Goal: Task Accomplishment & Management: Manage account settings

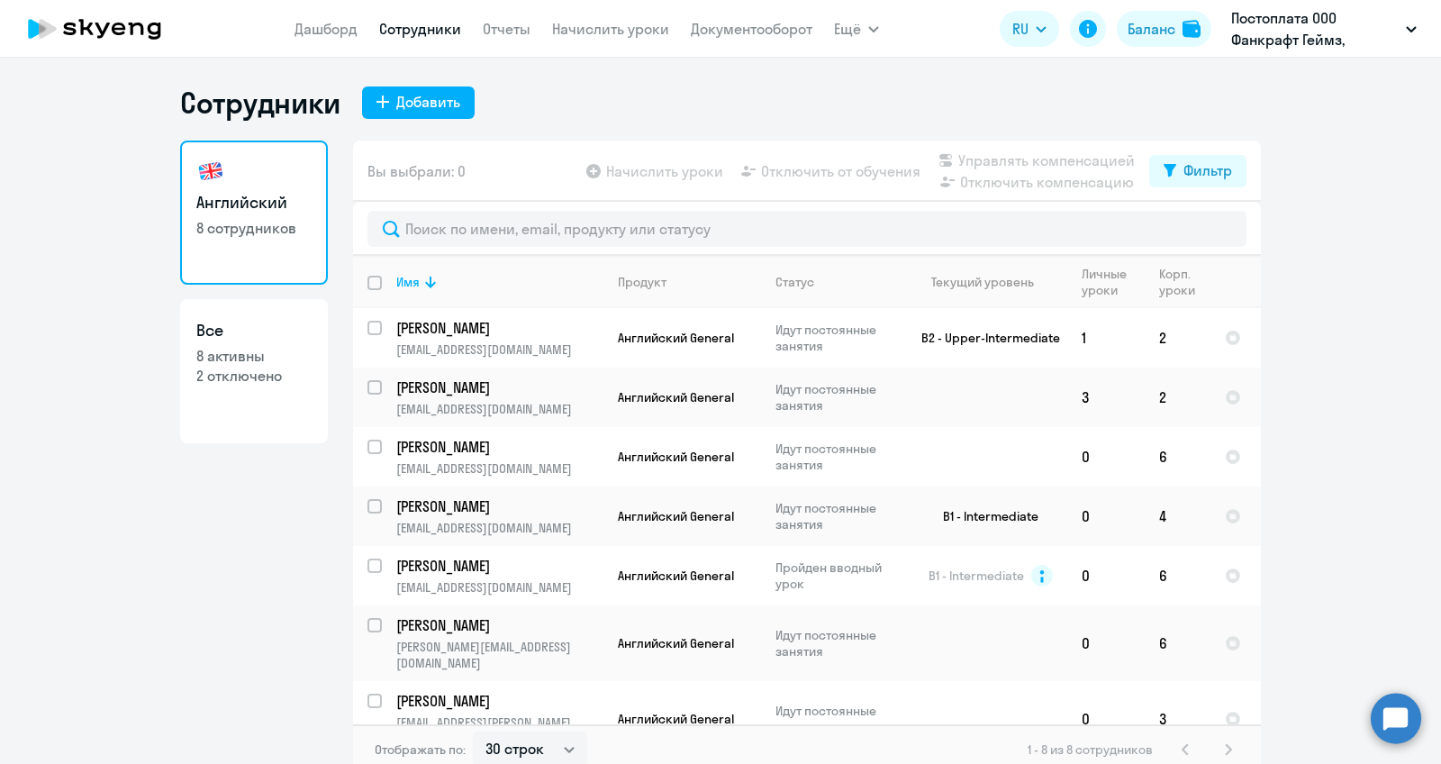
select select "30"
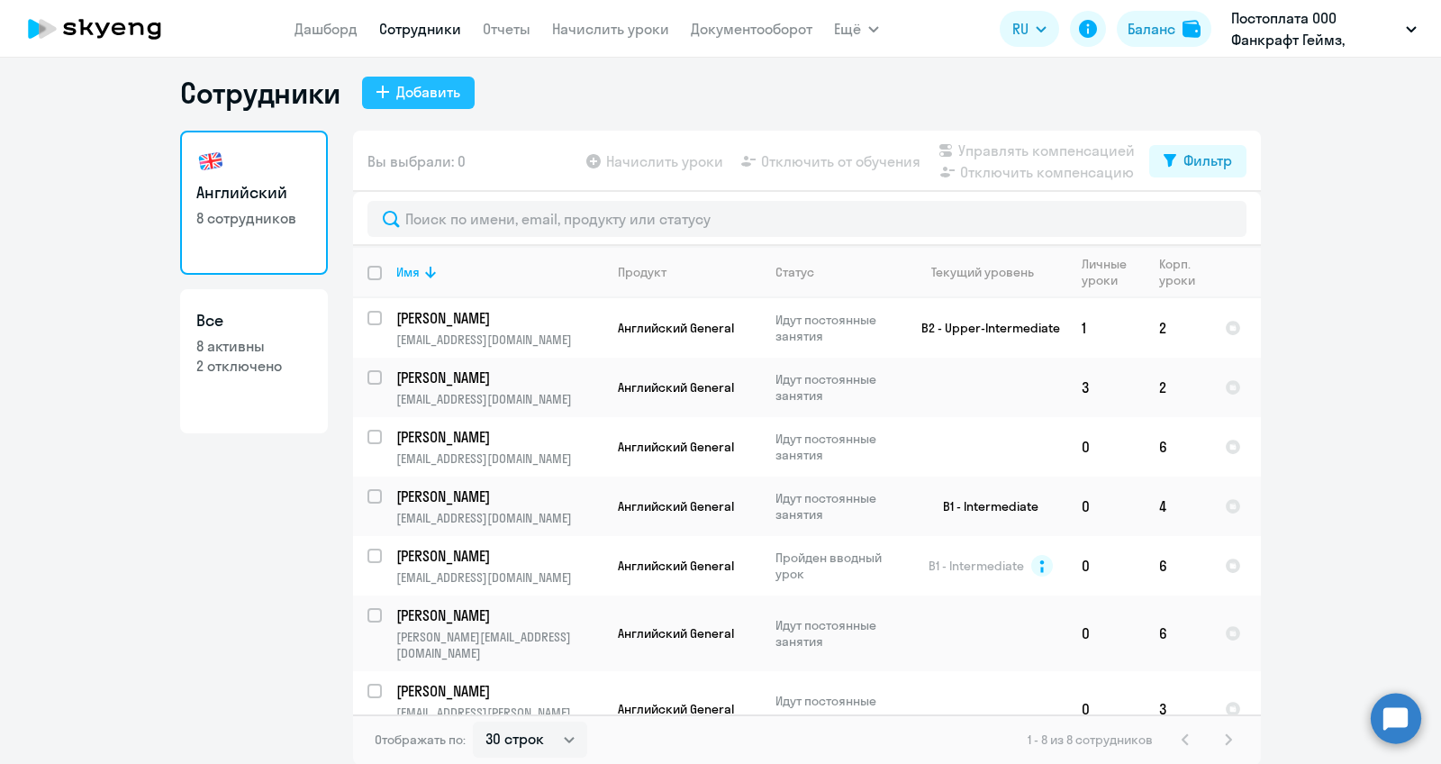
click at [429, 101] on div "Добавить" at bounding box center [428, 92] width 64 height 22
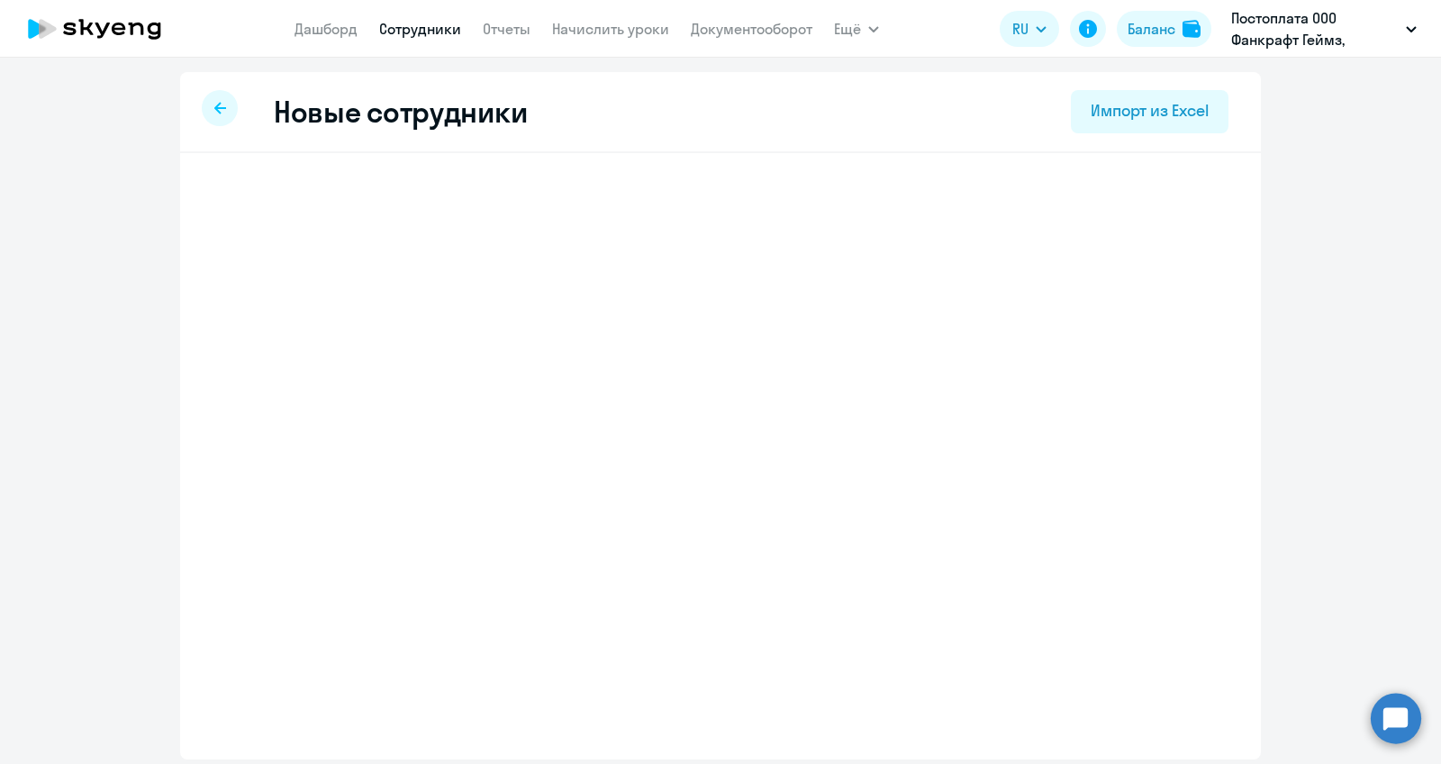
select select "english_adult_not_native_speaker"
select select "3"
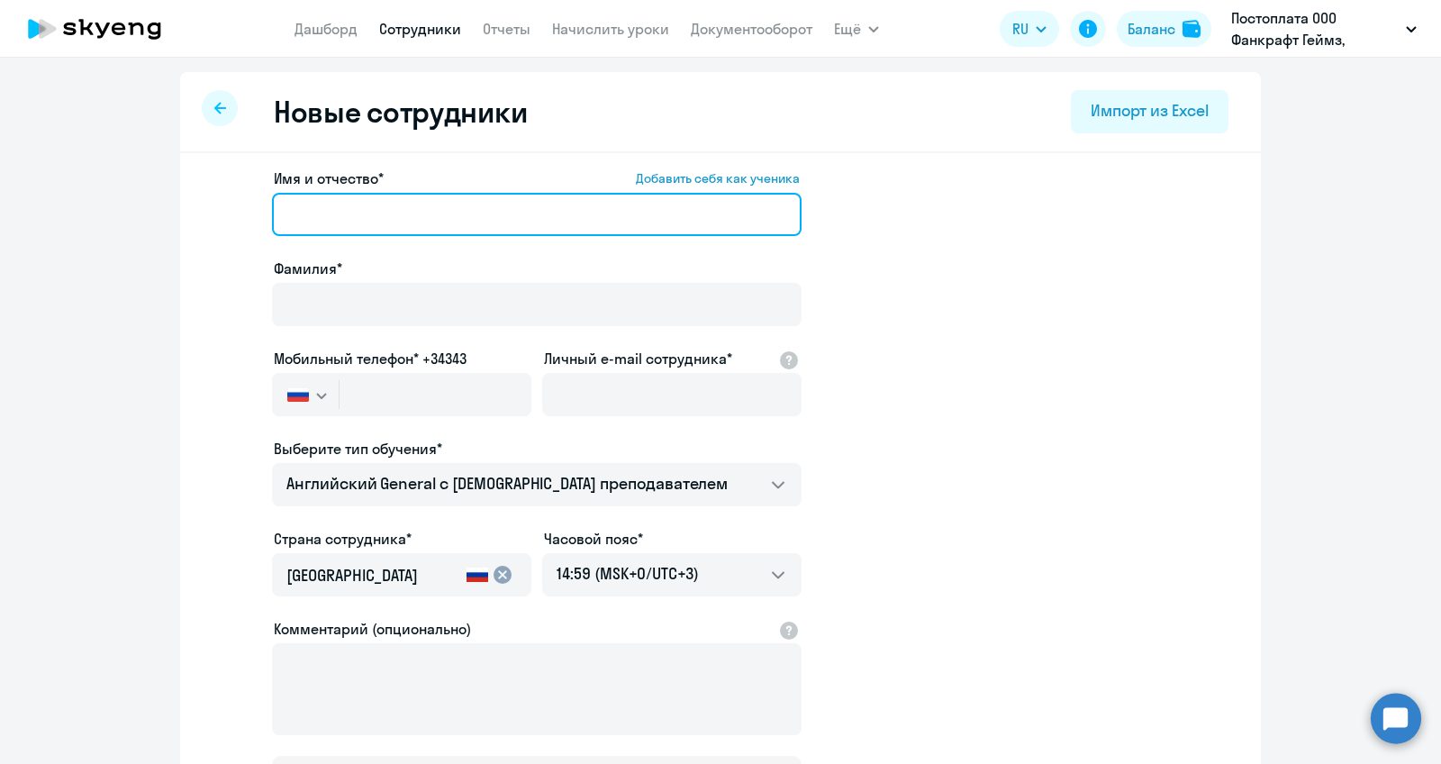
click at [386, 219] on input "Имя и отчество* Добавить себя как ученика" at bounding box center [537, 214] width 530 height 43
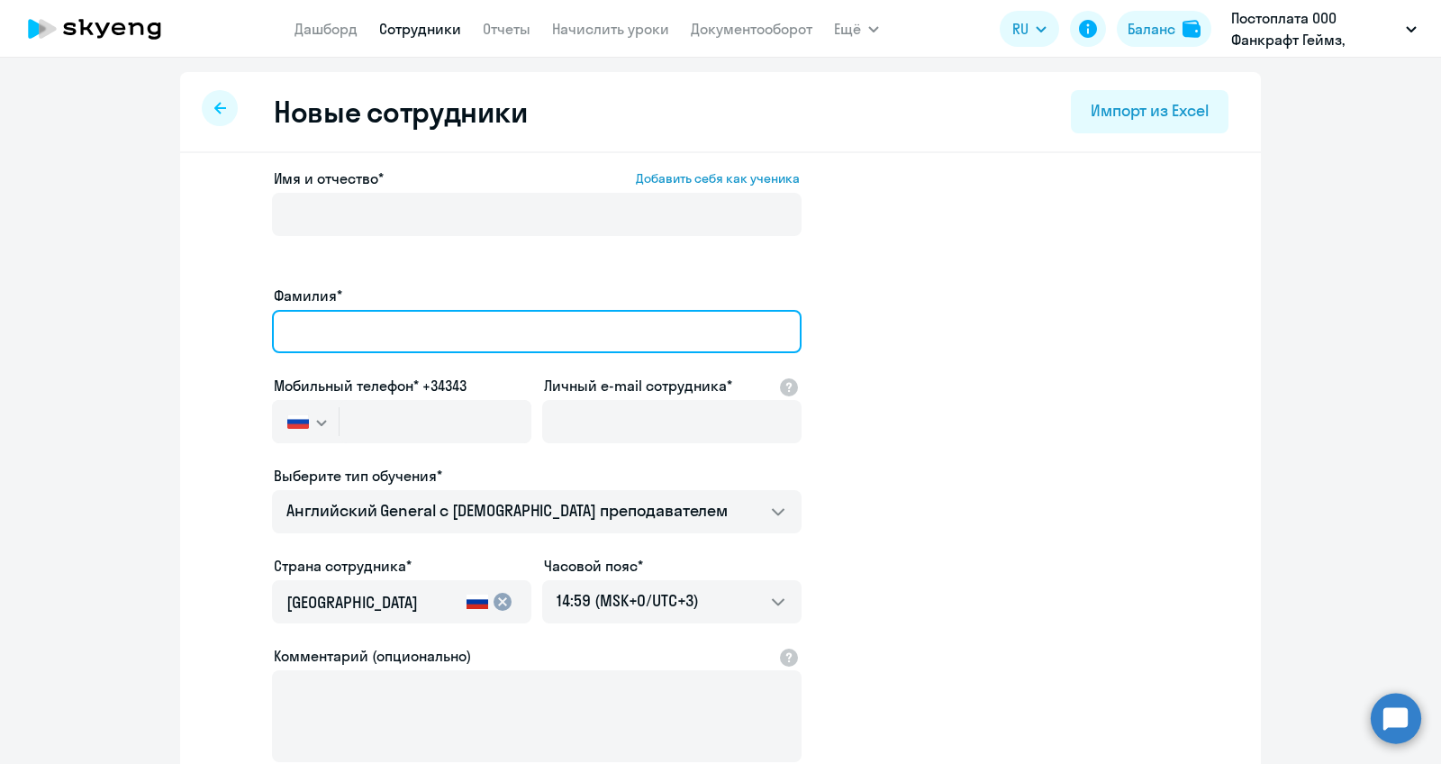
click at [336, 315] on input "Фамилия*" at bounding box center [537, 331] width 530 height 43
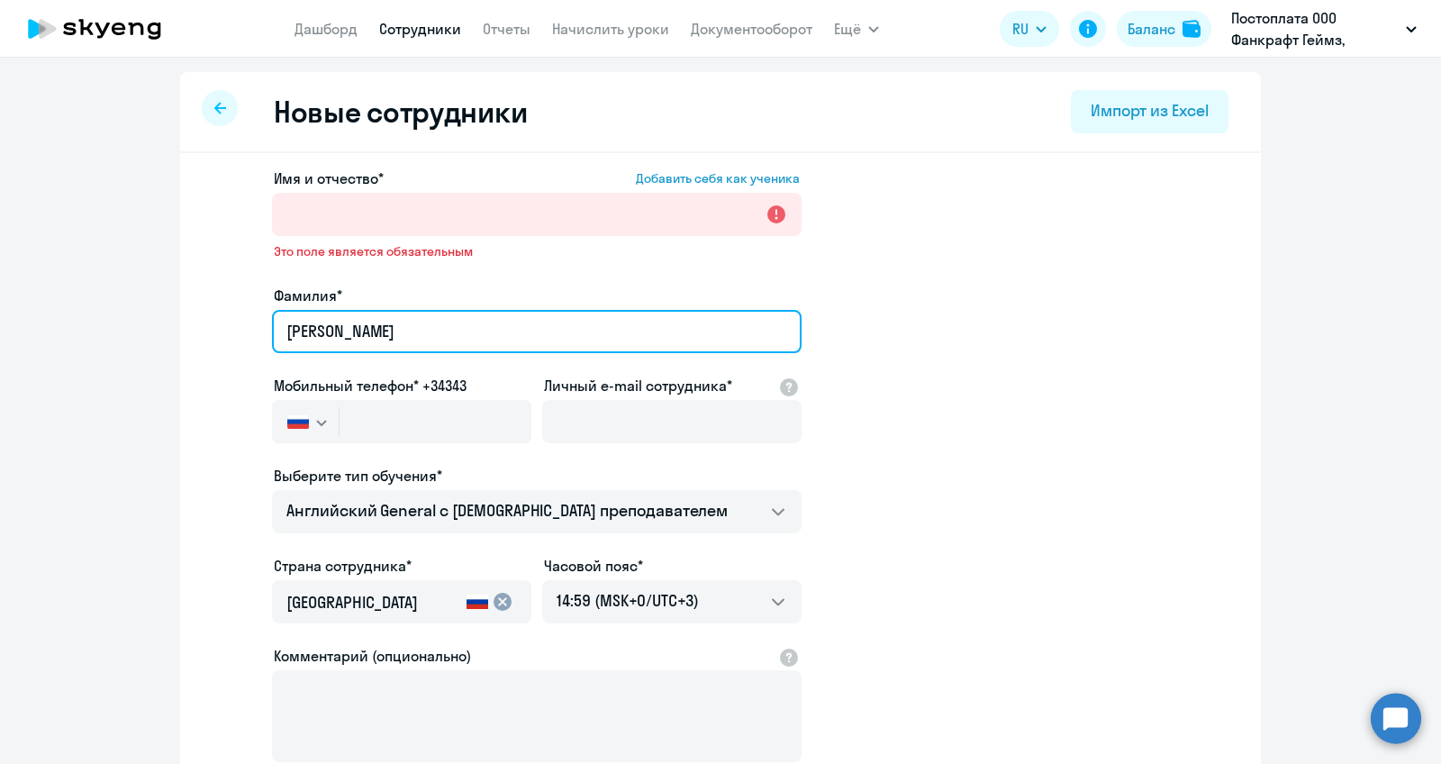
type input "[PERSON_NAME]"
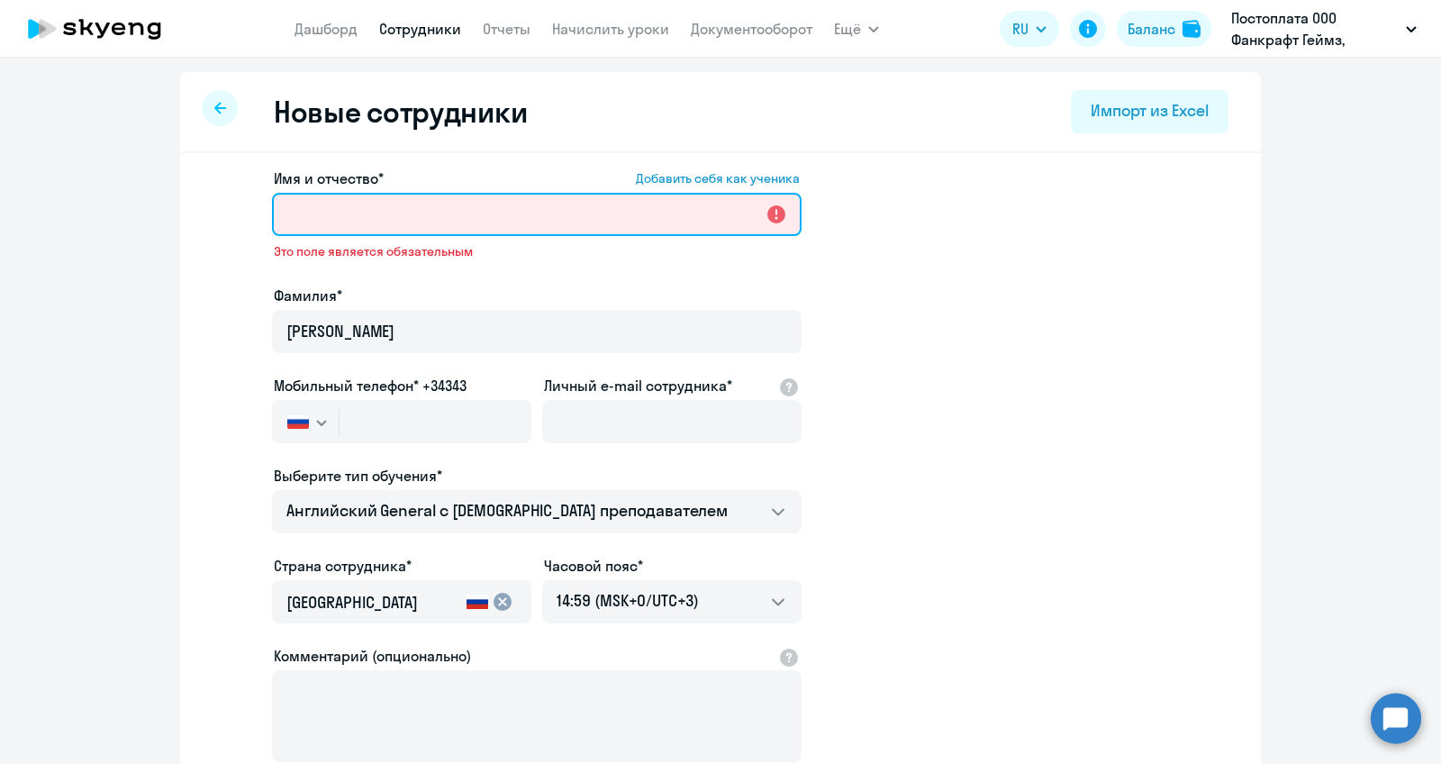
click at [349, 195] on input "Имя и отчество* Добавить себя как ученика" at bounding box center [537, 214] width 530 height 43
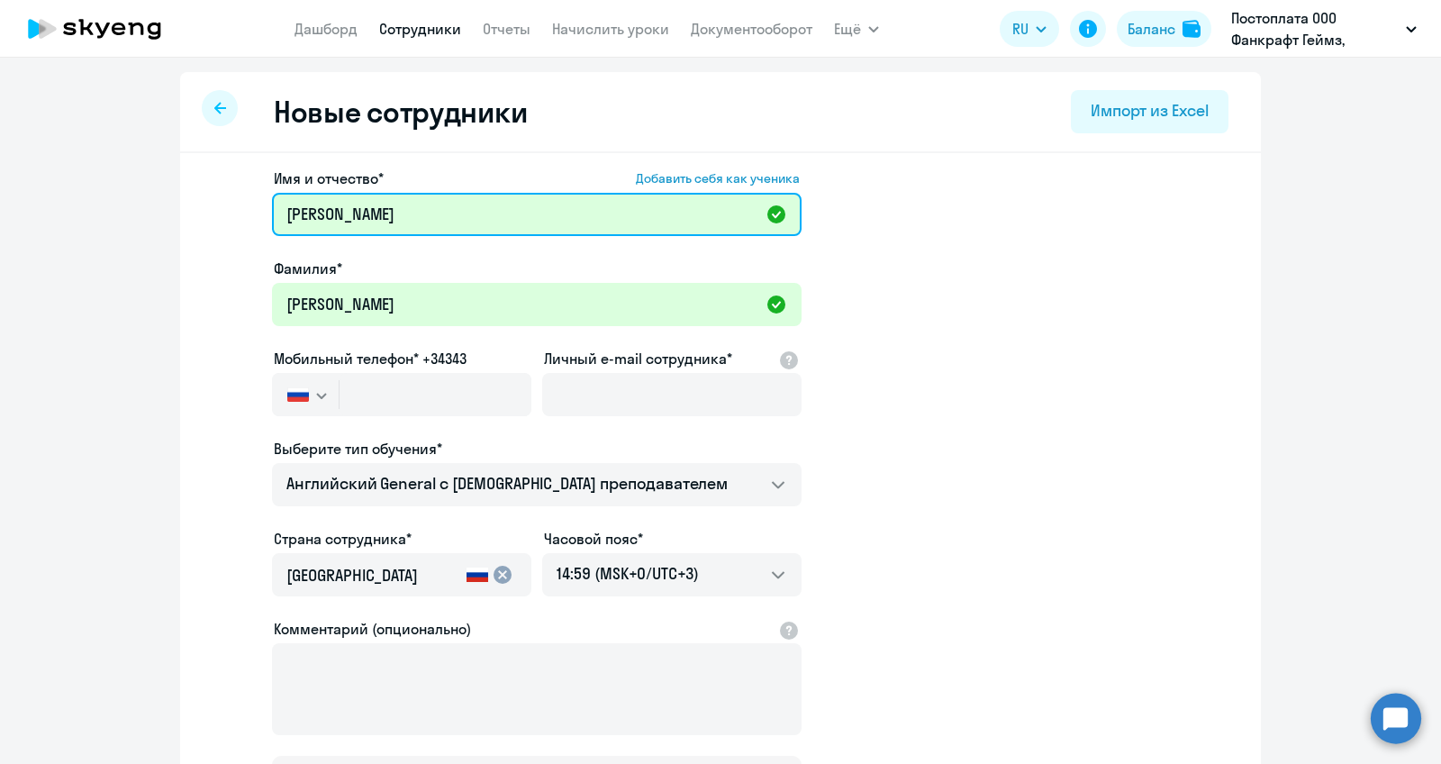
type input "[PERSON_NAME]"
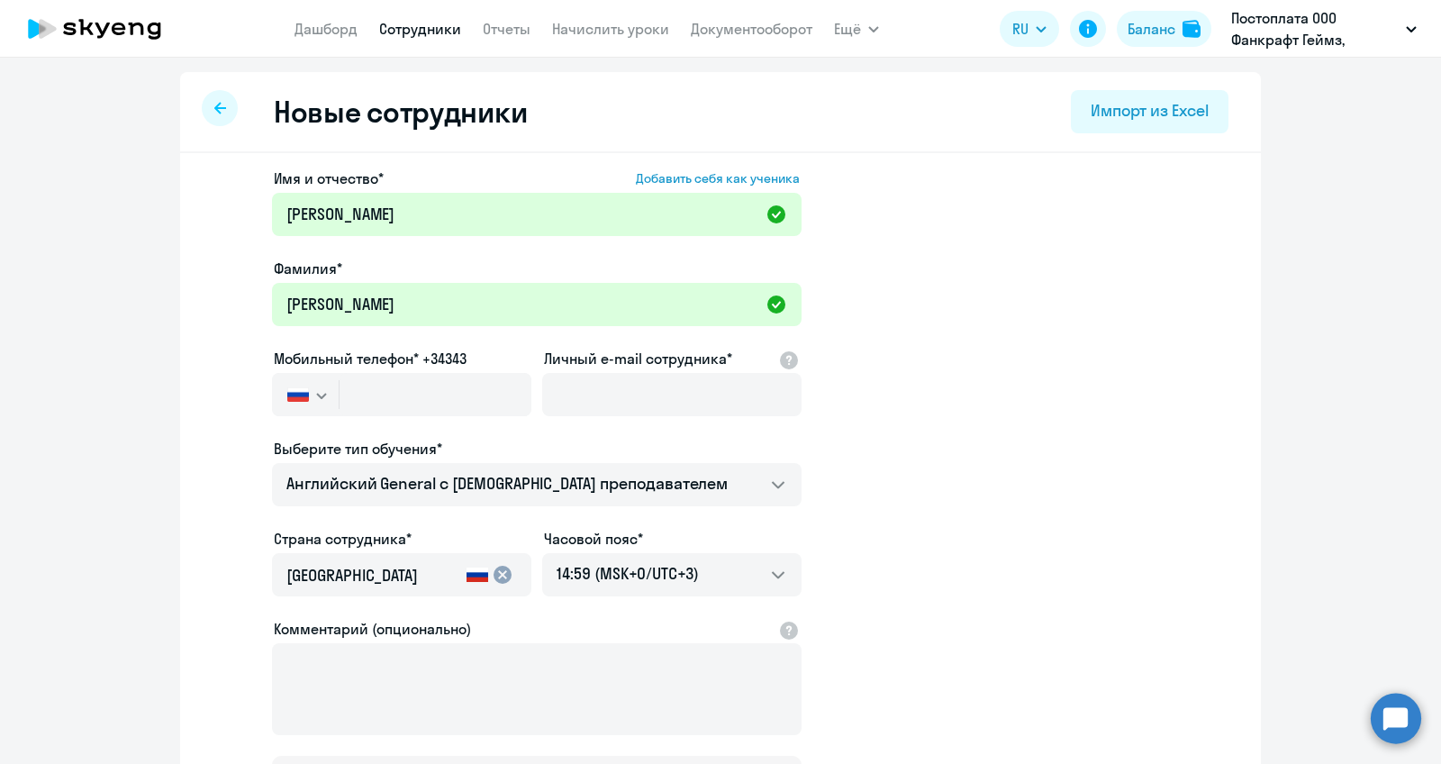
click at [195, 290] on div "Имя и отчество* Добавить себя как ученика [PERSON_NAME]* [PERSON_NAME] Мобильны…" at bounding box center [720, 549] width 1081 height 792
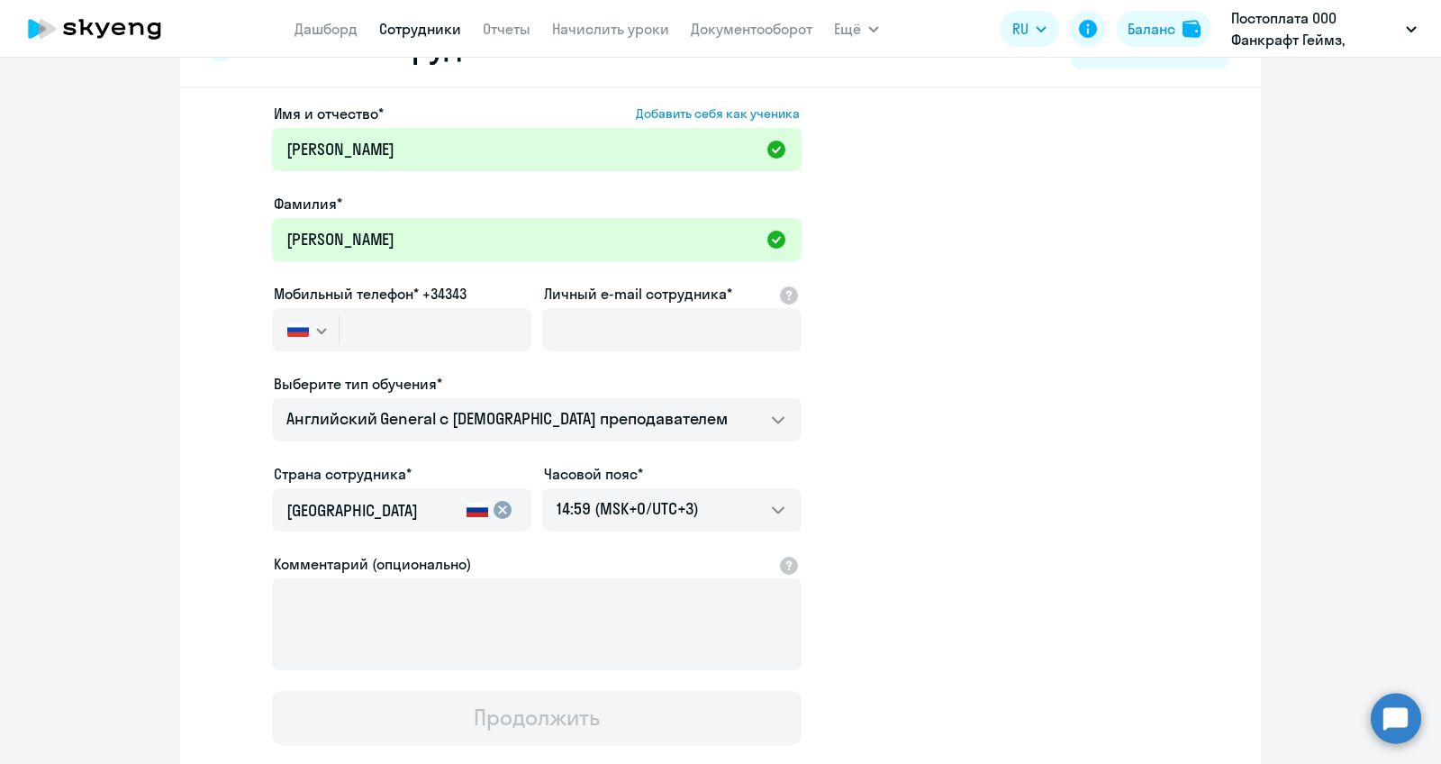
scroll to position [67, 0]
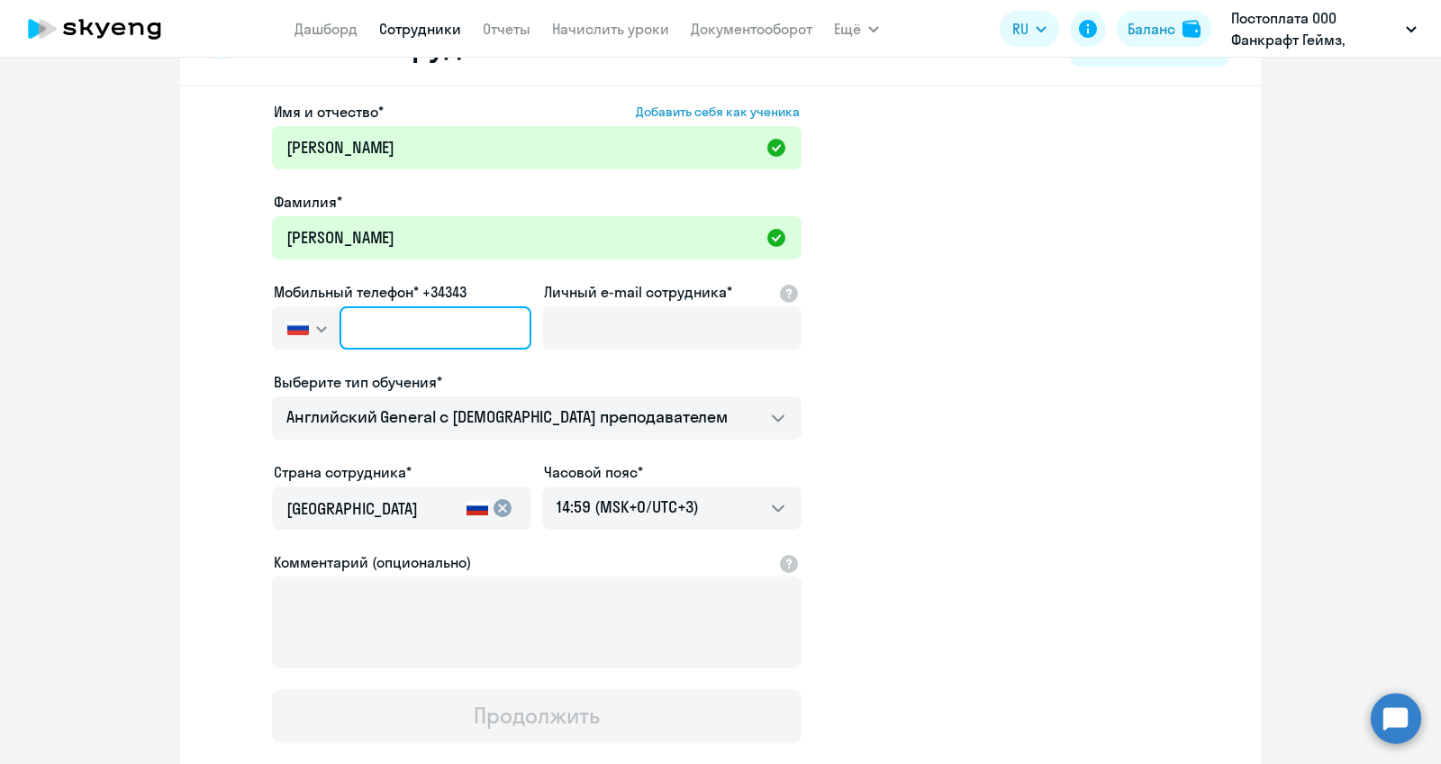
click at [387, 313] on input "text" at bounding box center [436, 327] width 192 height 43
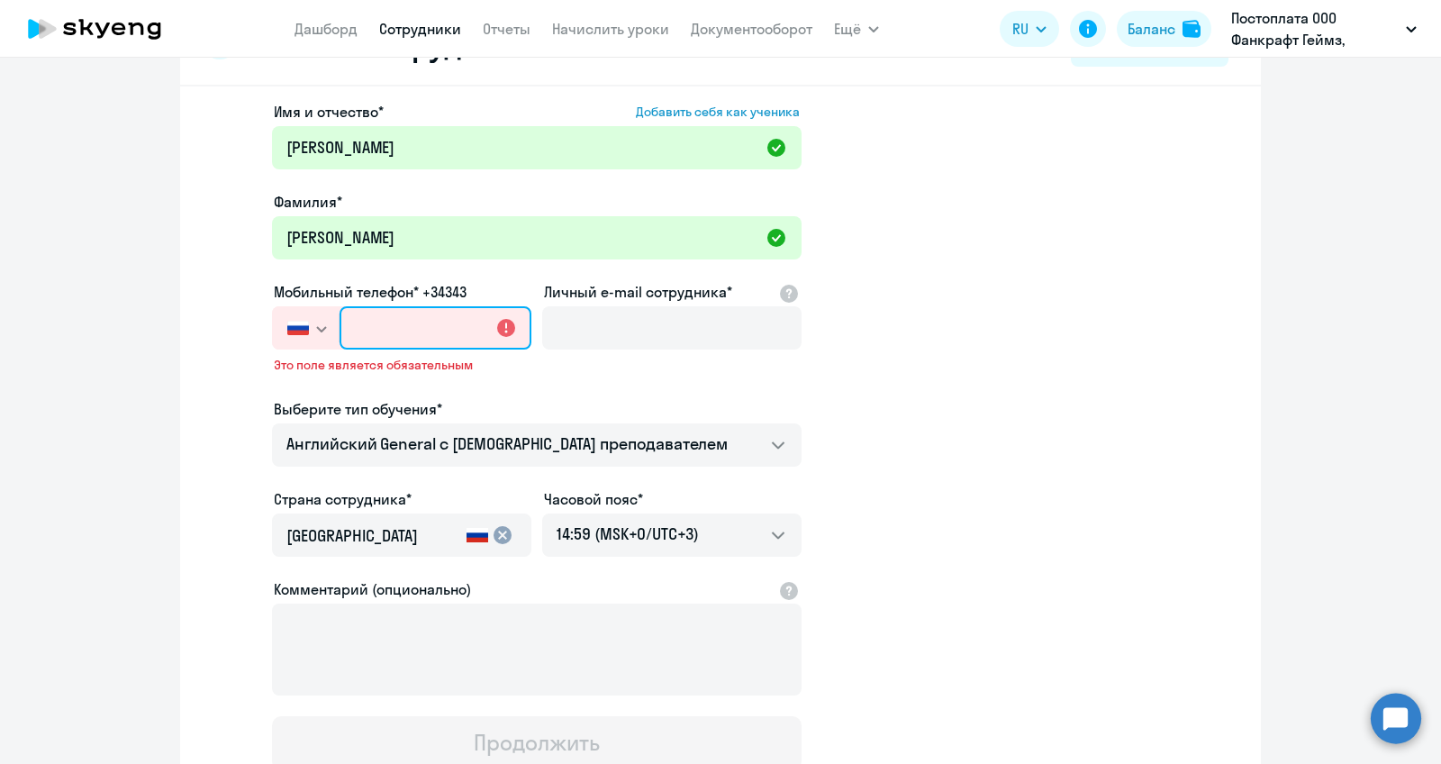
paste input "[PHONE_NUMBER]"
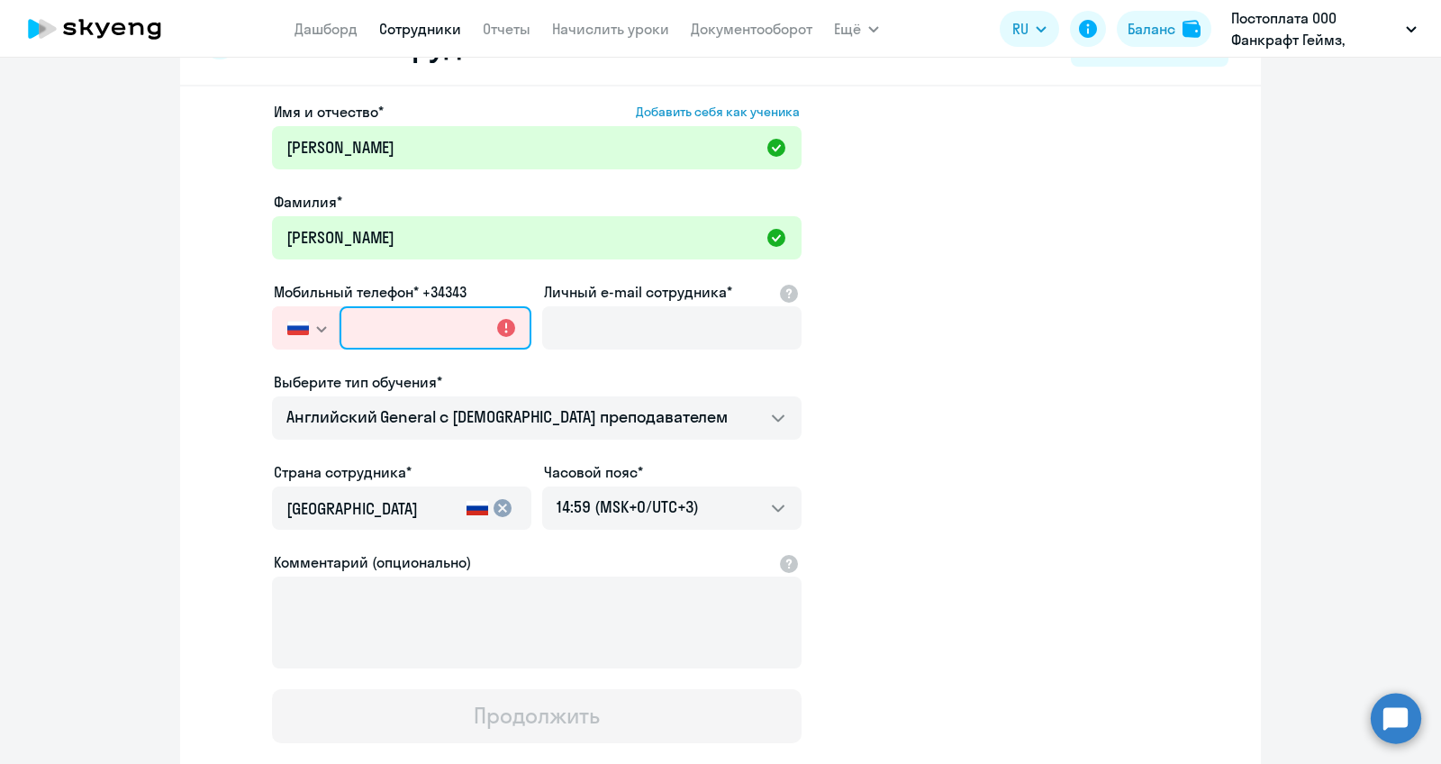
type input "[PHONE_NUMBER]"
click at [74, 328] on ng-component "Новые сотрудники Импорт из Excel Имя и отчество* Добавить себя как ученика [PER…" at bounding box center [720, 441] width 1441 height 873
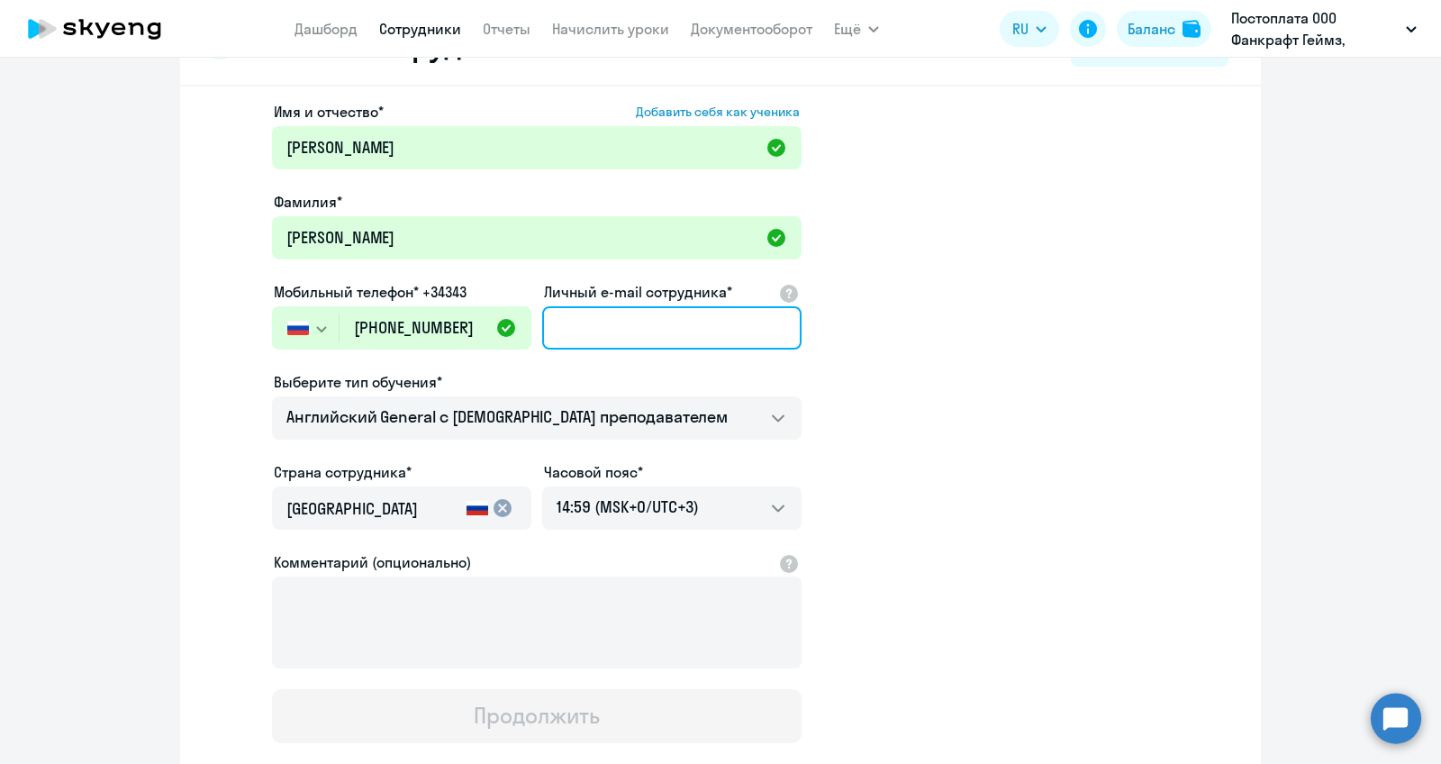
click at [578, 340] on input "Личный e-mail сотрудника*" at bounding box center [671, 327] width 259 height 43
paste input "[EMAIL_ADDRESS][DOMAIN_NAME]"
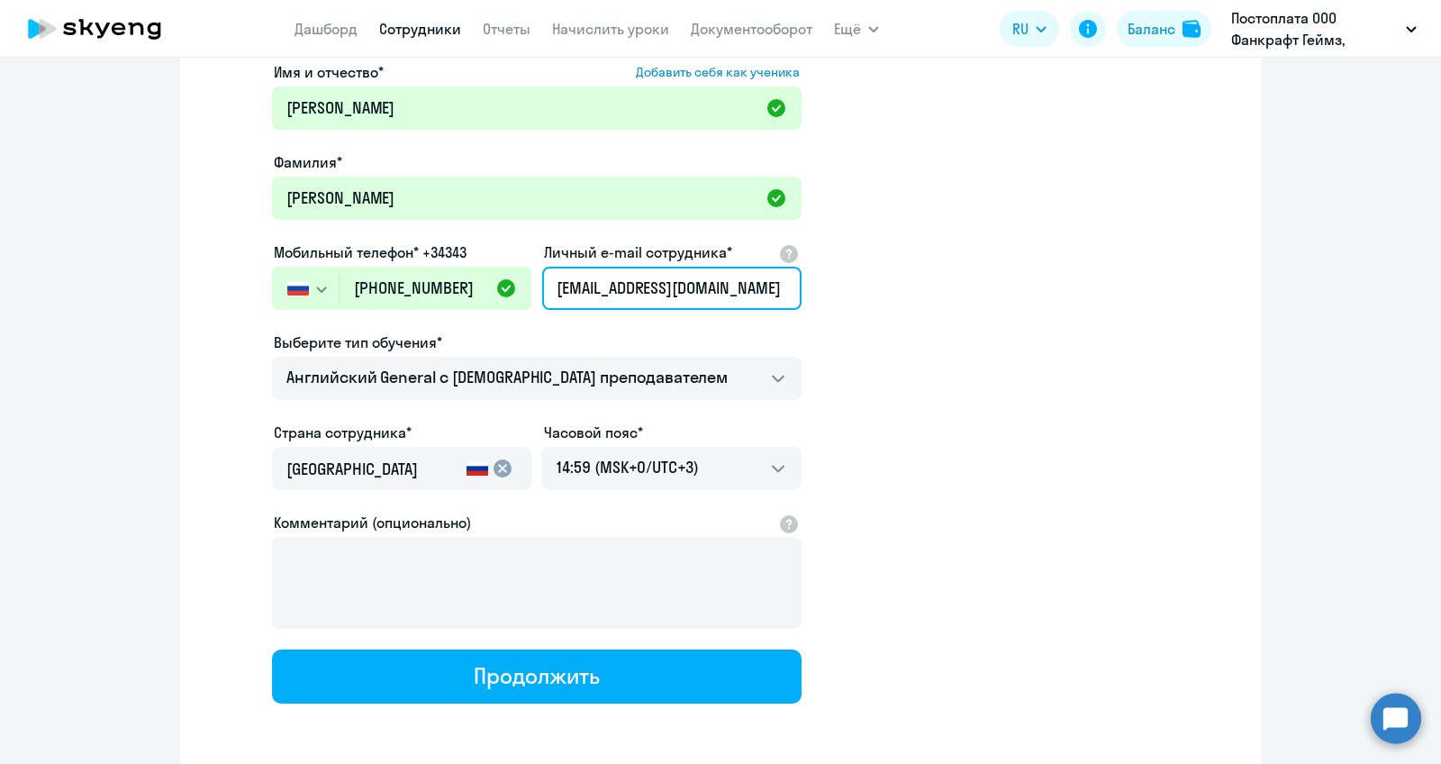
scroll to position [104, 0]
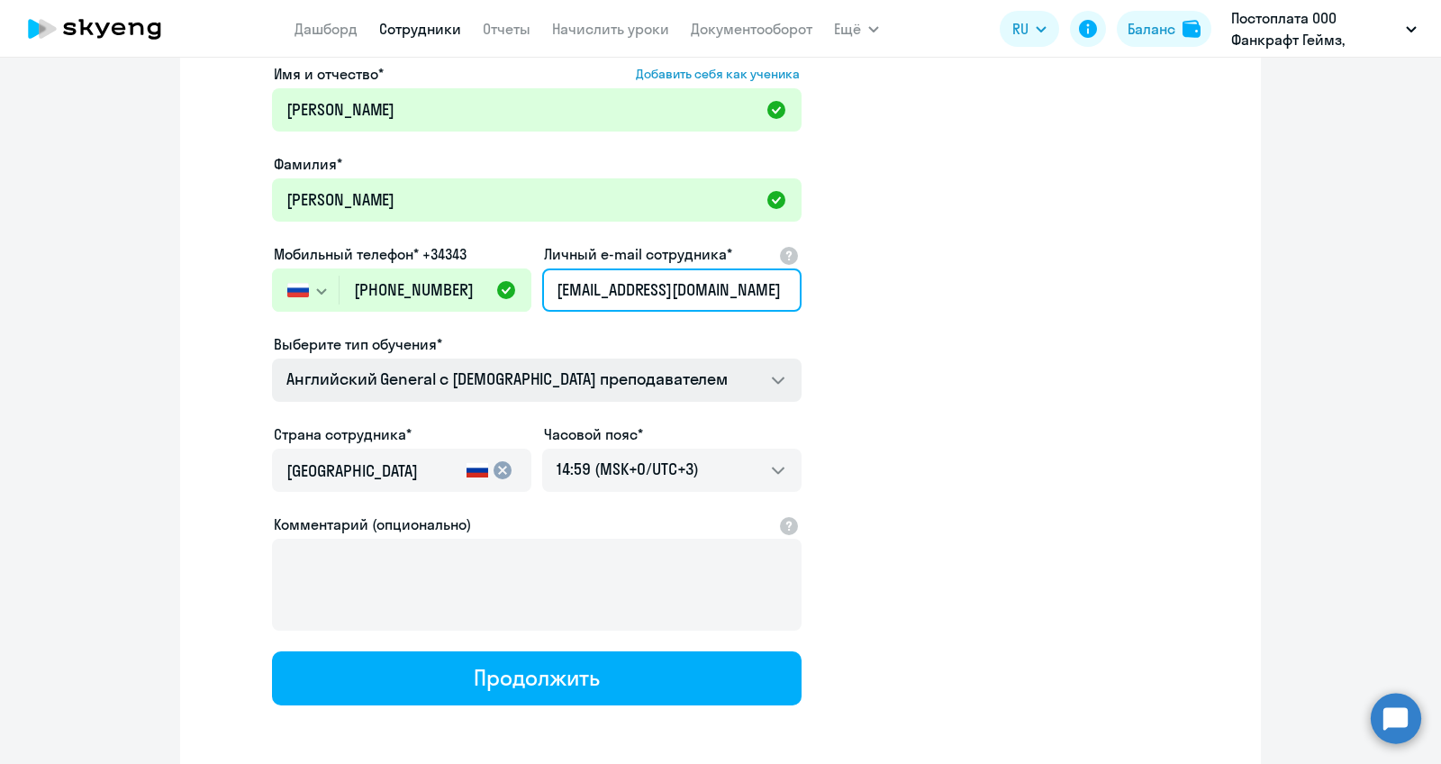
type input "[EMAIL_ADDRESS][DOMAIN_NAME]"
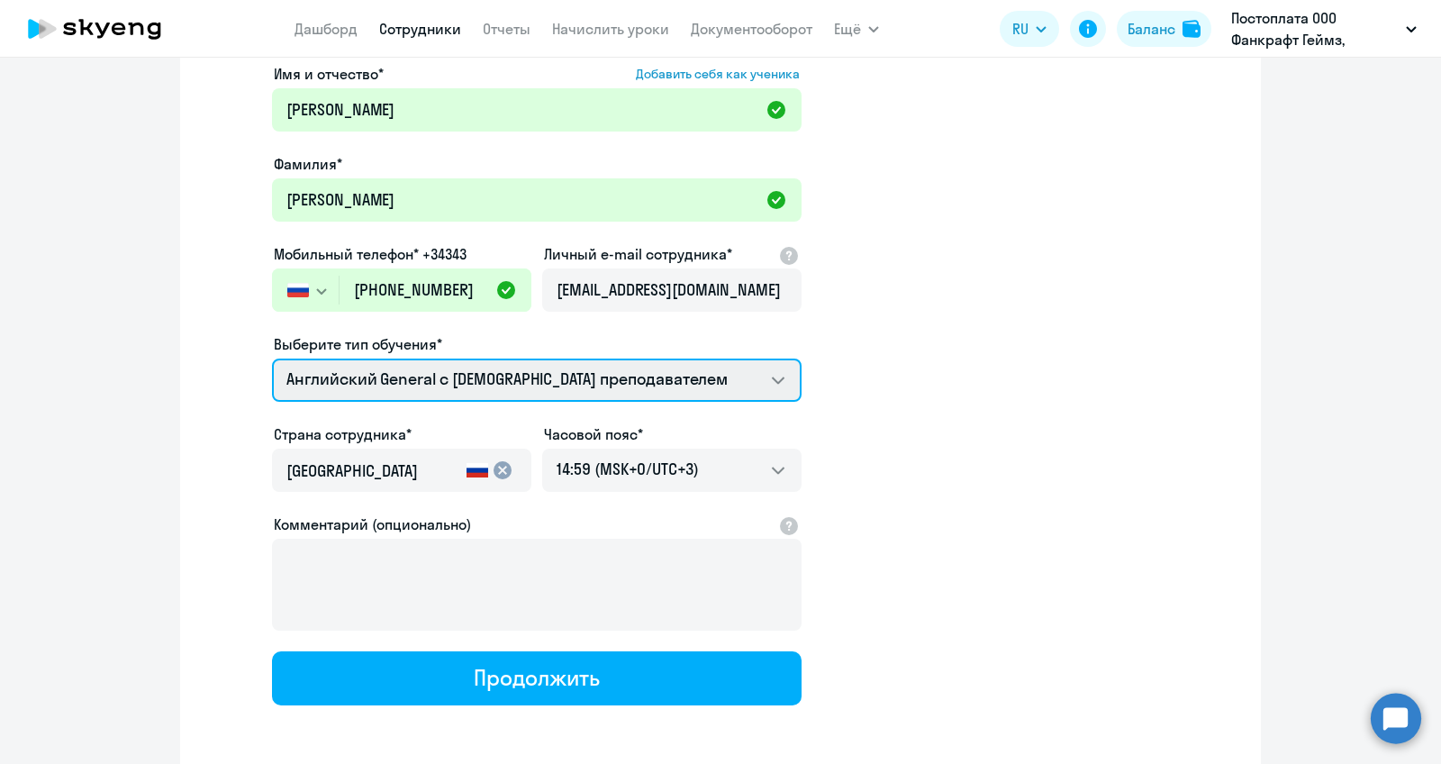
click at [344, 391] on select "Talks 15 минутные разговоры на английском Премиум английский с русскоговорящим …" at bounding box center [537, 380] width 530 height 43
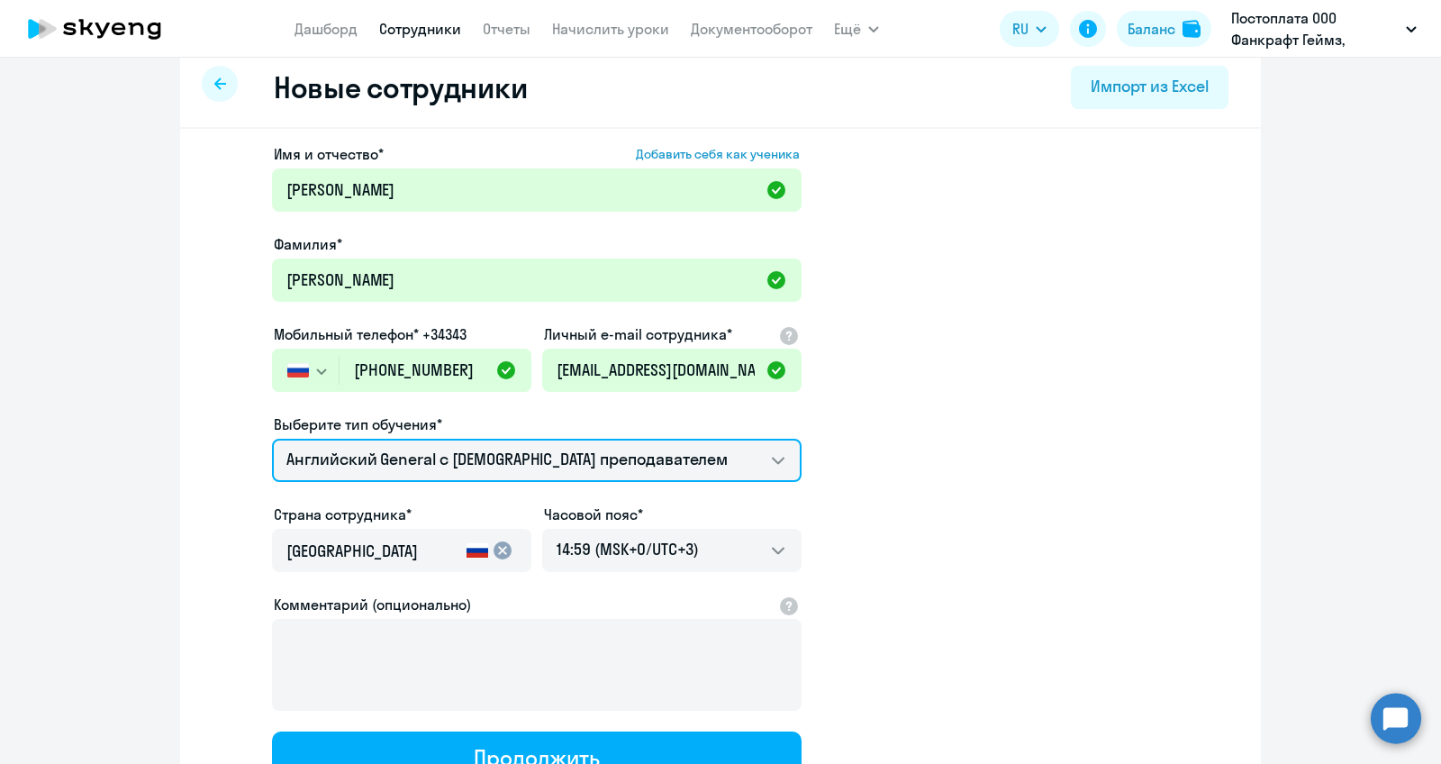
scroll to position [0, 0]
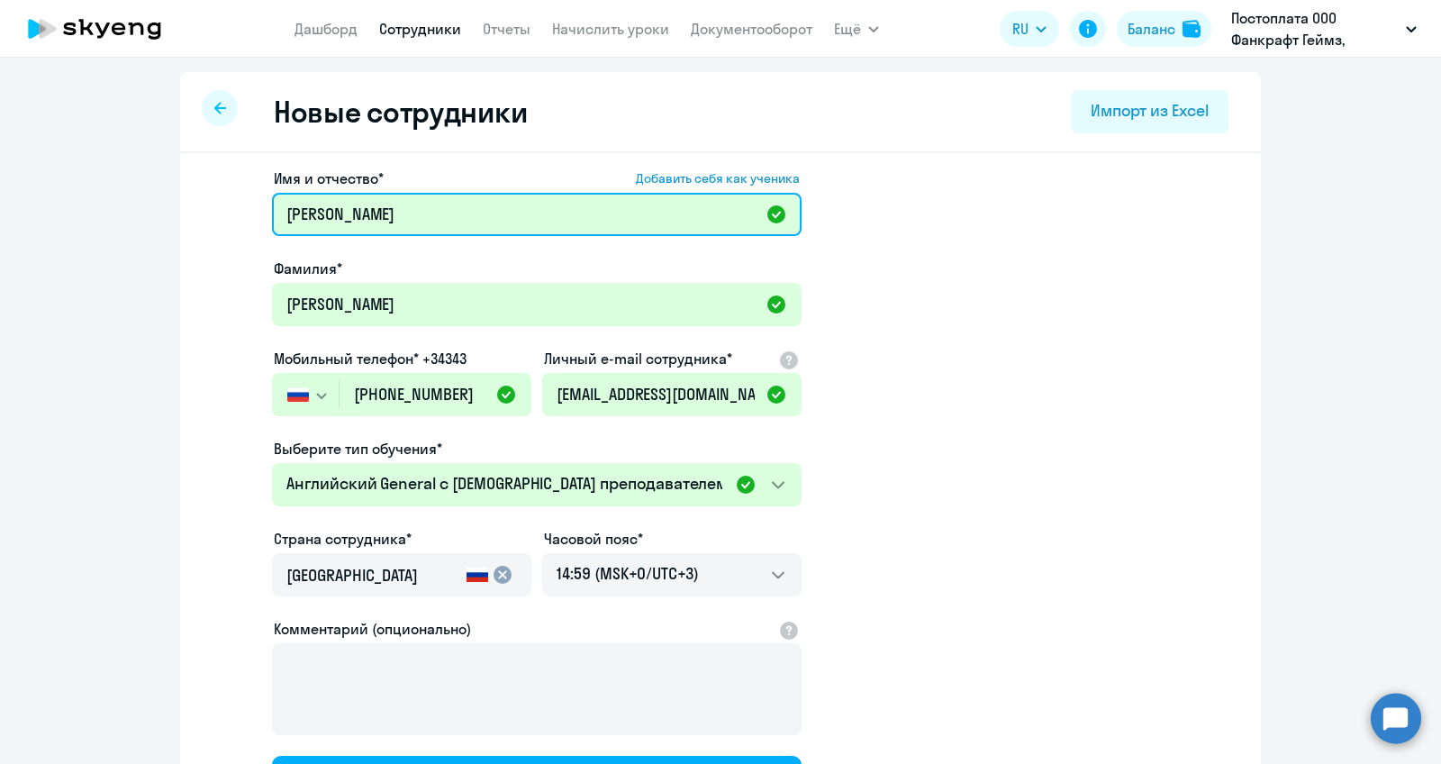
click at [461, 212] on input "[PERSON_NAME]" at bounding box center [537, 214] width 530 height 43
paste input "Геннадьевна"
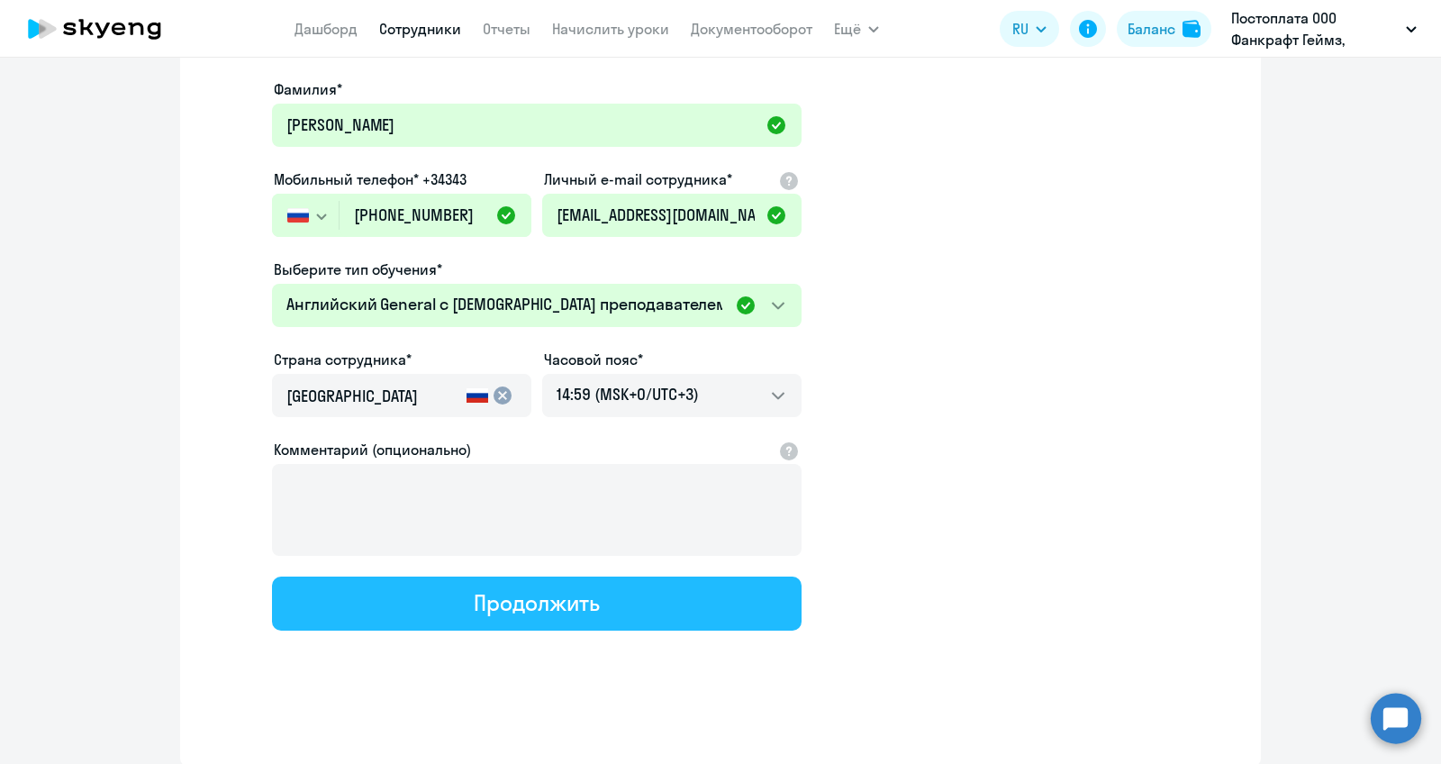
type input "[PERSON_NAME]"
click at [478, 623] on button "Продолжить" at bounding box center [537, 603] width 530 height 54
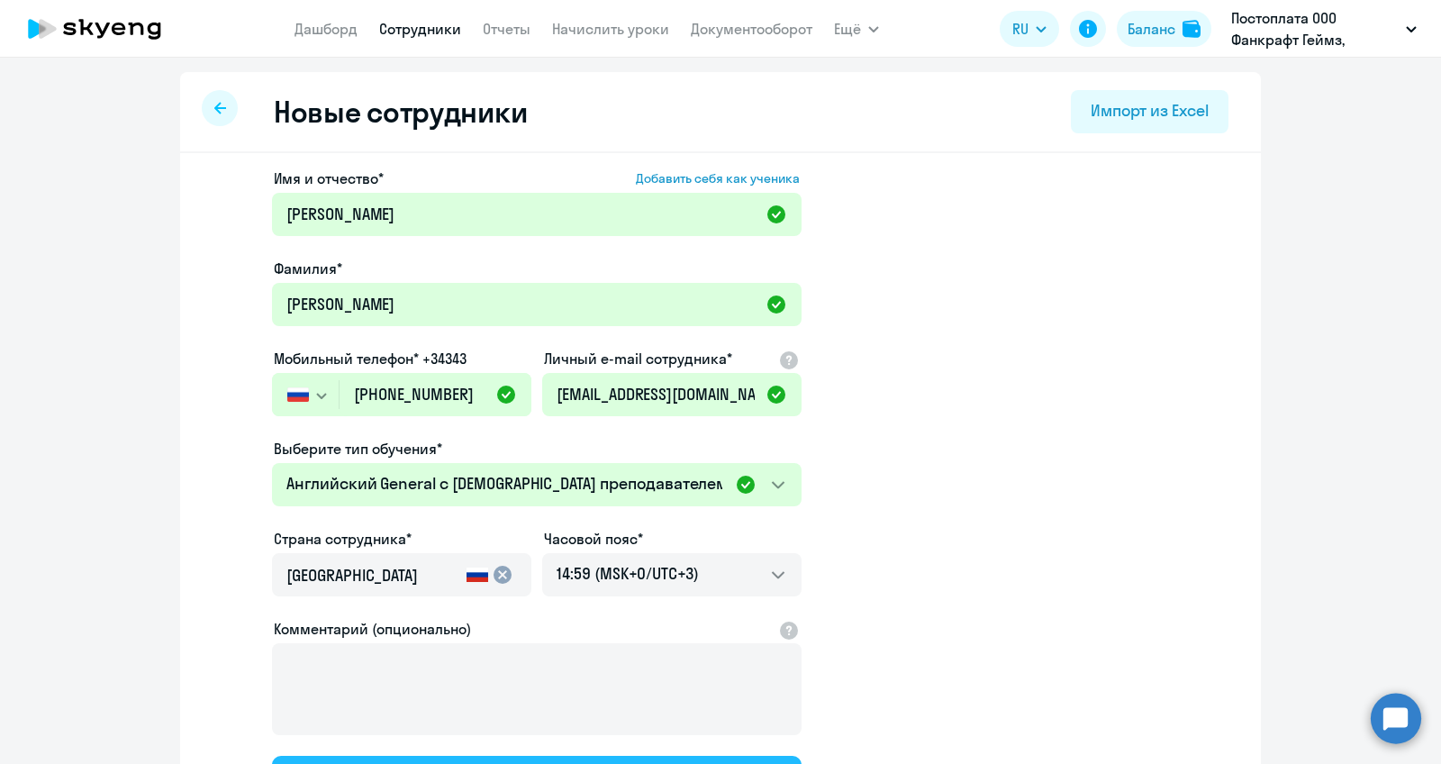
select select "english_adult_not_native_speaker"
select select "3"
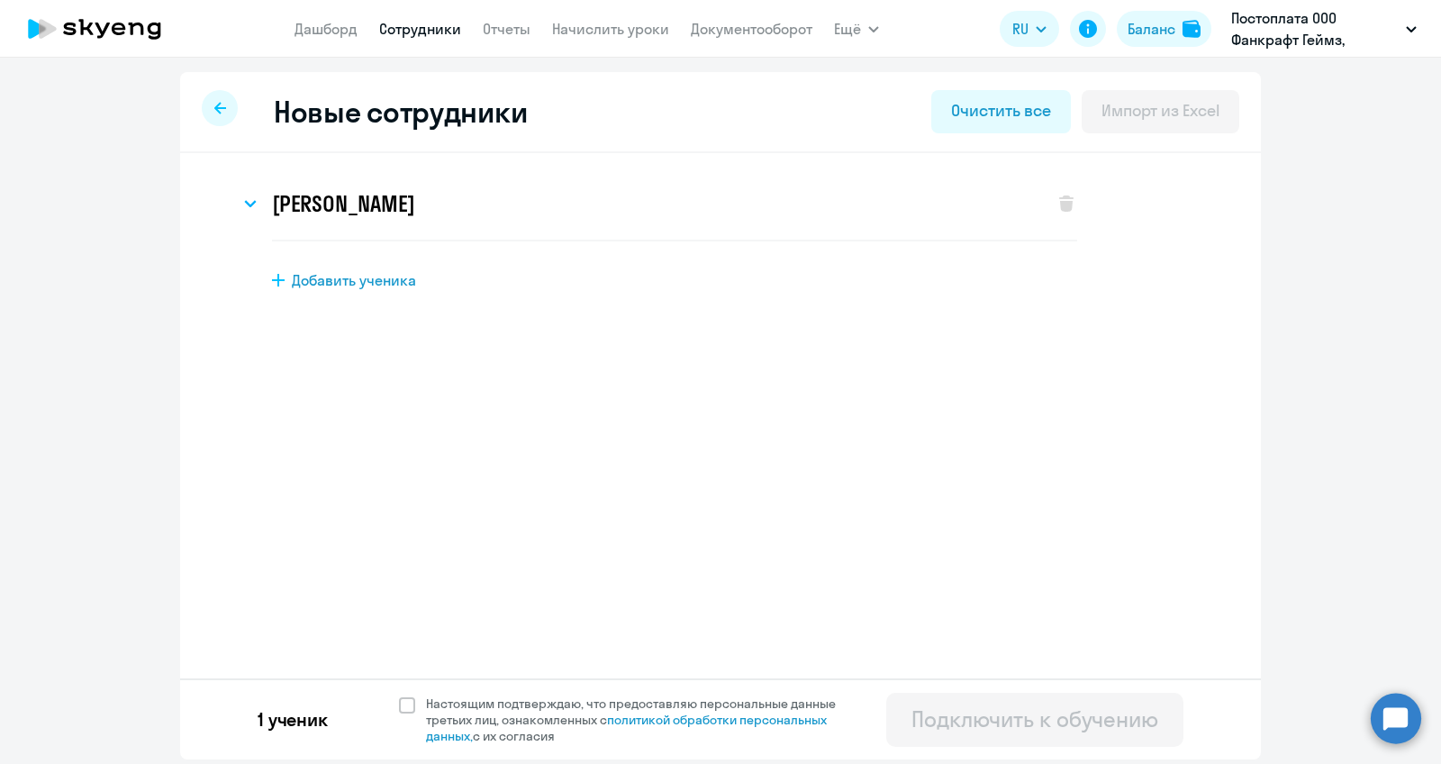
scroll to position [0, 0]
click at [404, 699] on span at bounding box center [407, 705] width 16 height 16
click at [399, 695] on input "Настоящим подтверждаю, что предоставляю персональные данные третьих лиц, ознако…" at bounding box center [398, 694] width 1 height 1
checkbox input "true"
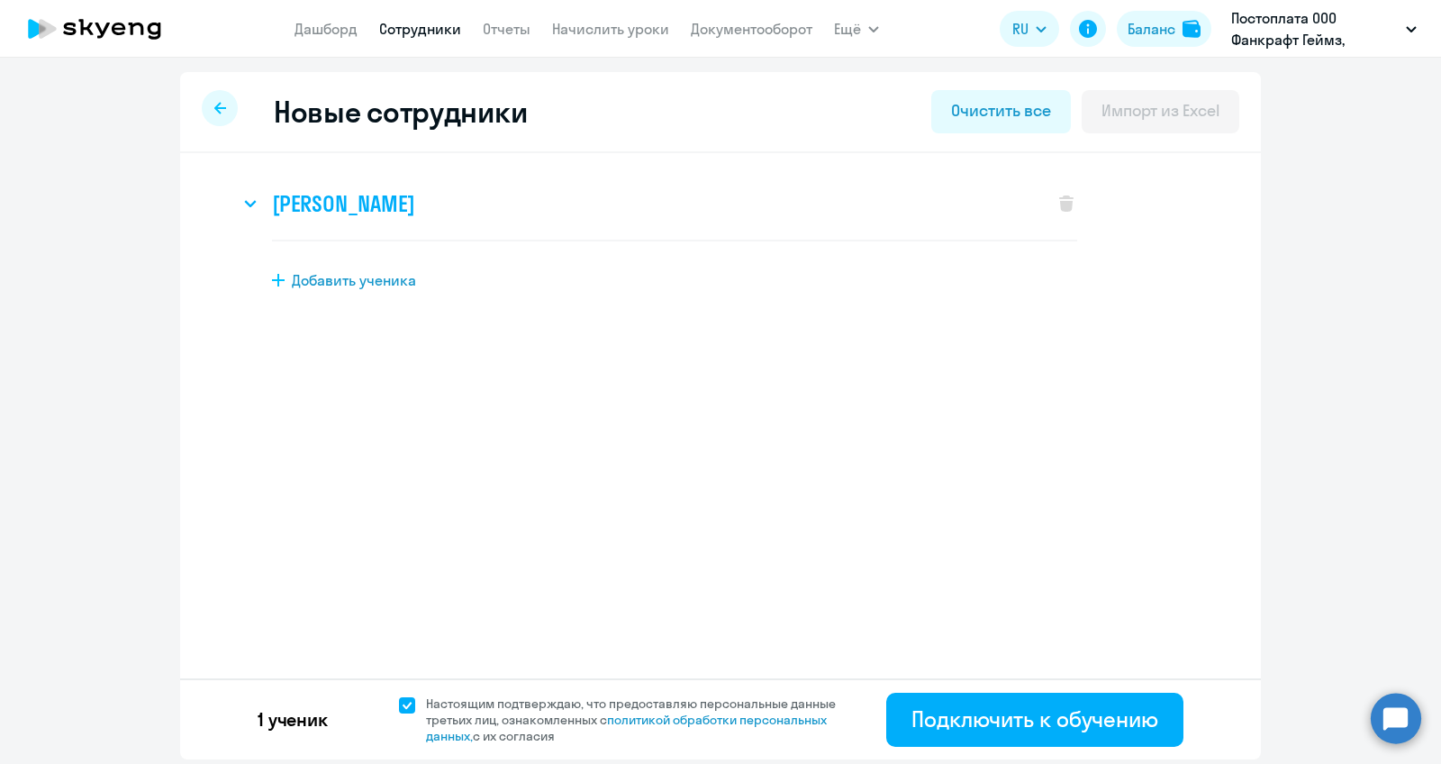
click at [256, 188] on div "[PERSON_NAME]" at bounding box center [638, 204] width 796 height 72
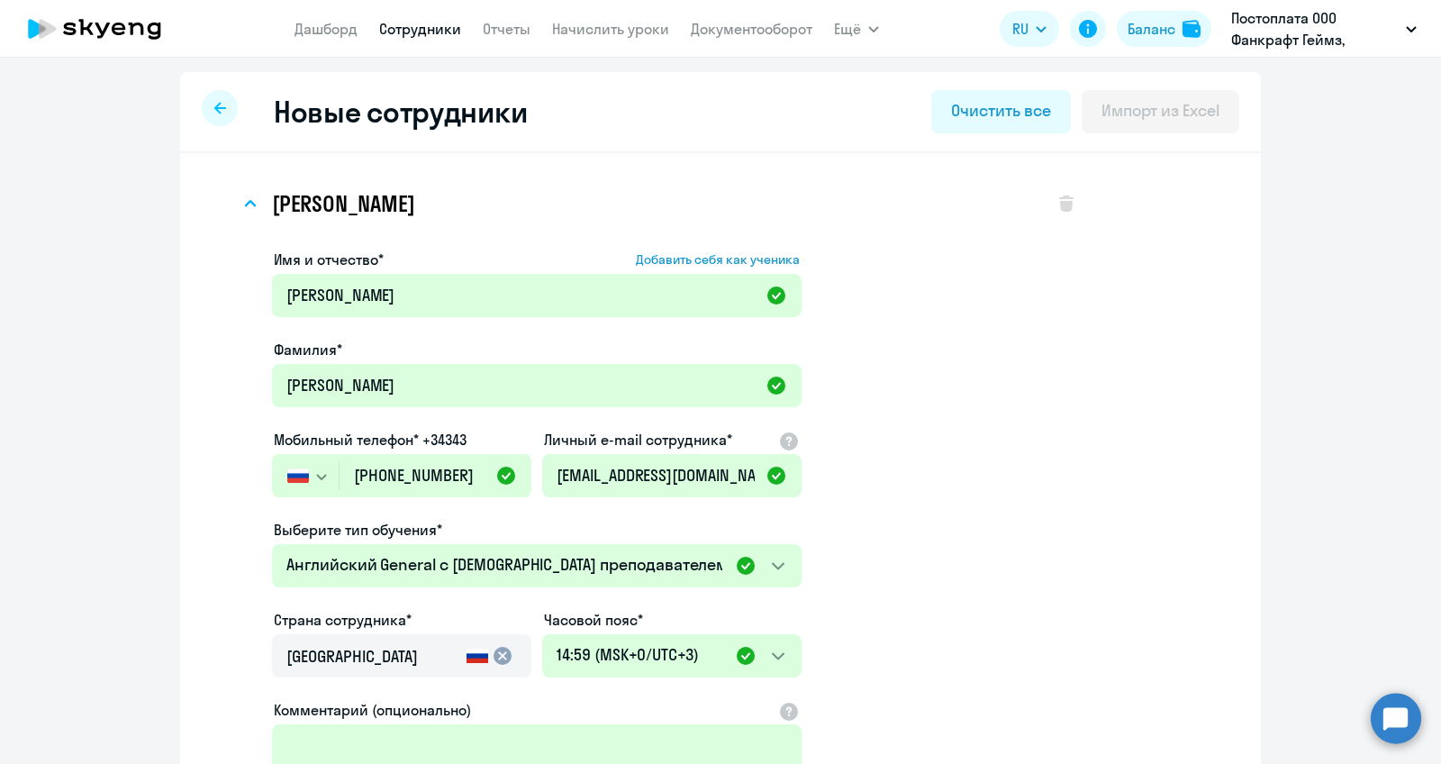
scroll to position [317, 0]
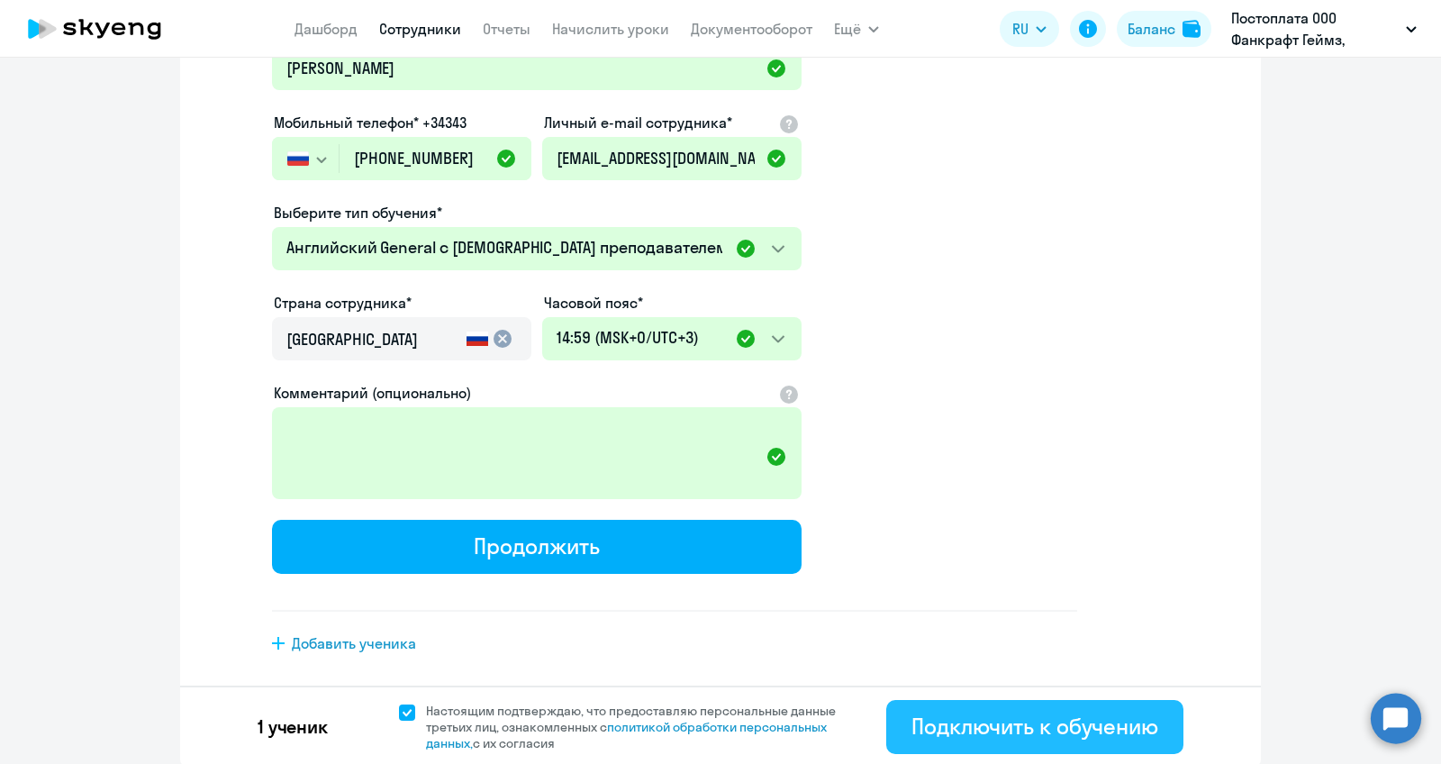
click at [976, 717] on div "Подключить к обучению" at bounding box center [1035, 726] width 247 height 29
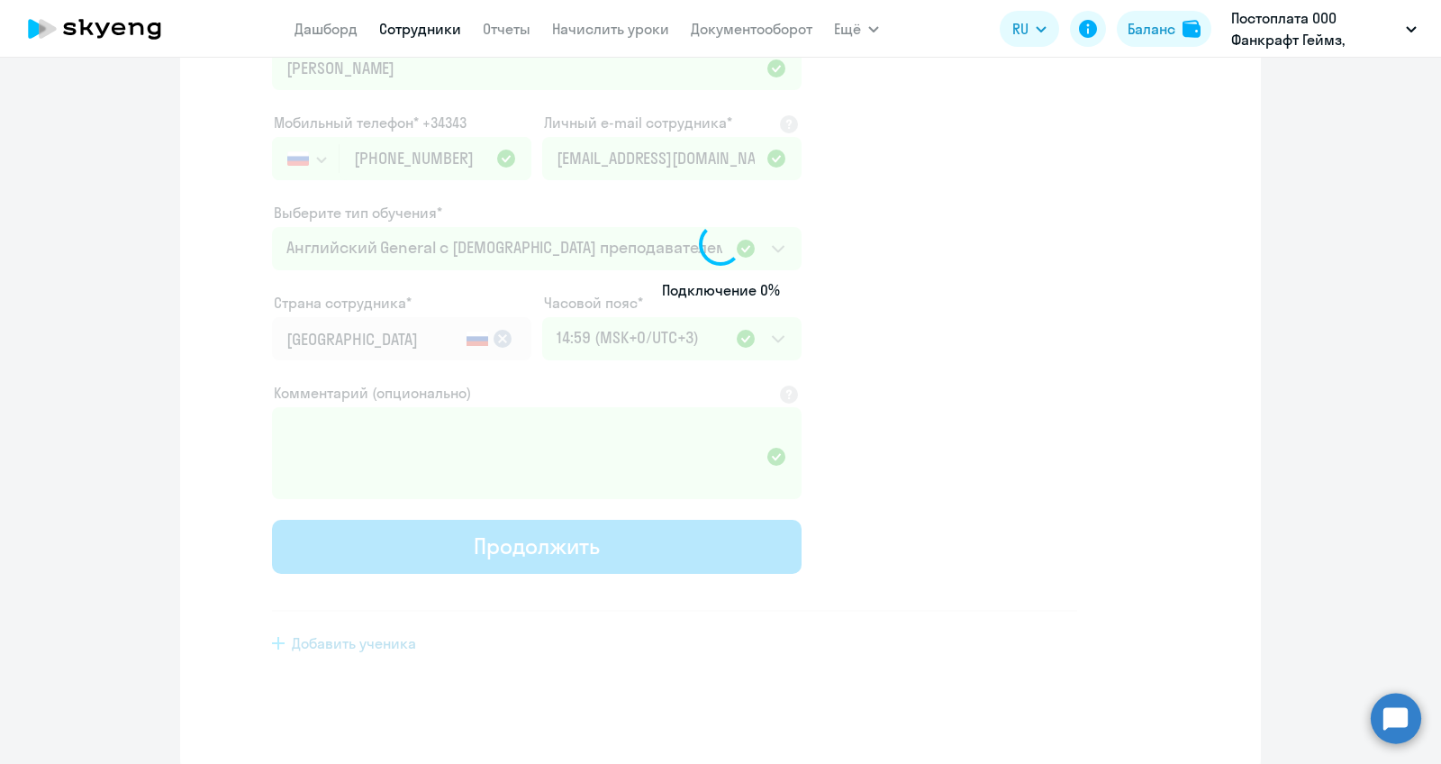
select select "english_adult_not_native_speaker"
select select "3"
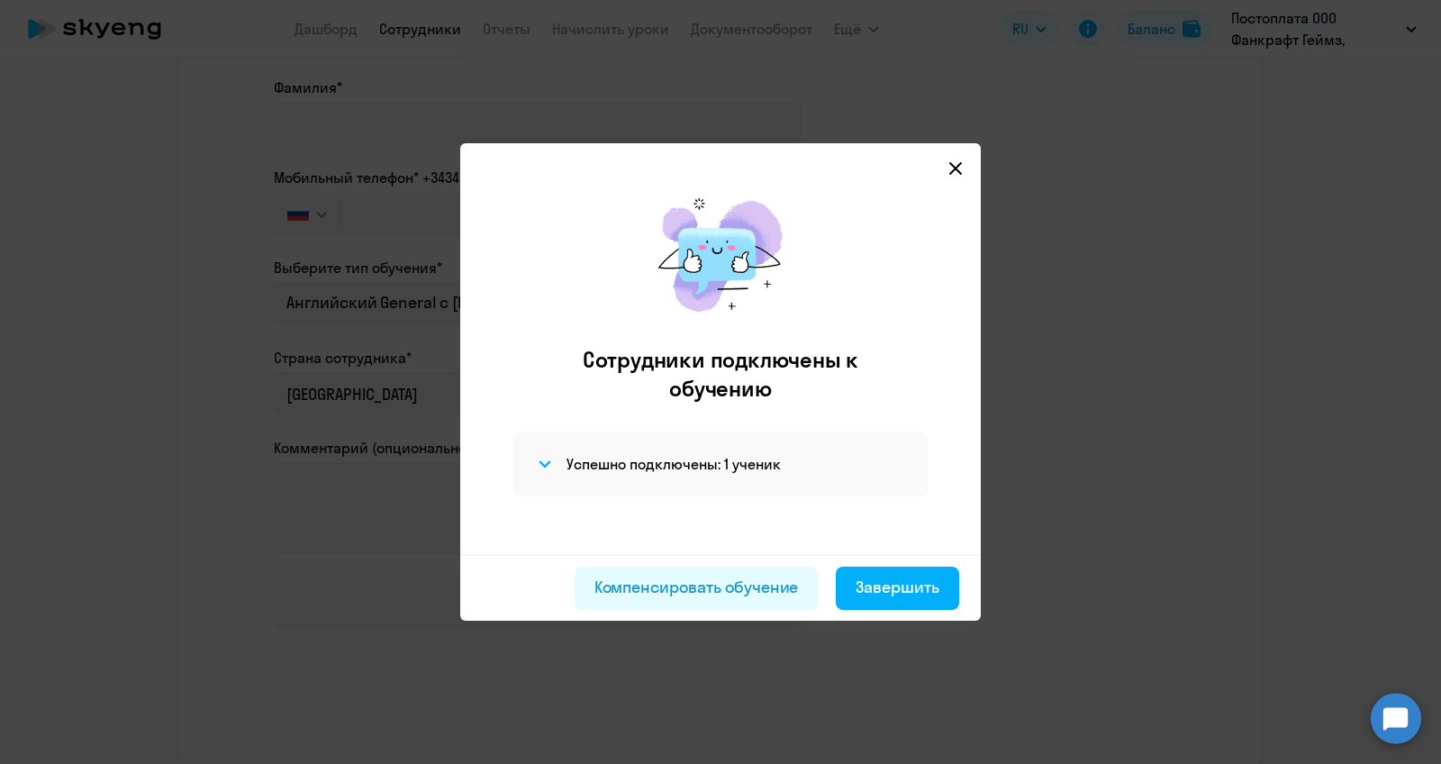
scroll to position [179, 0]
click at [756, 592] on div "Компенсировать обучение" at bounding box center [697, 587] width 204 height 23
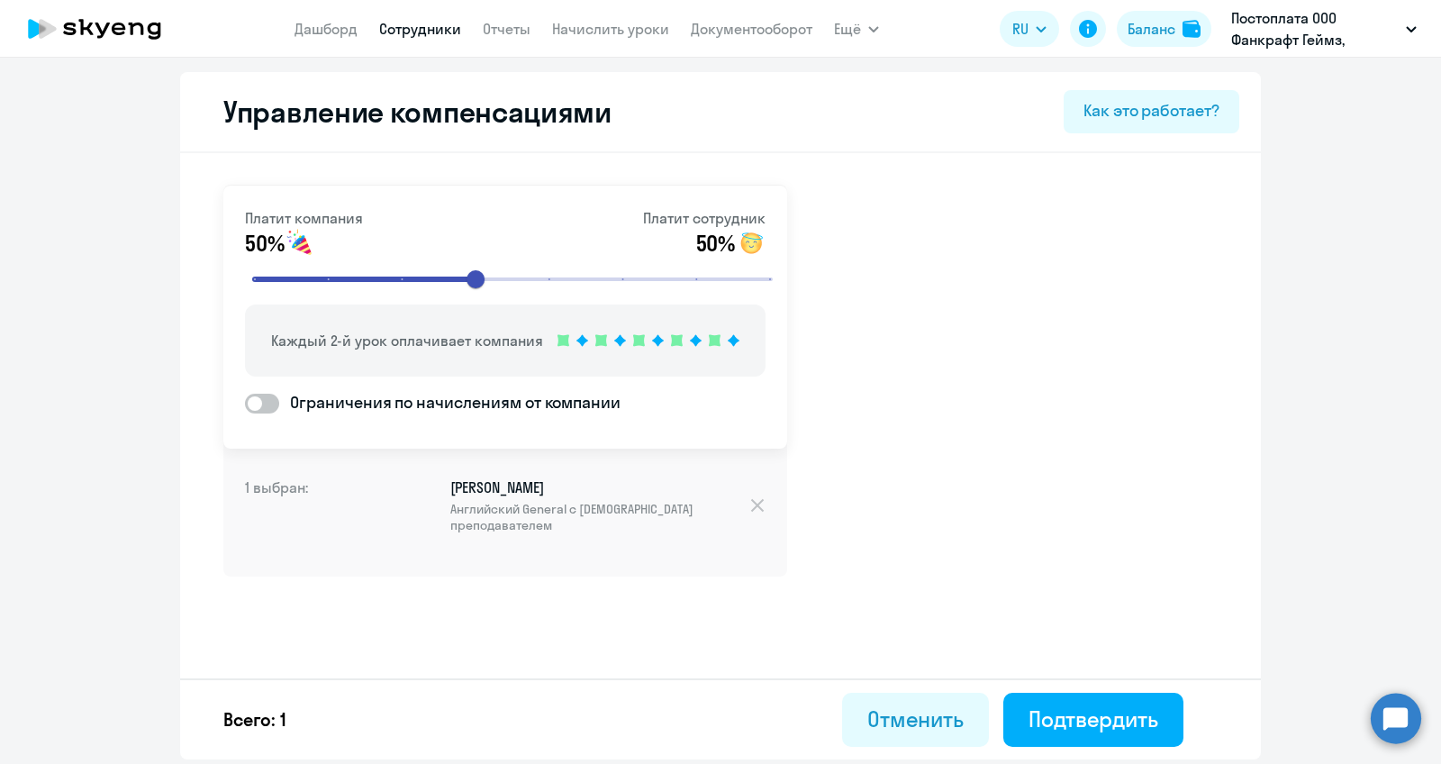
click at [774, 275] on input "range" at bounding box center [512, 279] width 558 height 40
type input "7"
click at [676, 285] on input "range" at bounding box center [512, 279] width 558 height 40
click at [420, 350] on p "Компания платит за 3 урока из 4" at bounding box center [407, 341] width 222 height 22
click at [243, 408] on div "Платит компания 75% Платит сотрудник 25% Компания платит за 3 урока из 4 Ограни…" at bounding box center [505, 317] width 564 height 263
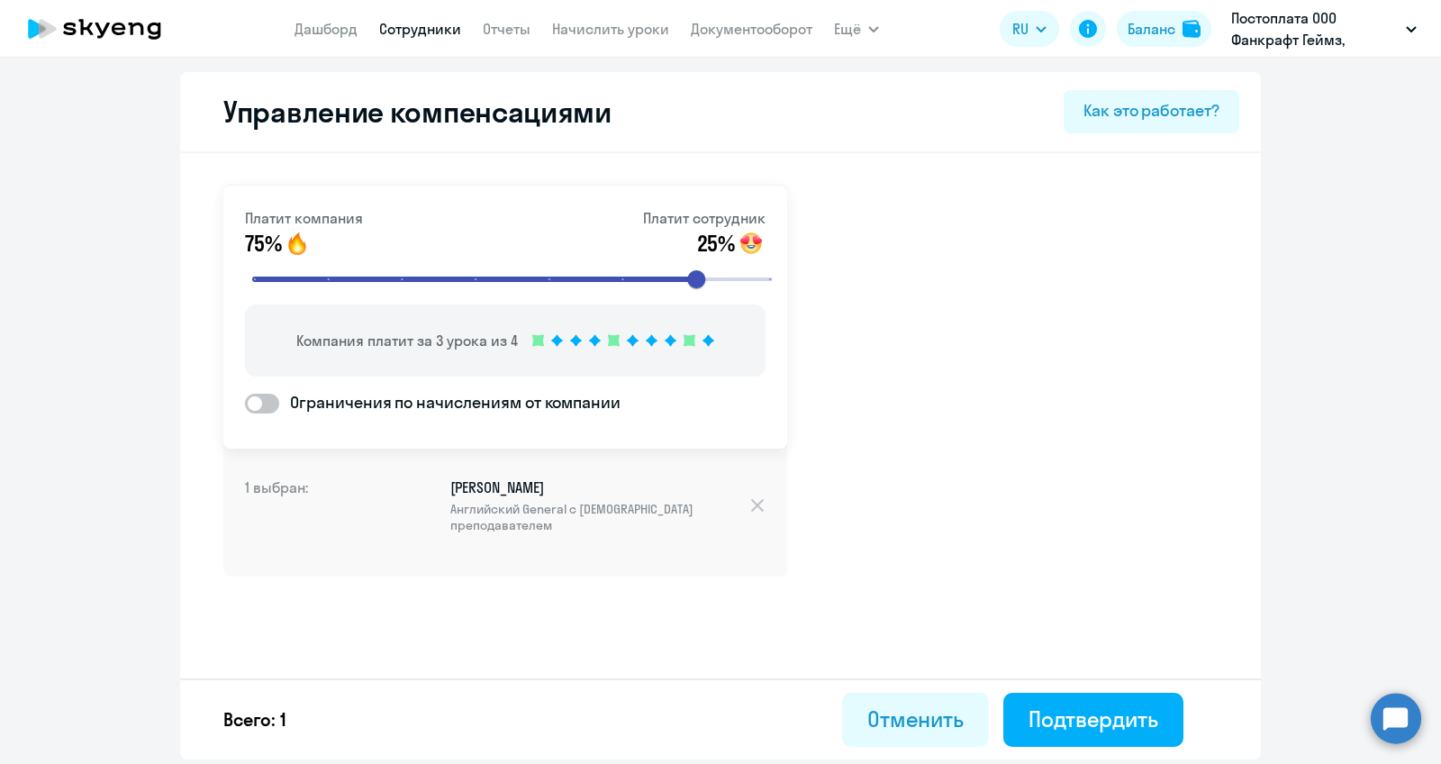
click at [262, 408] on span at bounding box center [262, 404] width 34 height 20
click at [245, 404] on input "Ограничения по начислениям от компании" at bounding box center [244, 403] width 1 height 1
checkbox input "true"
select select "MONTHLY"
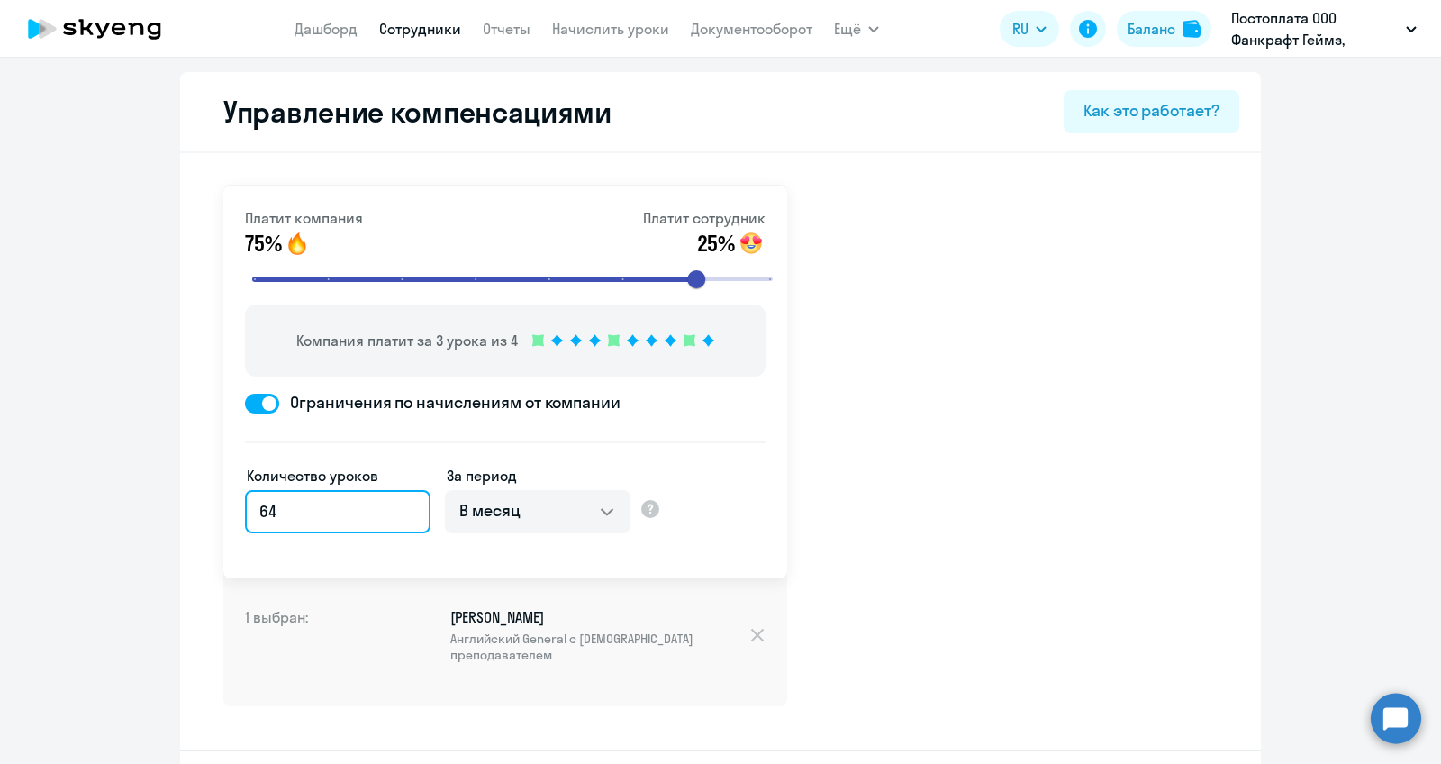
click at [390, 510] on input "64" at bounding box center [338, 511] width 186 height 43
type input "6"
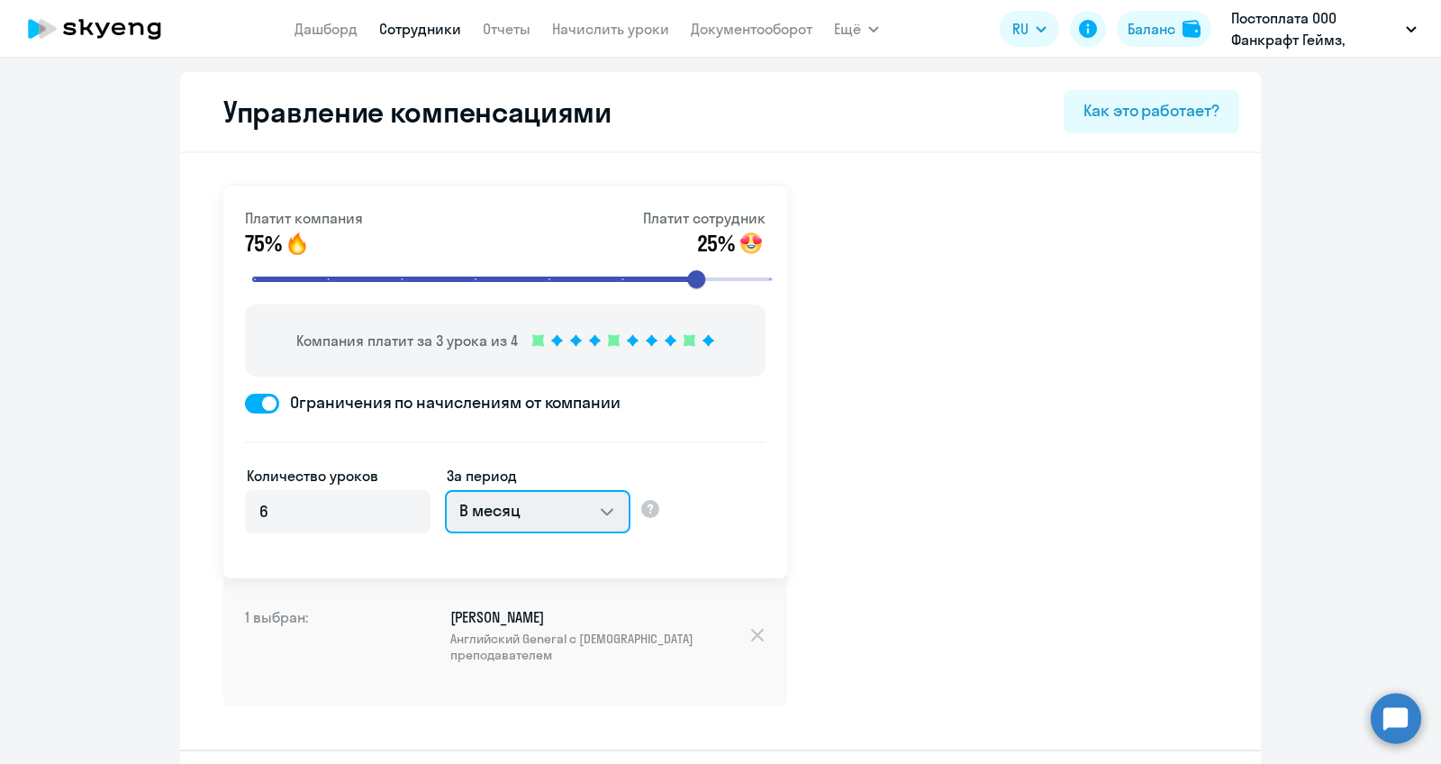
click at [565, 517] on select "В месяц За квартал В год За все время обучения" at bounding box center [538, 511] width 186 height 43
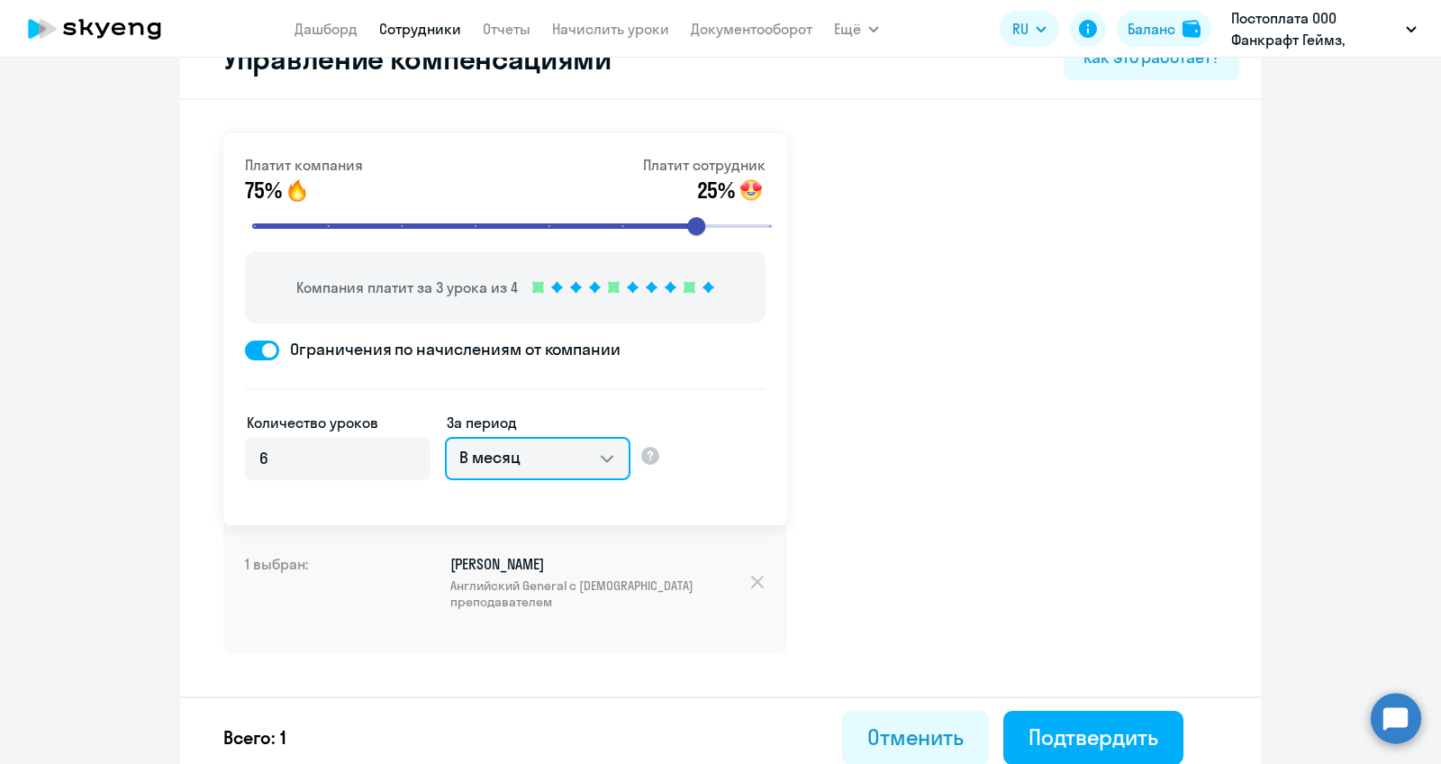
scroll to position [43, 0]
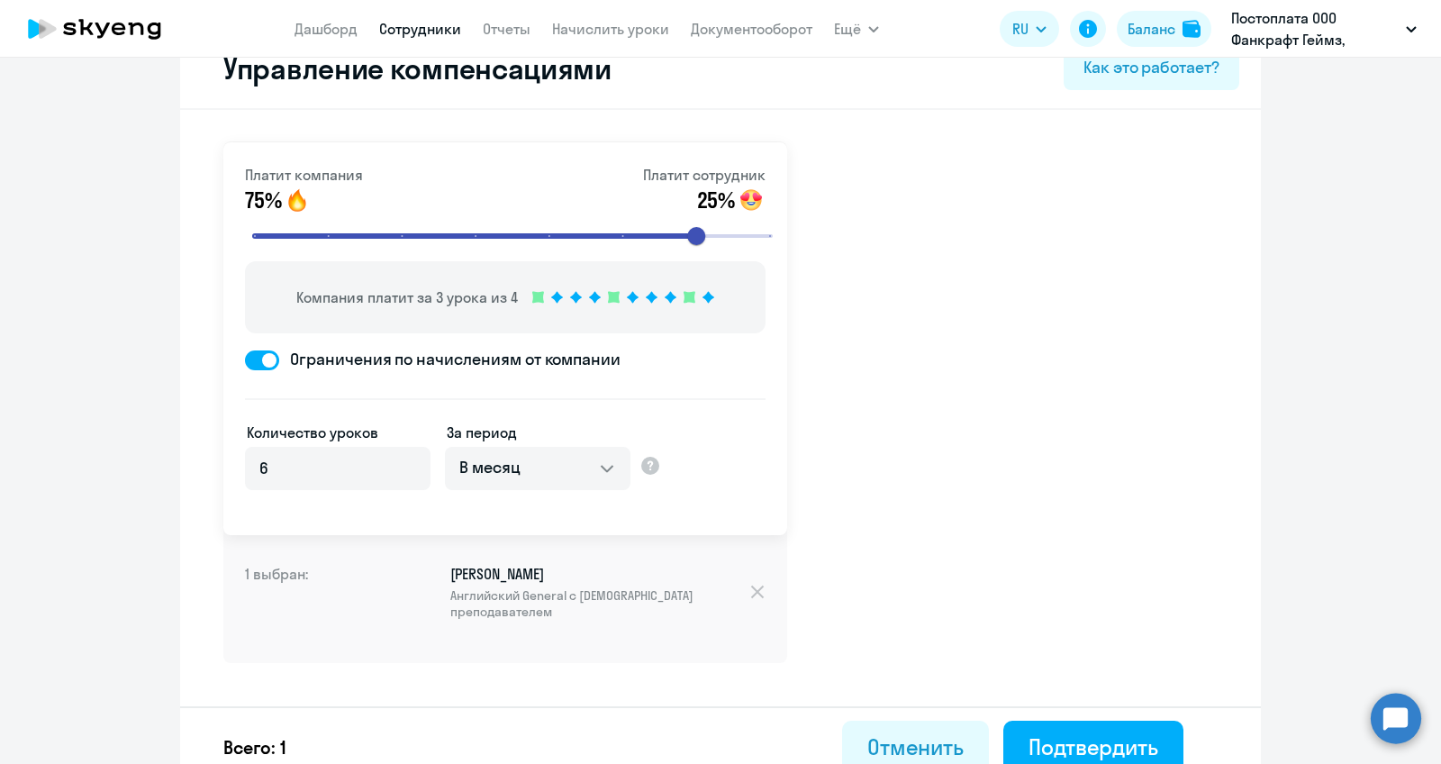
click at [778, 230] on input "range" at bounding box center [512, 236] width 558 height 40
type input "7"
click at [686, 216] on input "range" at bounding box center [512, 236] width 558 height 40
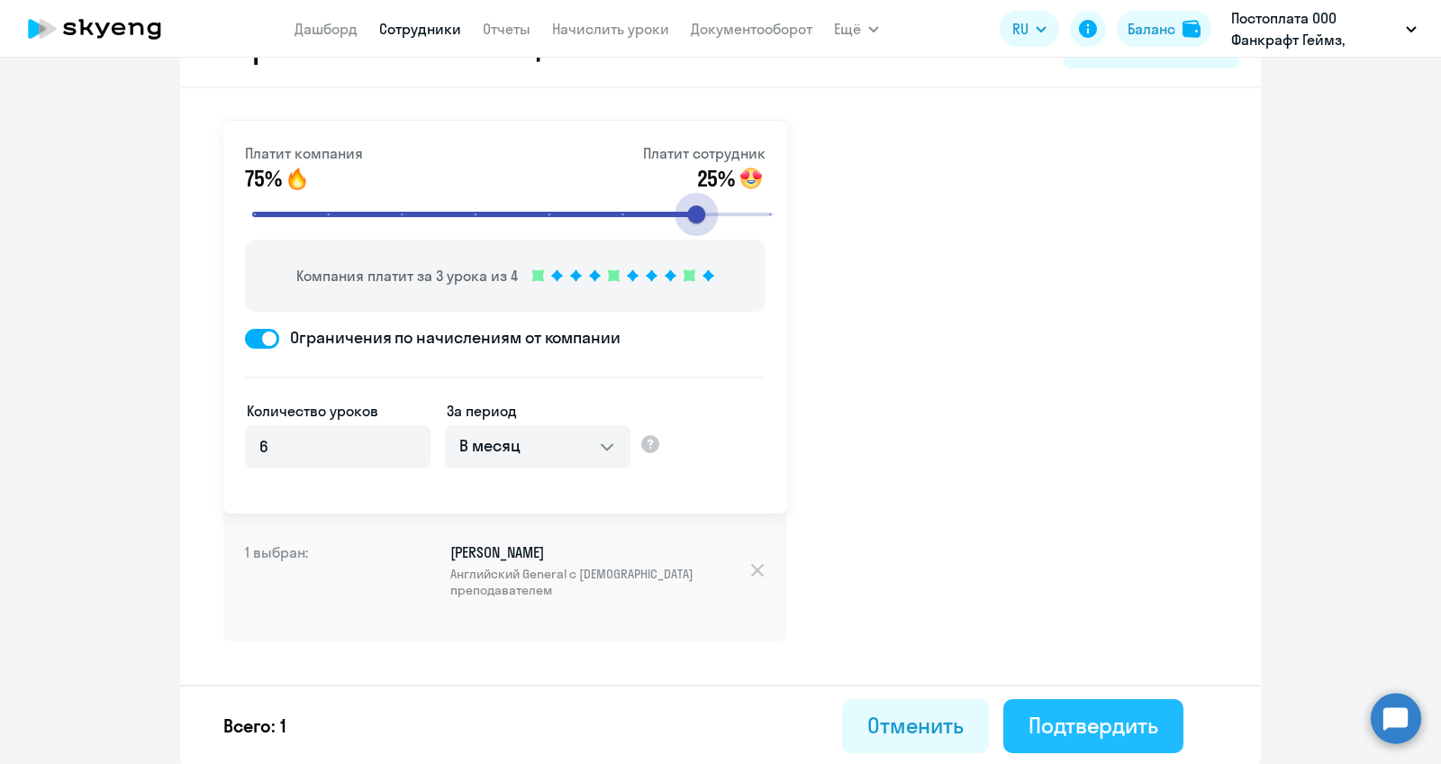
click at [1068, 713] on div "Подтвердить" at bounding box center [1094, 725] width 130 height 29
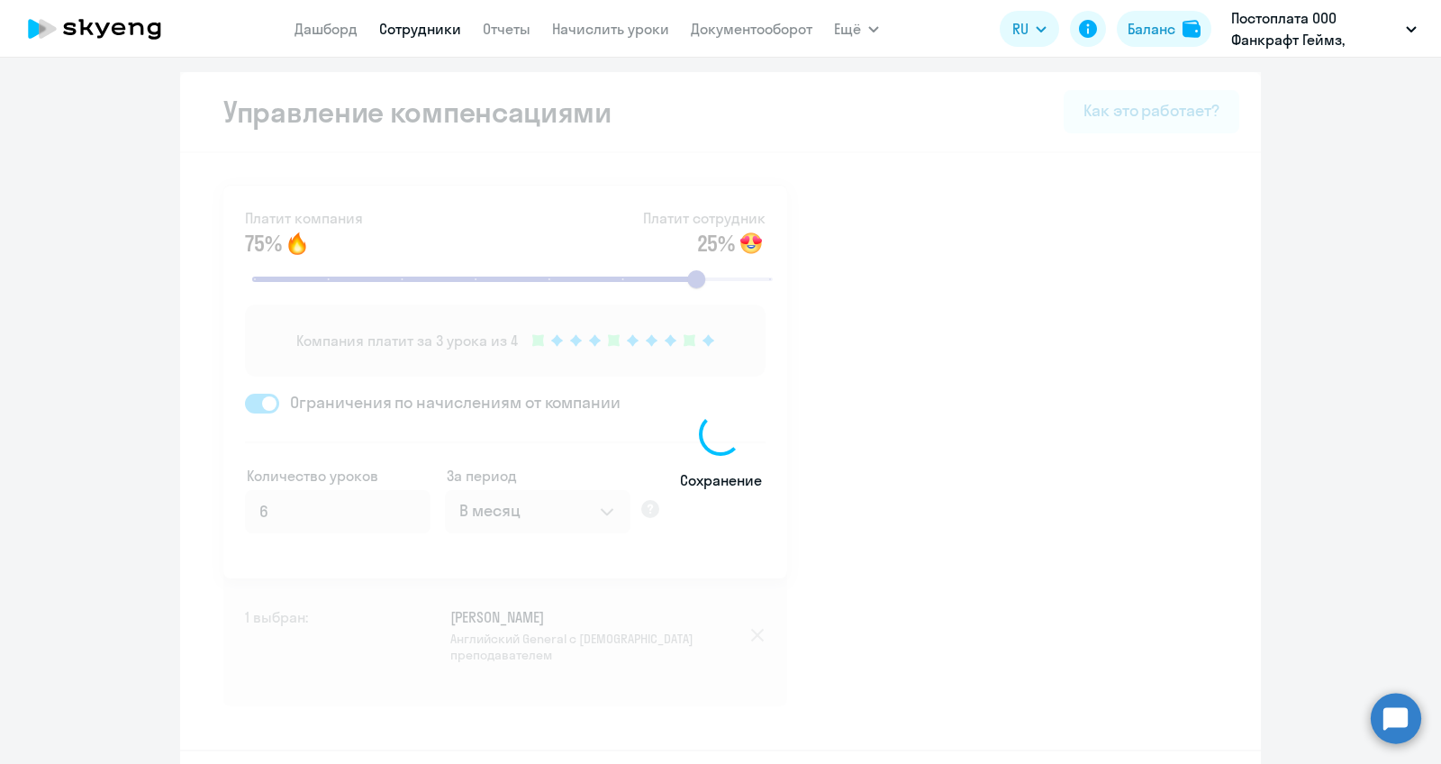
select select "30"
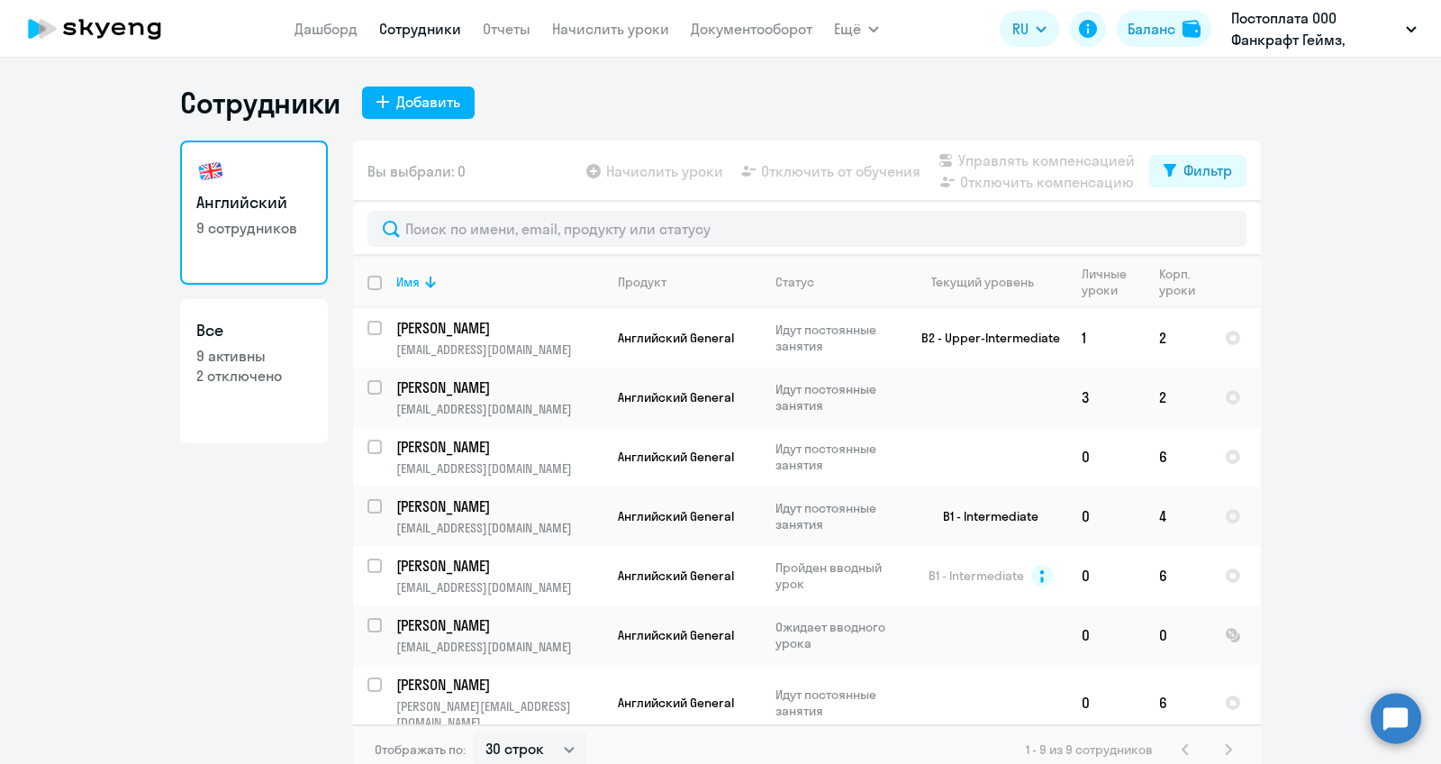
click at [270, 351] on p "9 активны" at bounding box center [253, 356] width 115 height 20
select select "30"
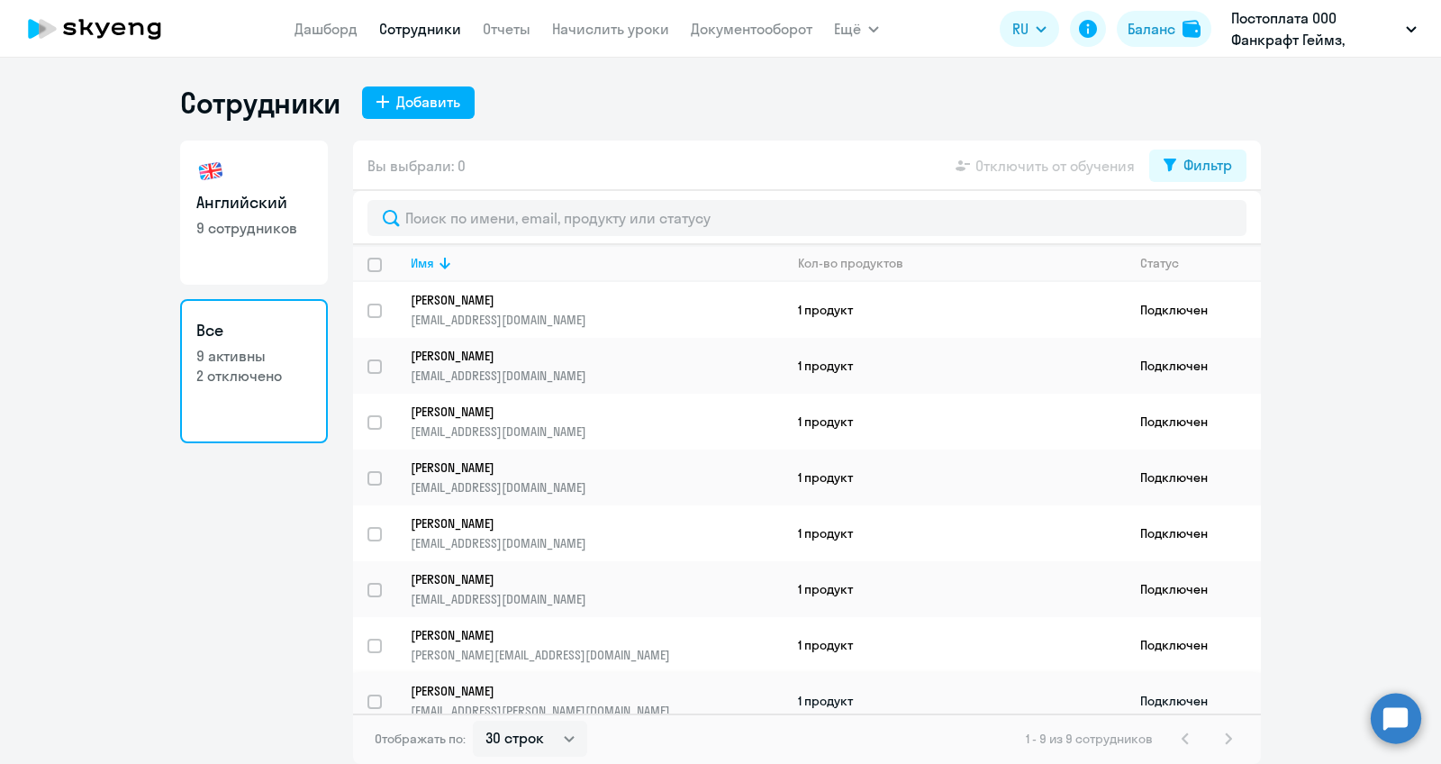
click at [777, 692] on link "[PERSON_NAME] [PERSON_NAME][EMAIL_ADDRESS][DOMAIN_NAME]" at bounding box center [597, 701] width 372 height 36
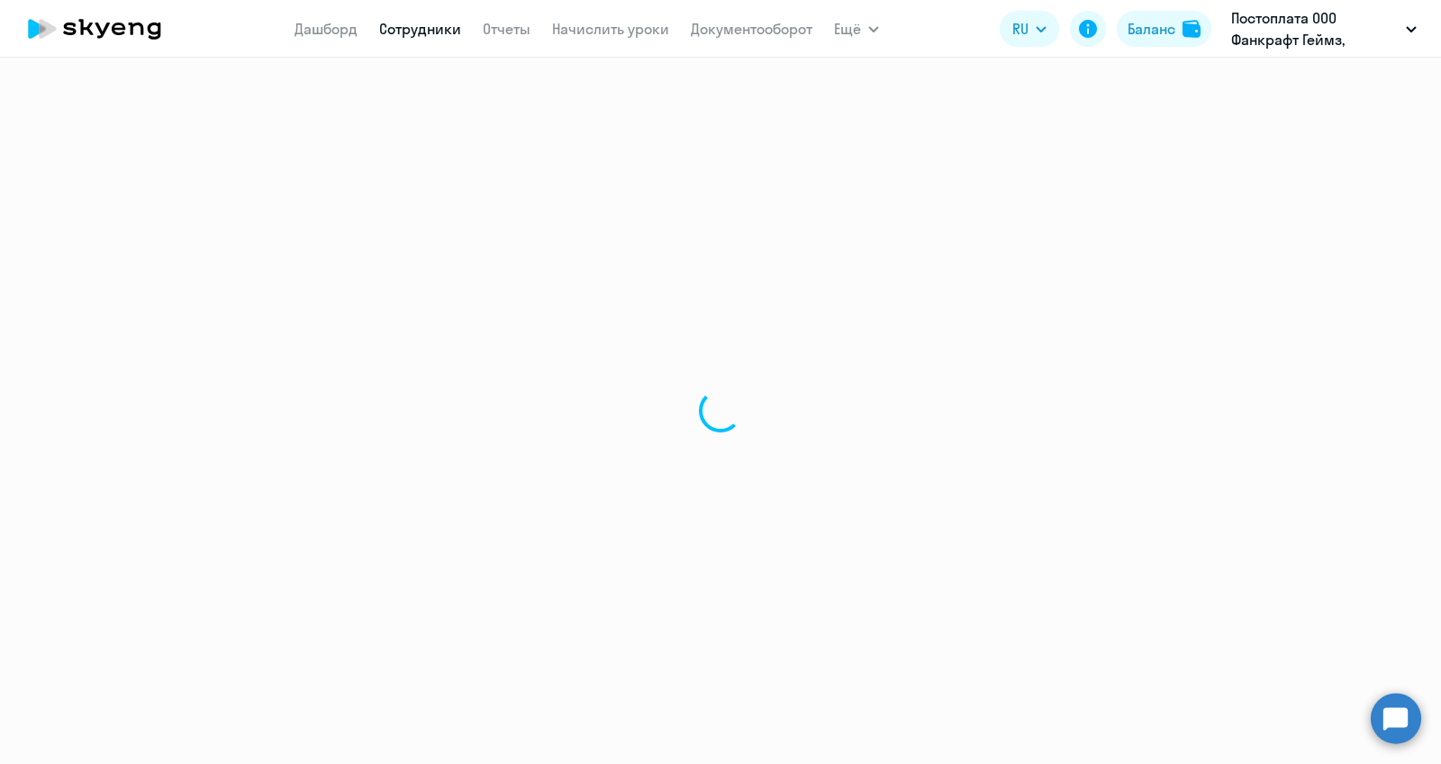
select select "english"
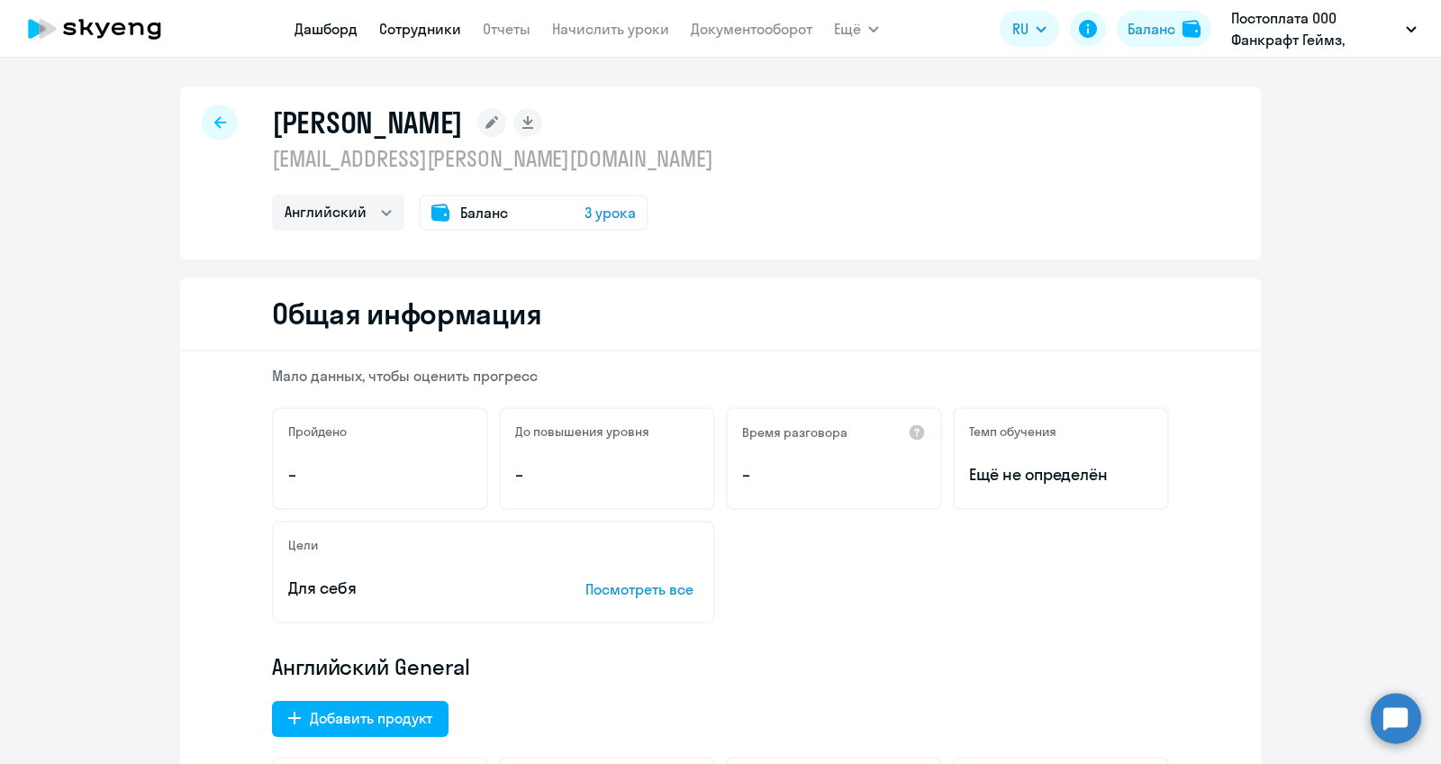
click at [317, 29] on link "Дашборд" at bounding box center [326, 29] width 63 height 18
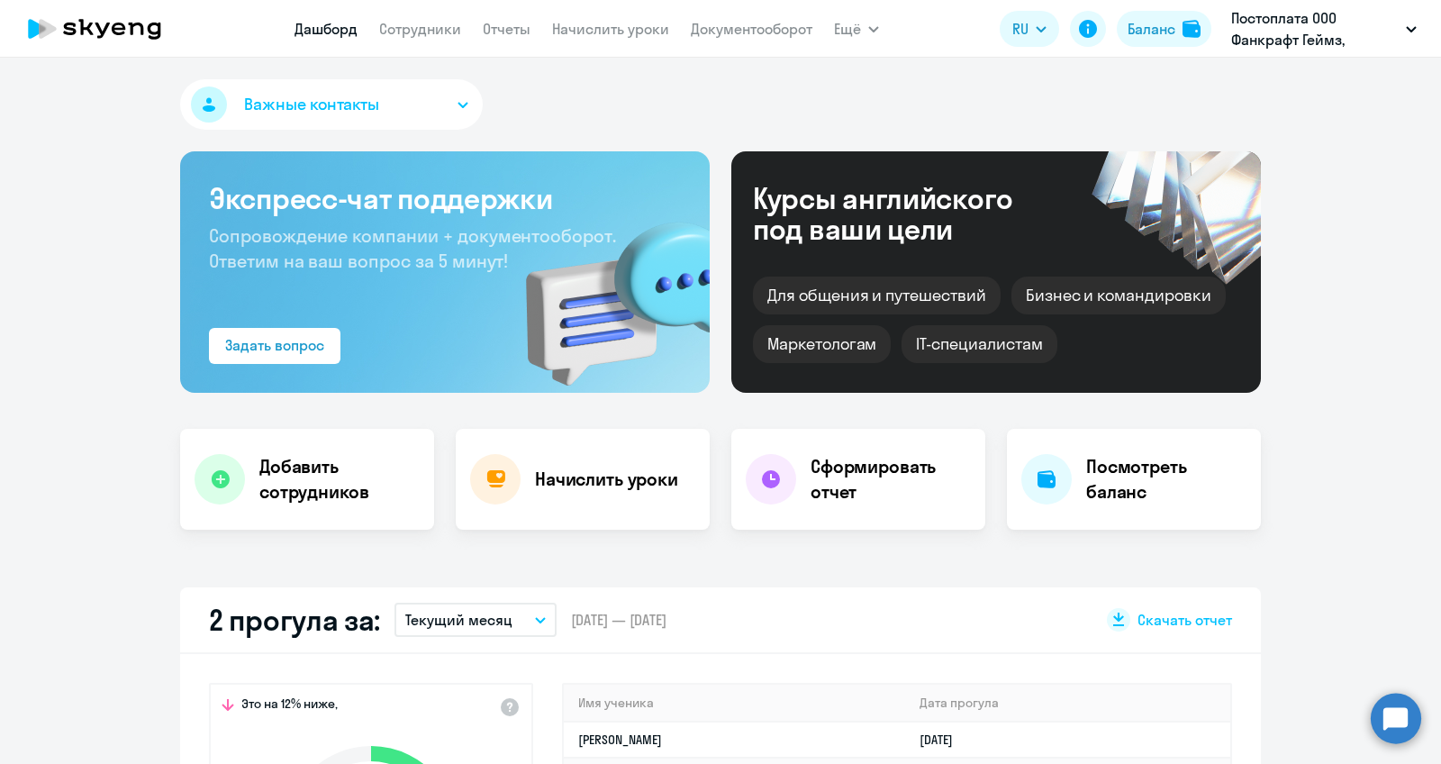
select select "30"
click at [611, 23] on link "Начислить уроки" at bounding box center [610, 29] width 117 height 18
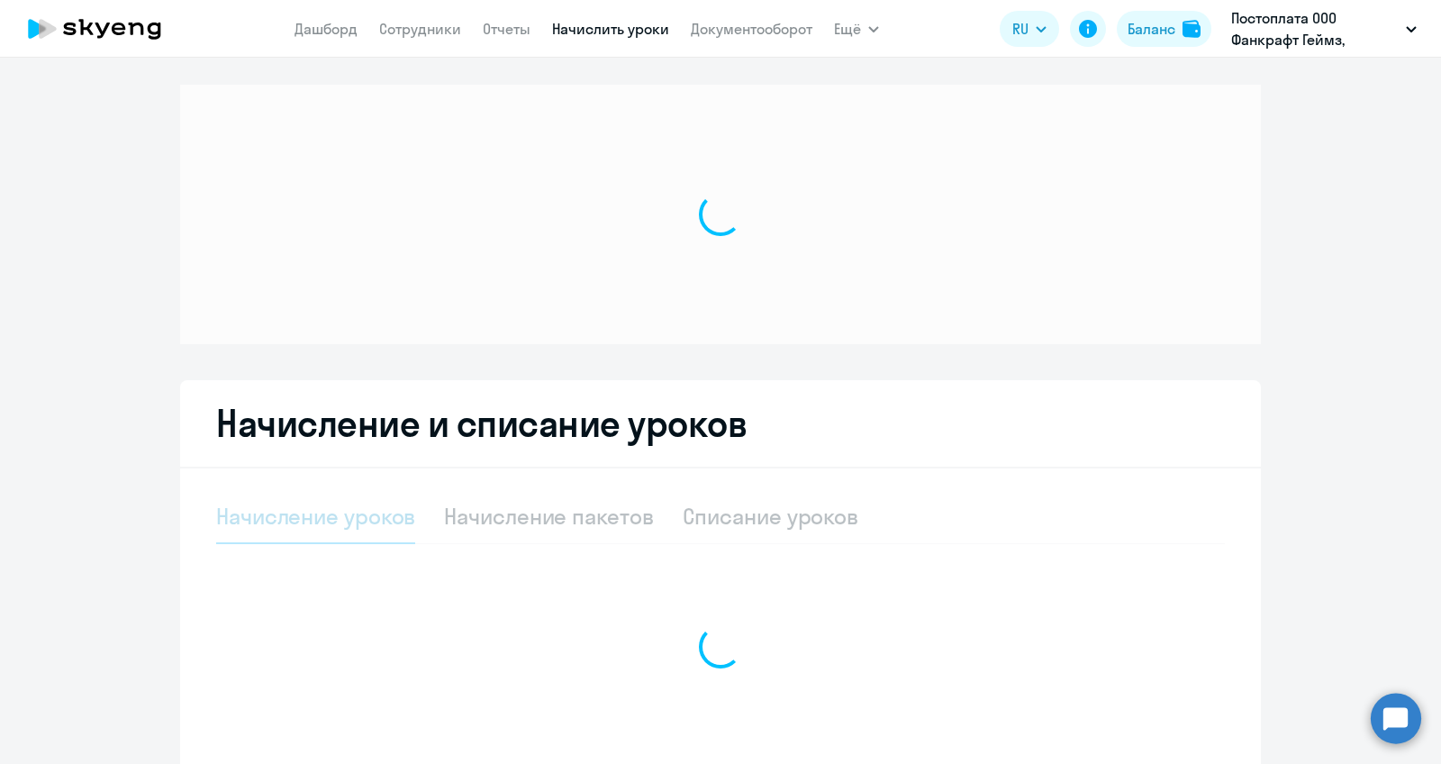
select select "10"
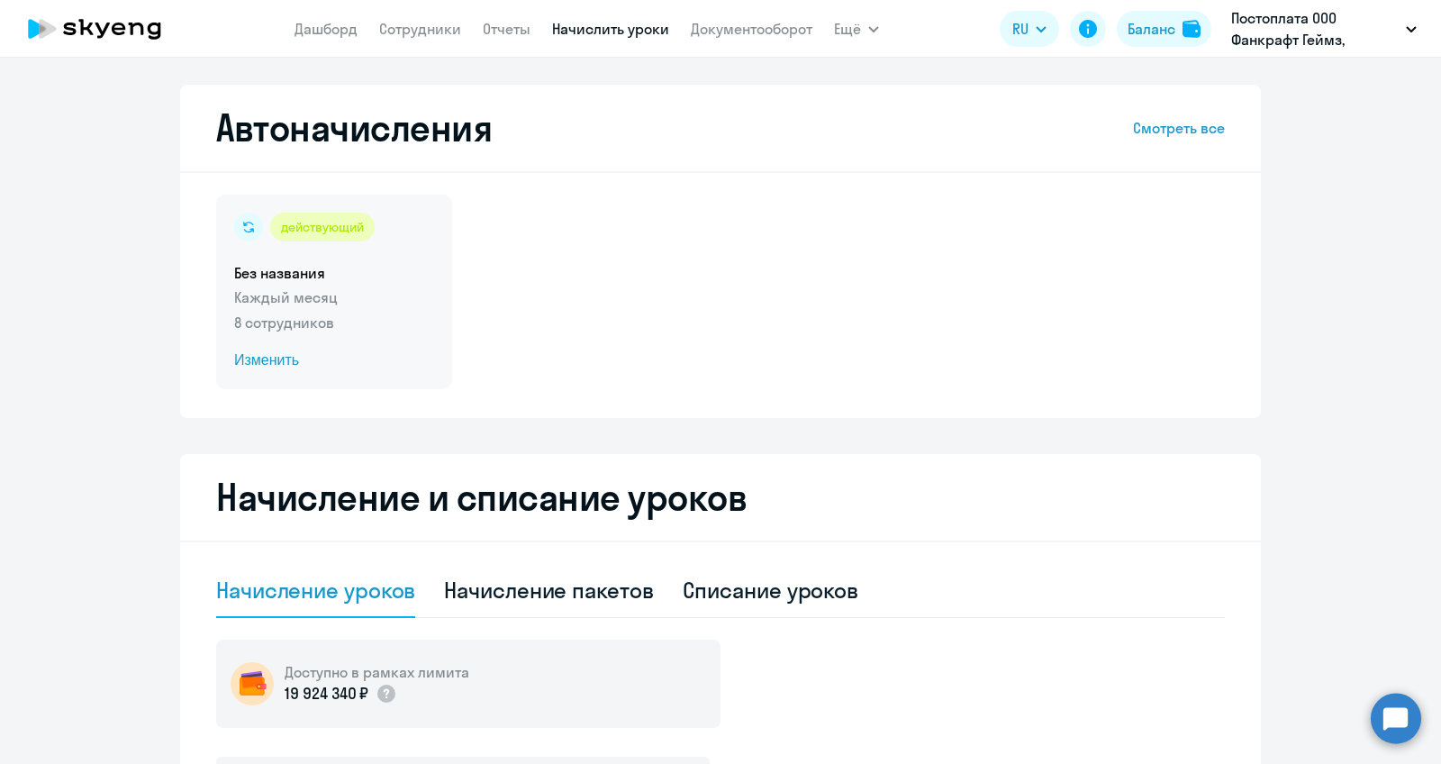
click at [378, 370] on span "Изменить" at bounding box center [334, 360] width 200 height 22
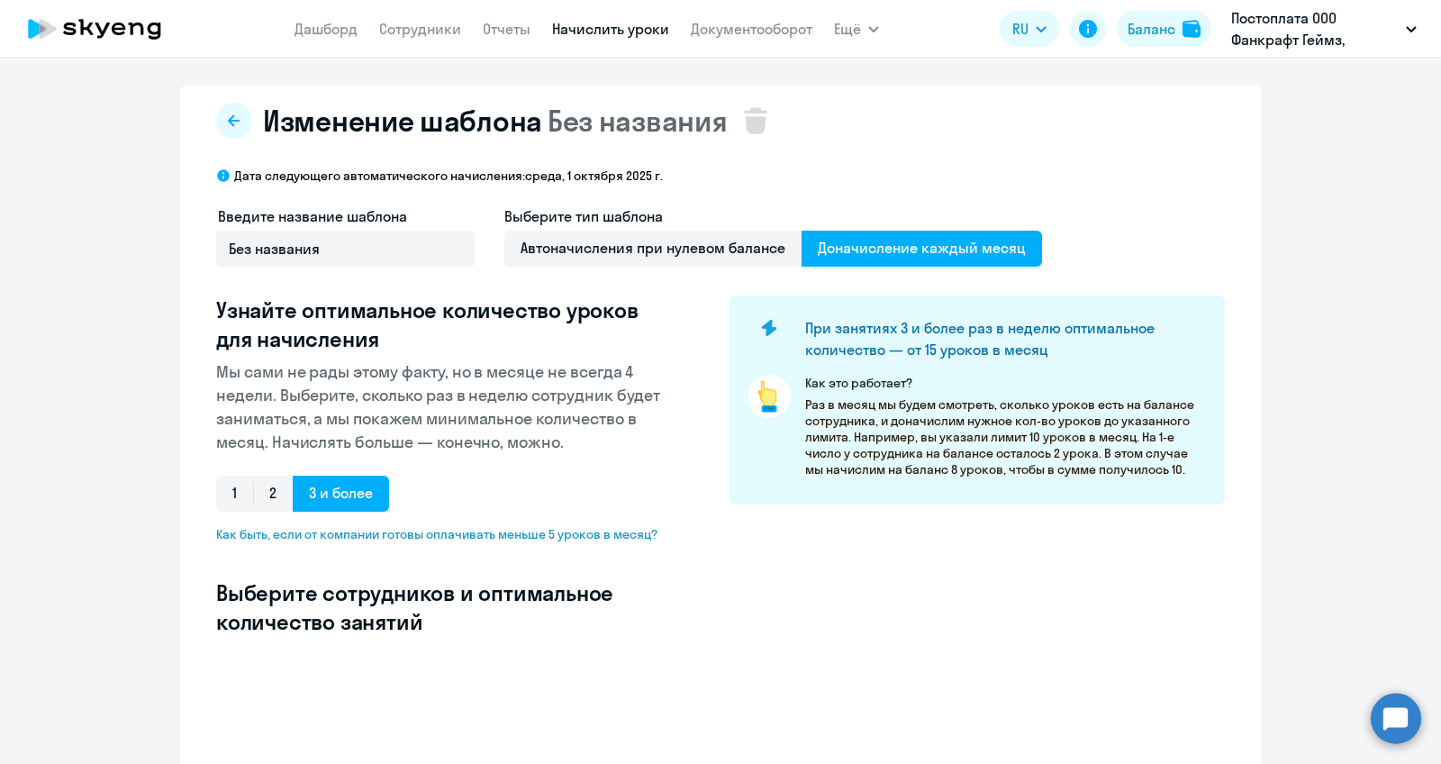
select select "10"
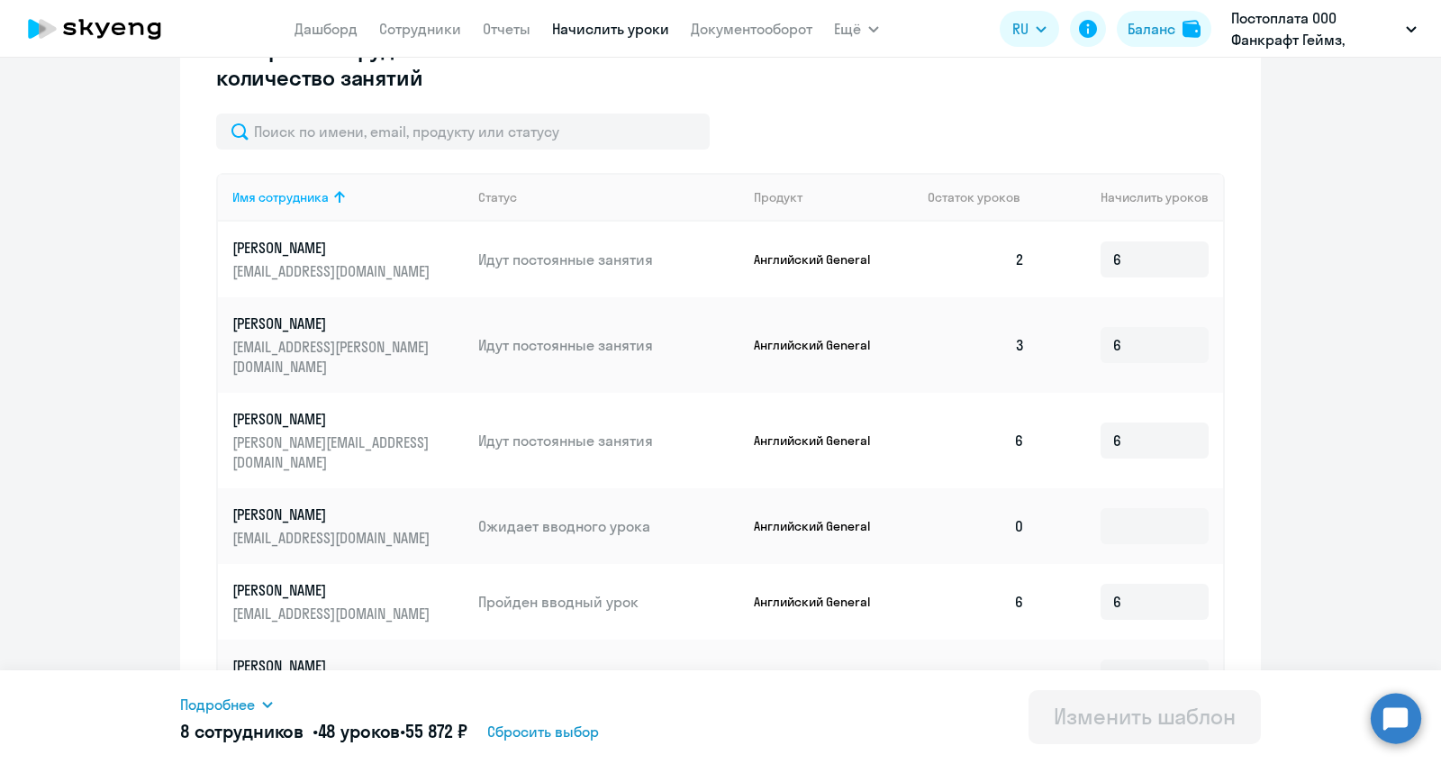
scroll to position [547, 0]
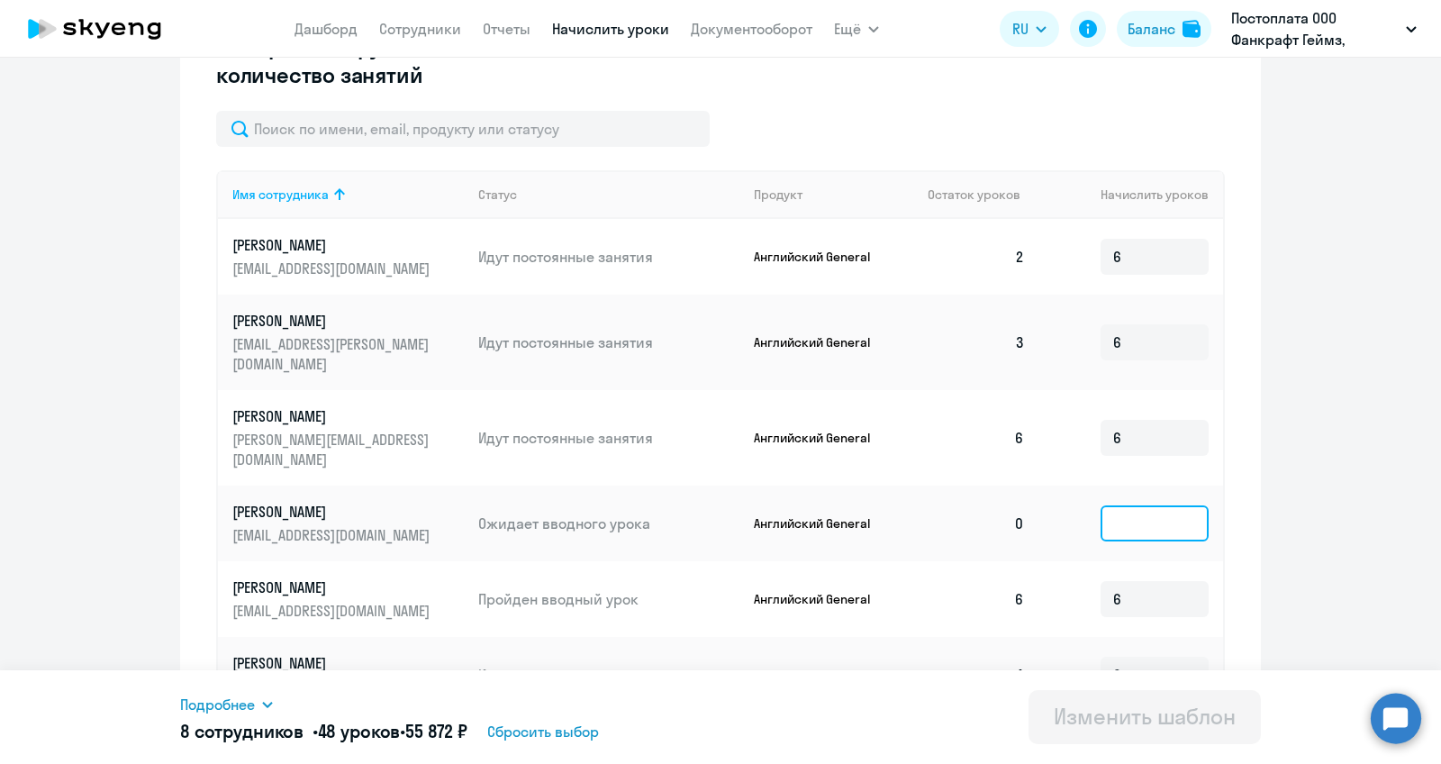
click at [1131, 505] on input at bounding box center [1155, 523] width 108 height 36
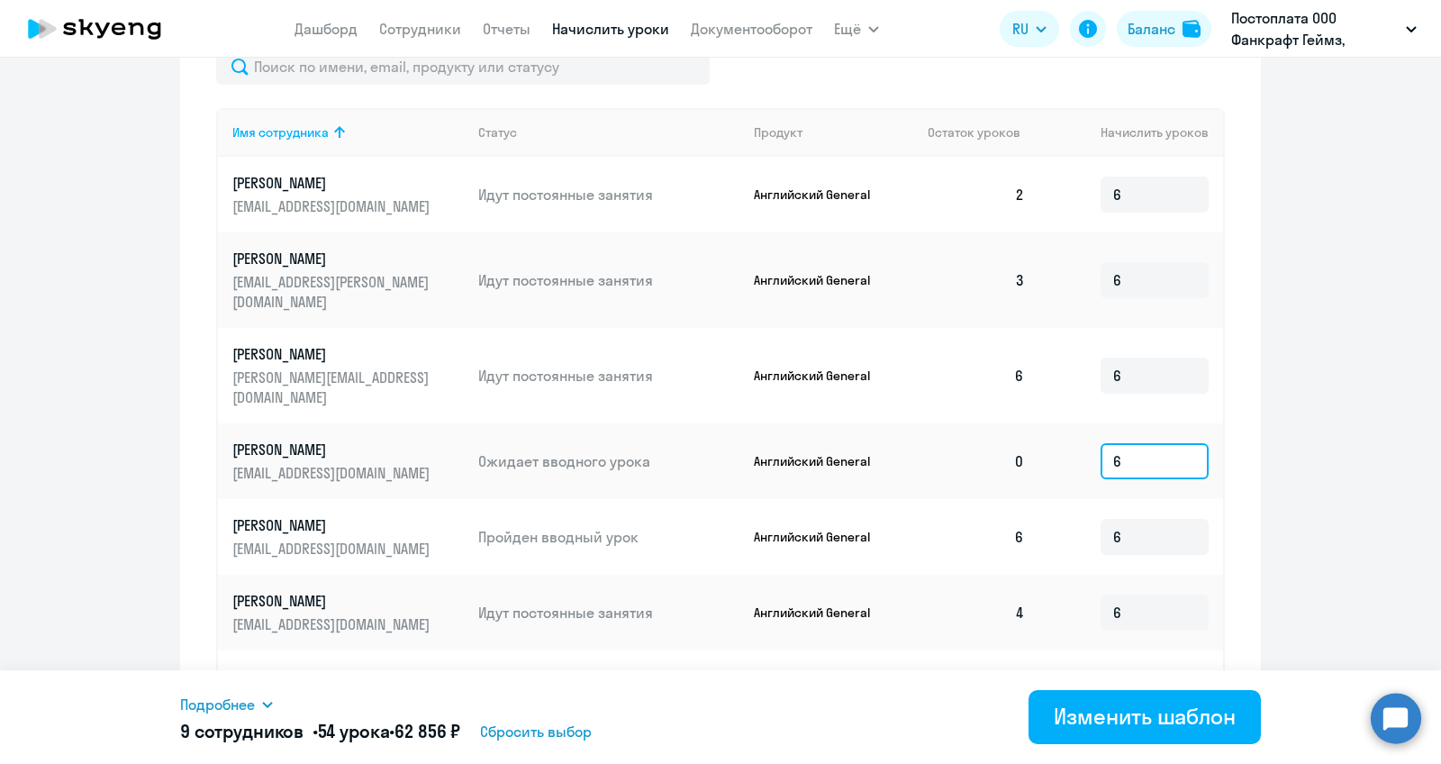
scroll to position [606, 0]
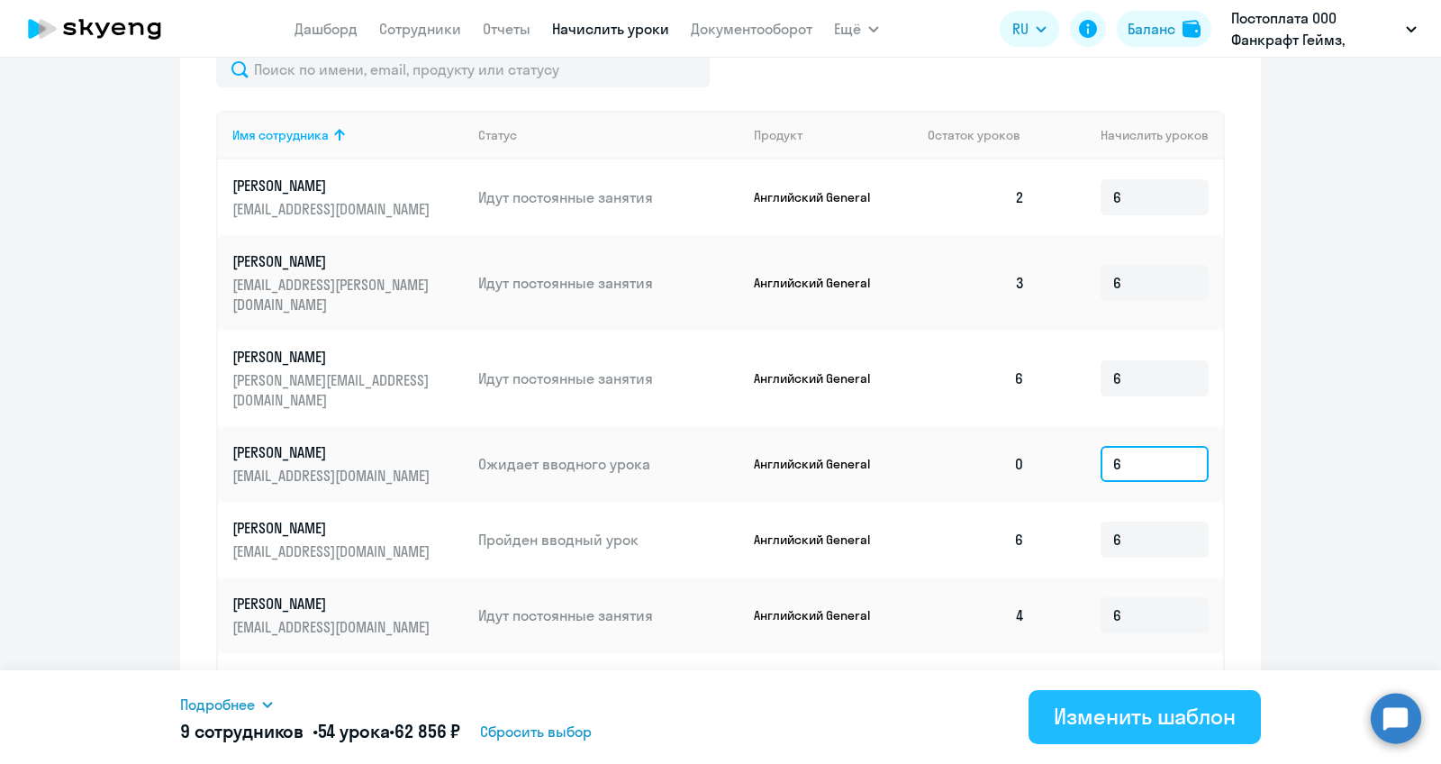
type input "6"
click at [1146, 711] on div "Изменить шаблон" at bounding box center [1145, 716] width 182 height 29
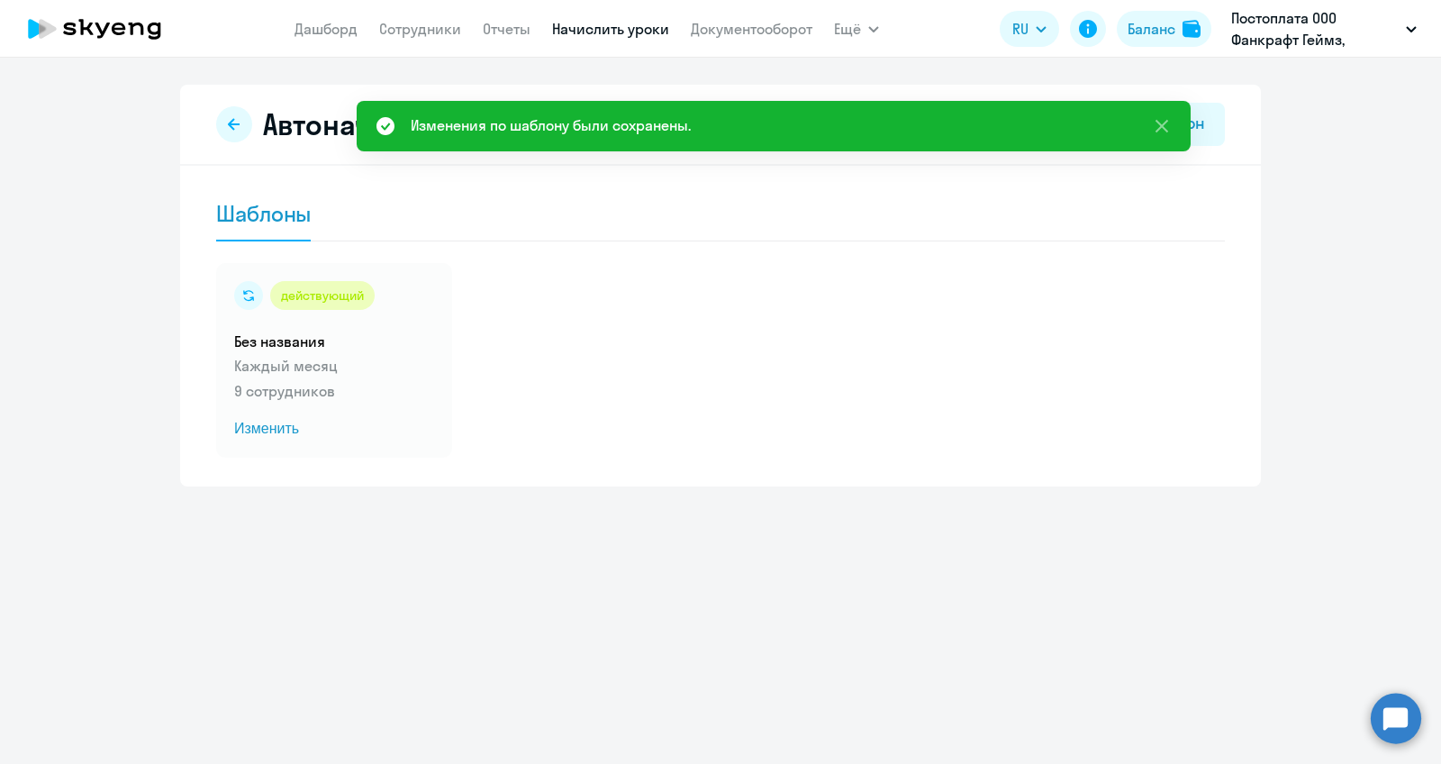
click at [817, 407] on div "действующий Без названия Каждый месяц 9 сотрудников Изменить" at bounding box center [720, 360] width 1009 height 195
click at [402, 390] on p "9 сотрудников" at bounding box center [334, 391] width 200 height 22
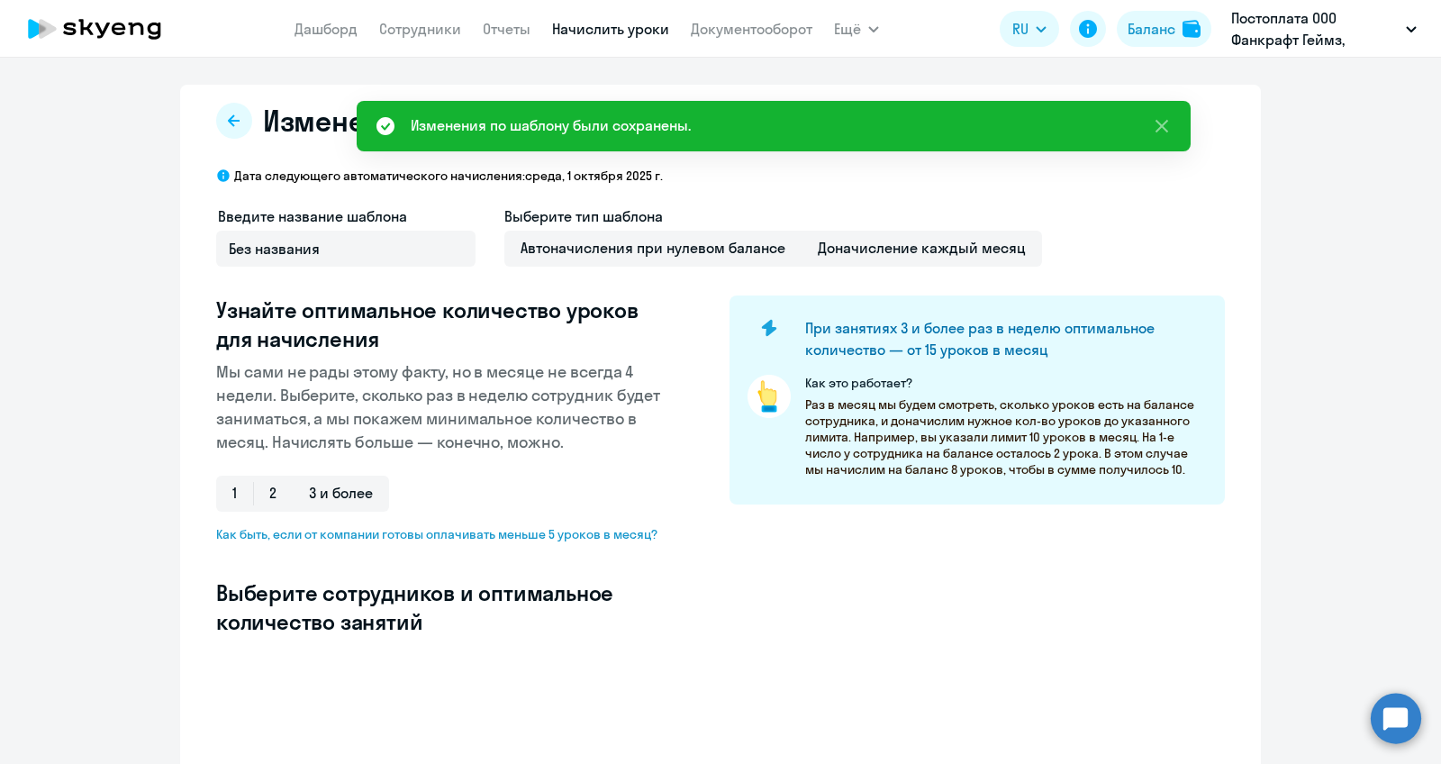
select select "10"
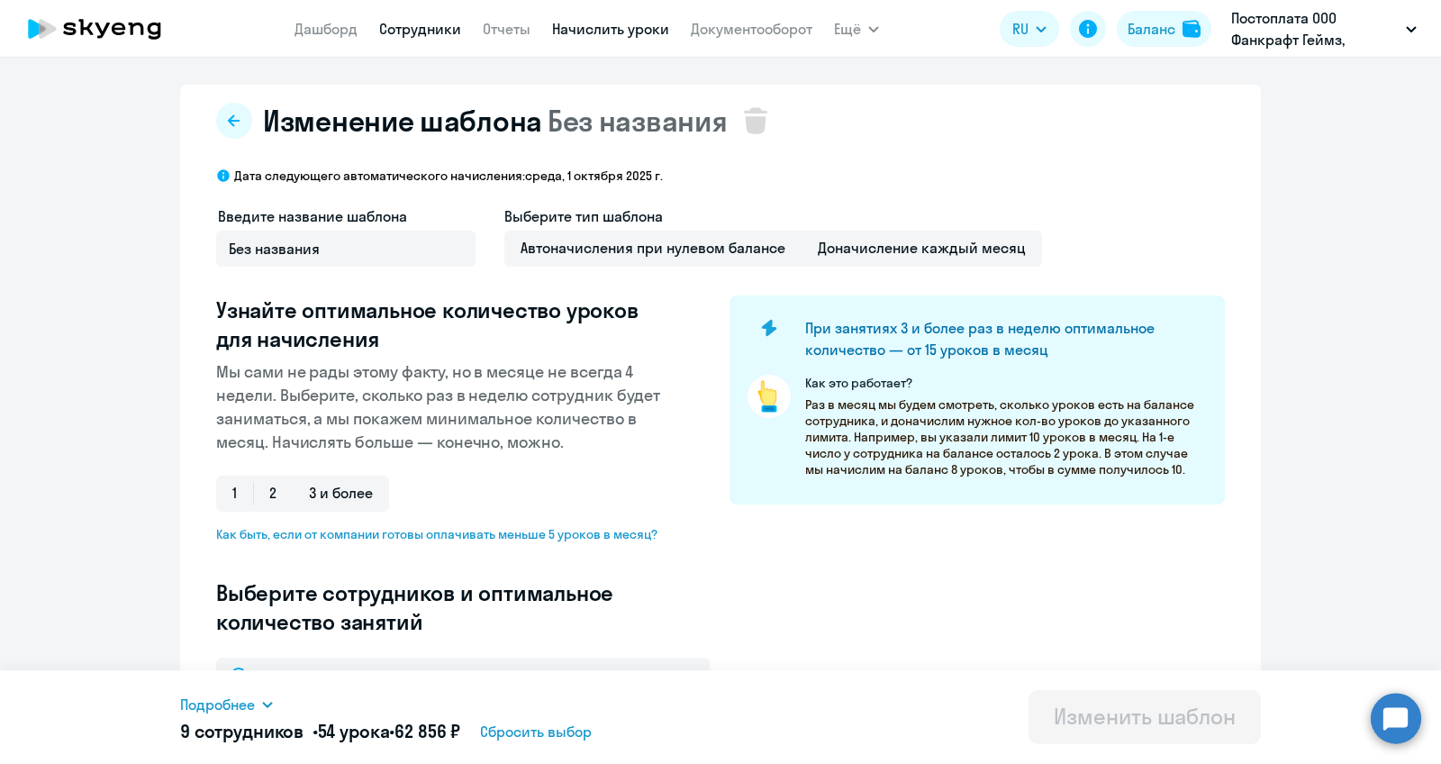
click at [395, 34] on link "Сотрудники" at bounding box center [420, 29] width 82 height 18
select select "30"
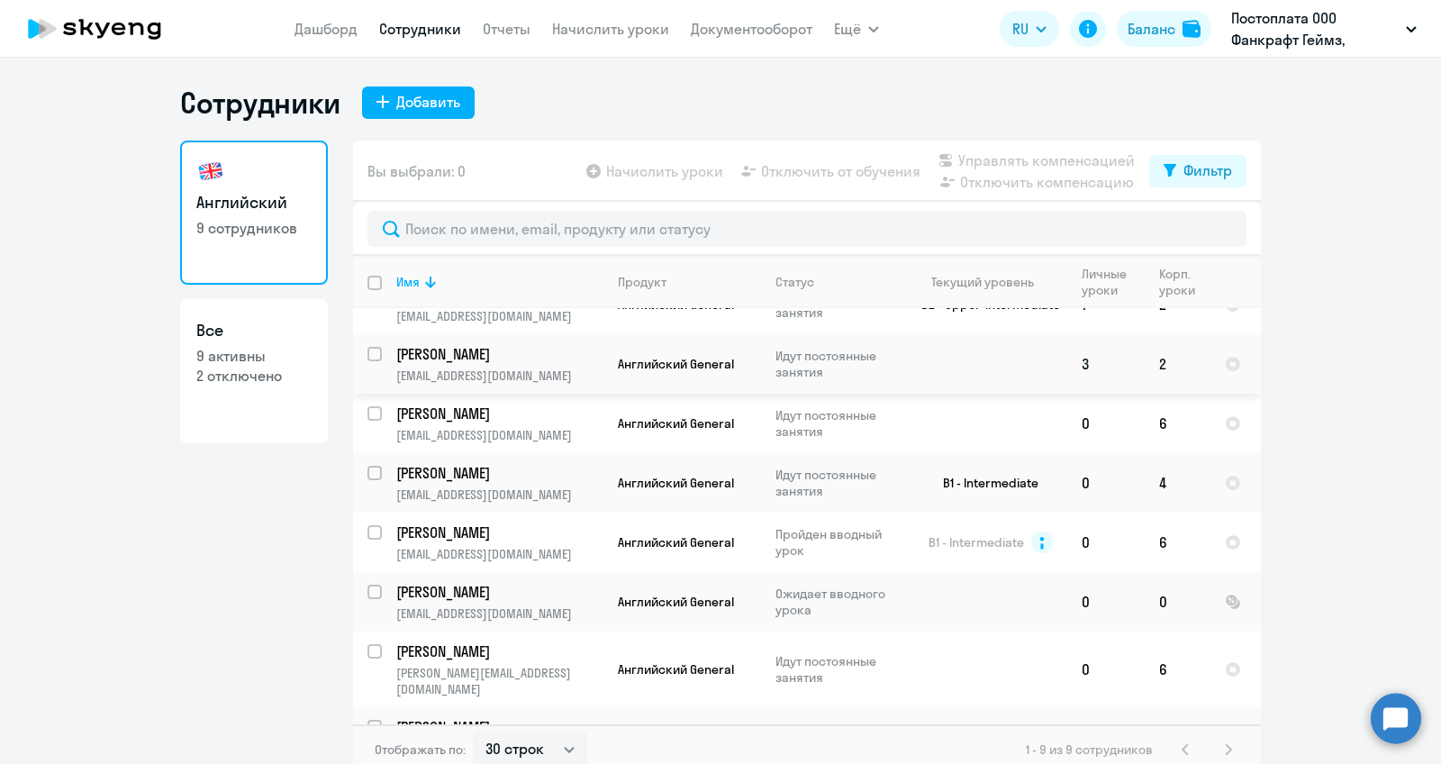
scroll to position [117, 0]
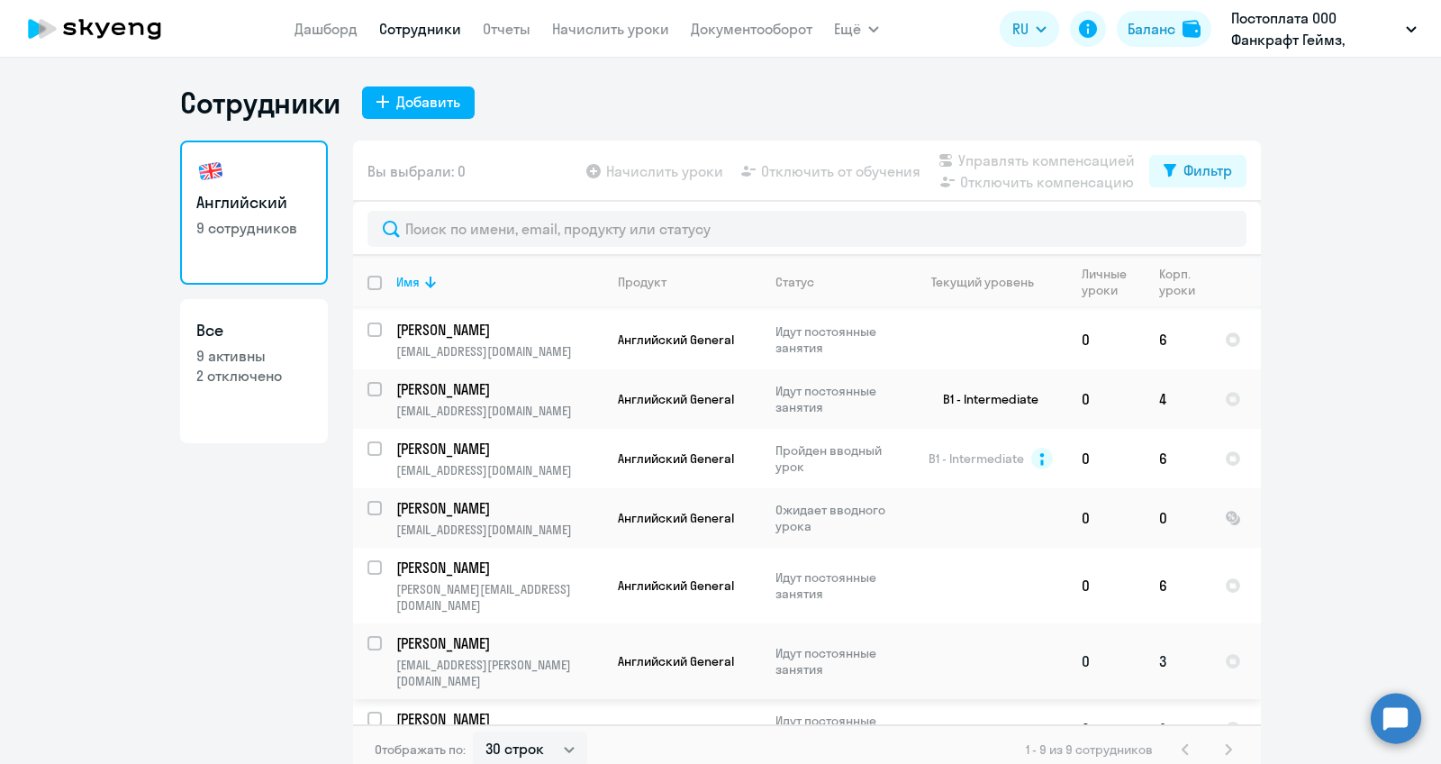
click at [476, 636] on td "[PERSON_NAME] [PERSON_NAME][EMAIL_ADDRESS][DOMAIN_NAME]" at bounding box center [493, 661] width 222 height 76
select select "english"
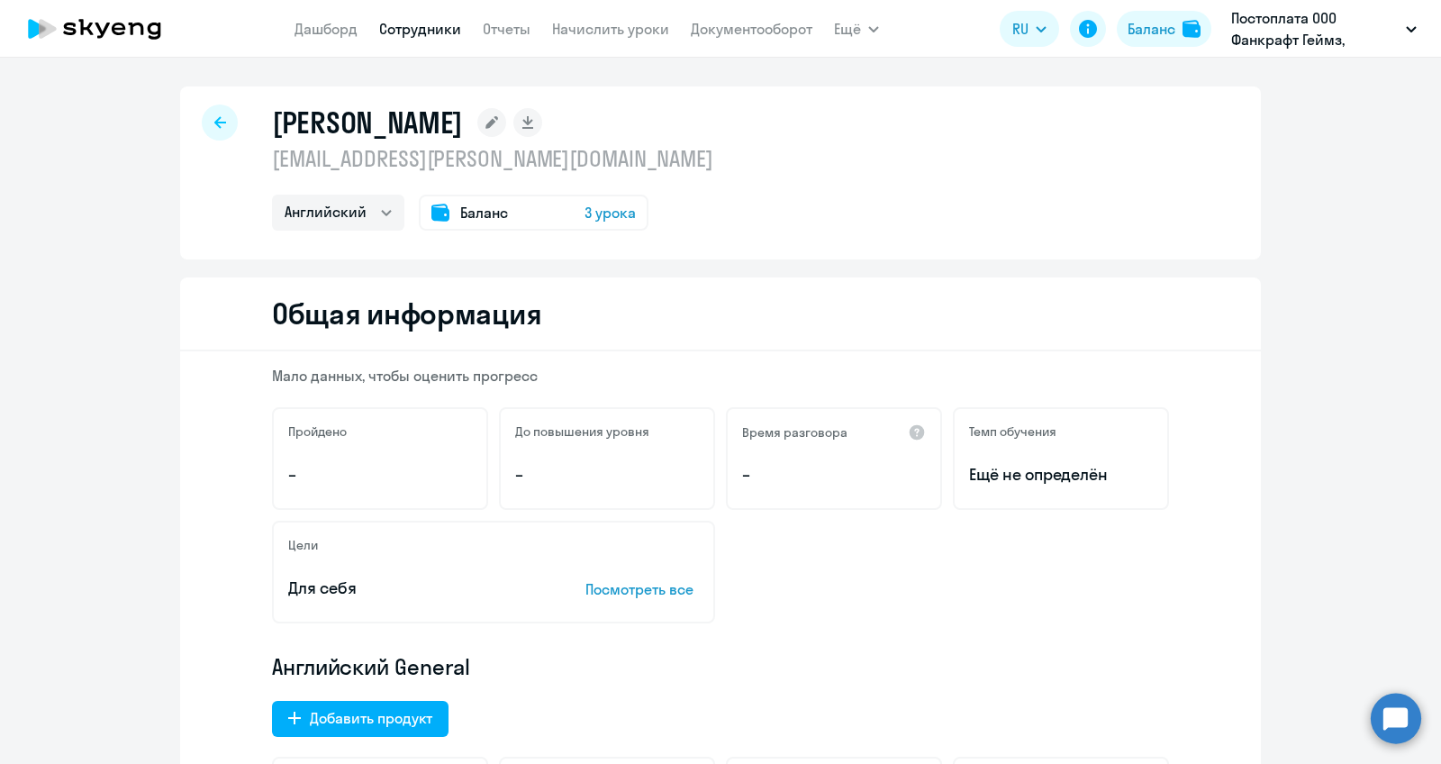
click at [486, 213] on span "Баланс" at bounding box center [484, 213] width 48 height 22
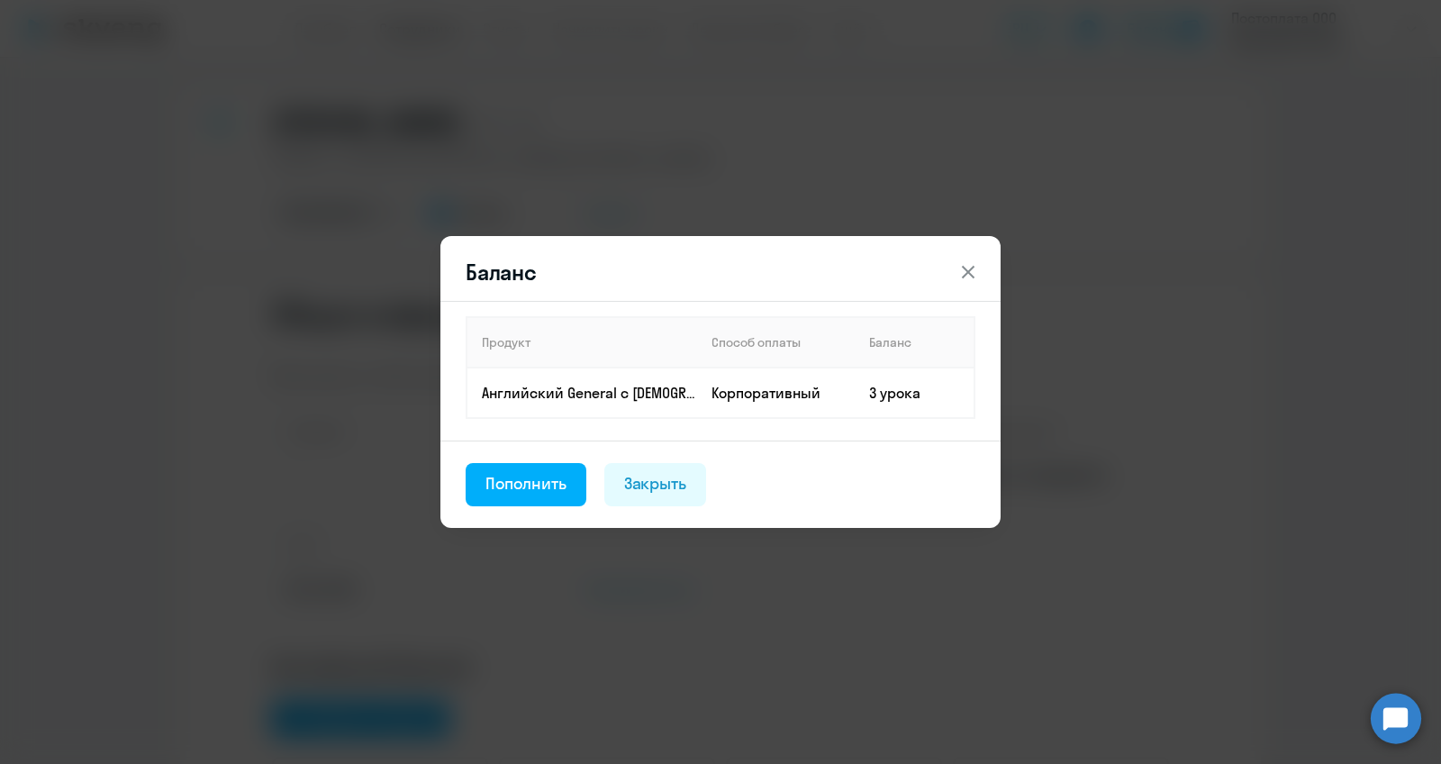
click at [967, 268] on icon at bounding box center [969, 272] width 22 height 22
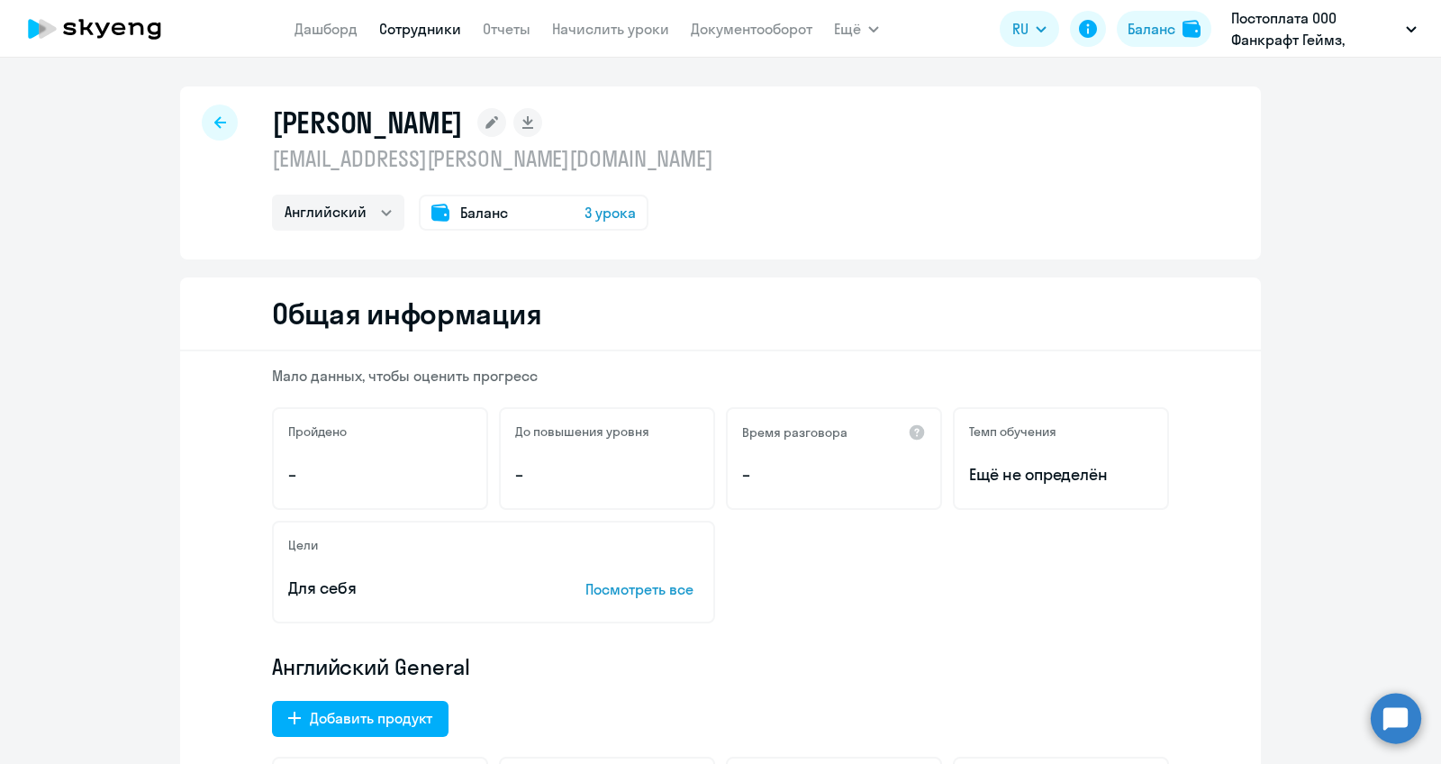
click at [202, 112] on div "[PERSON_NAME] [EMAIL_ADDRESS][PERSON_NAME][DOMAIN_NAME] Английский Баланс 3 уро…" at bounding box center [720, 172] width 1081 height 173
click at [226, 119] on div at bounding box center [220, 122] width 36 height 36
select select "30"
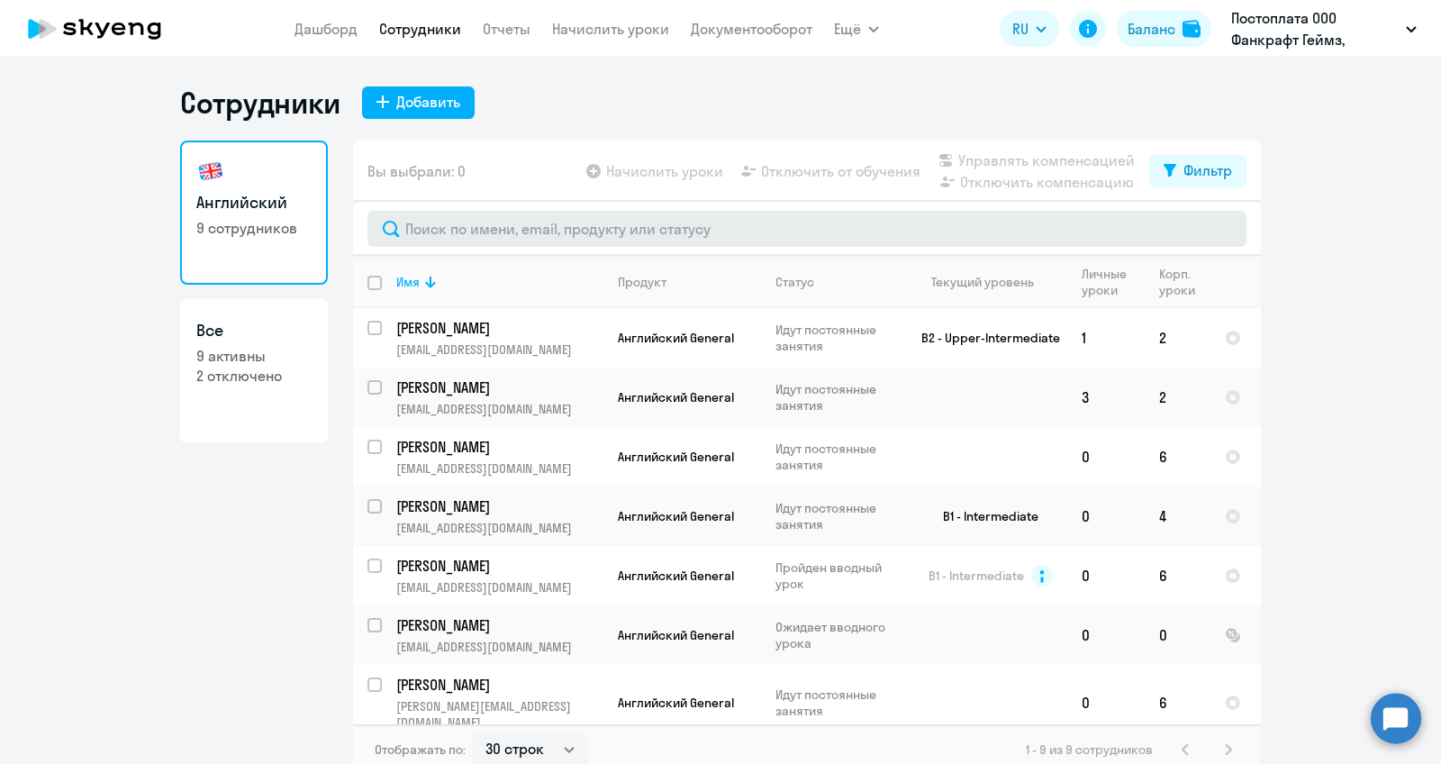
scroll to position [10, 0]
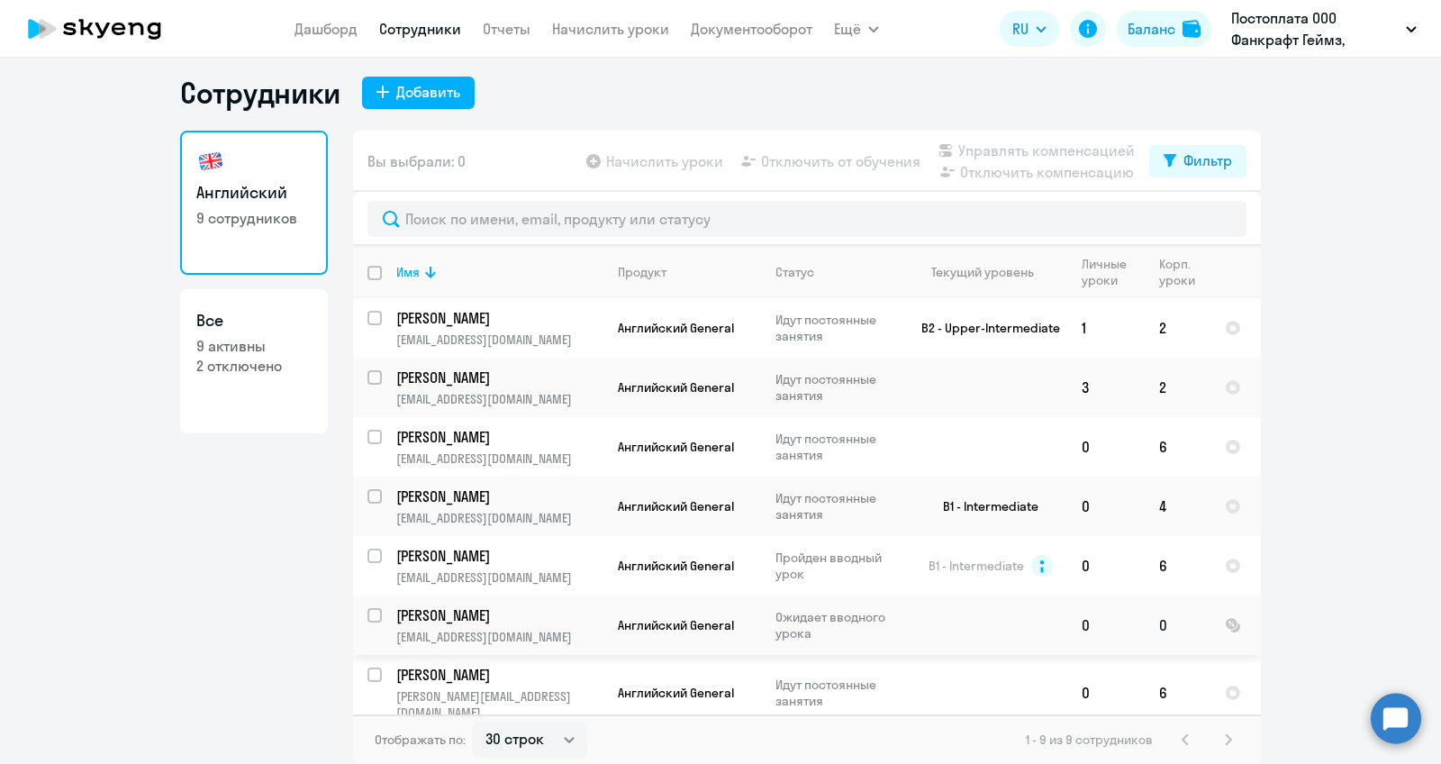
click at [589, 637] on p "[EMAIL_ADDRESS][DOMAIN_NAME]" at bounding box center [499, 637] width 206 height 16
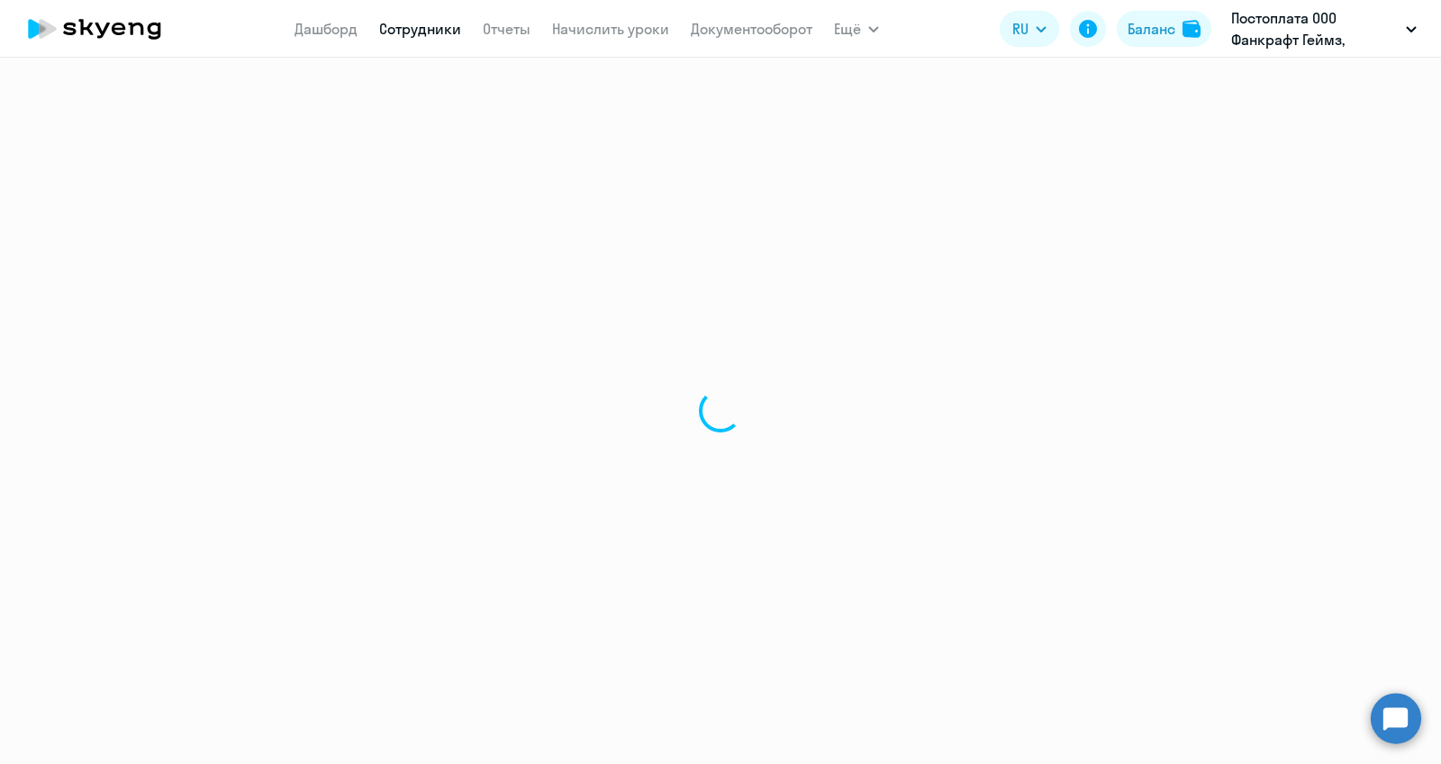
select select "english"
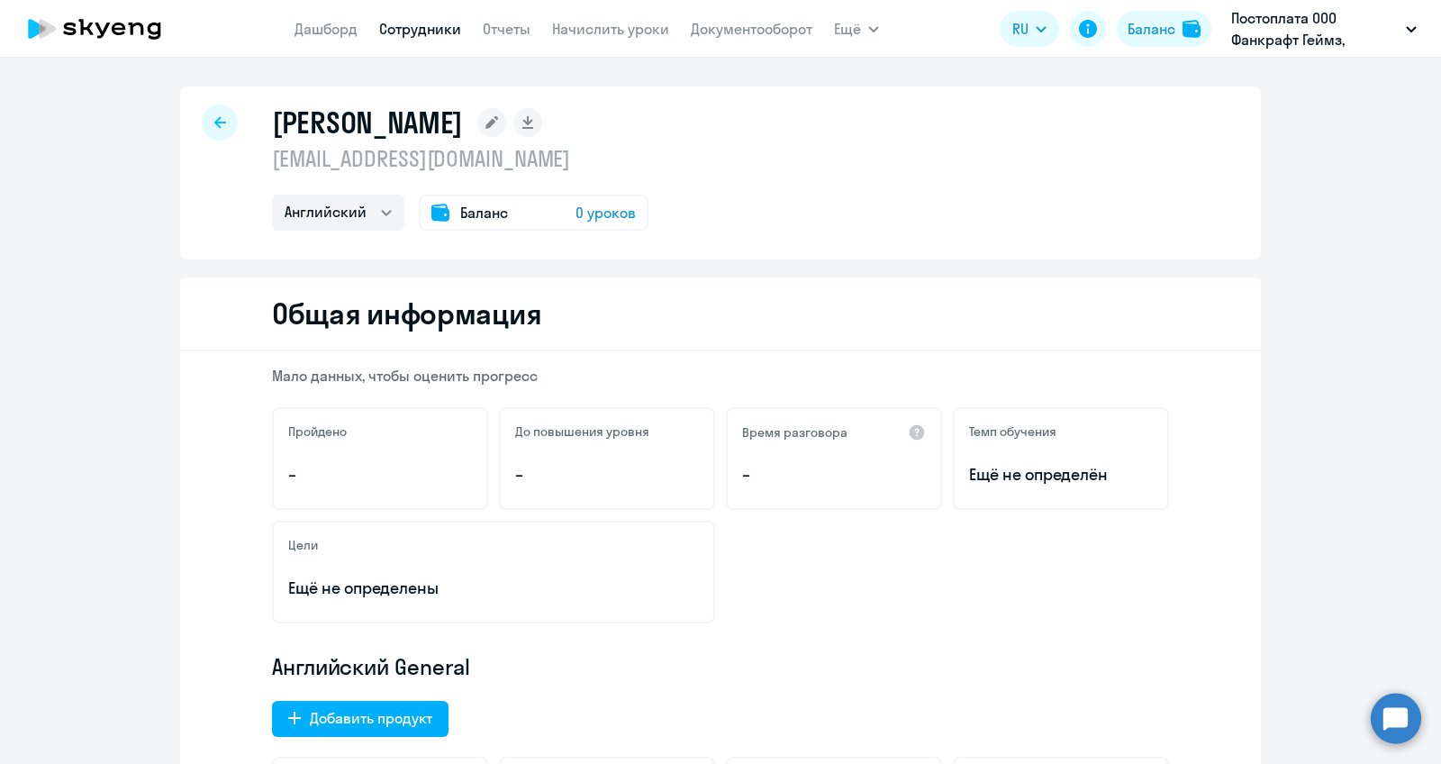
click at [486, 208] on span "Баланс" at bounding box center [484, 213] width 48 height 22
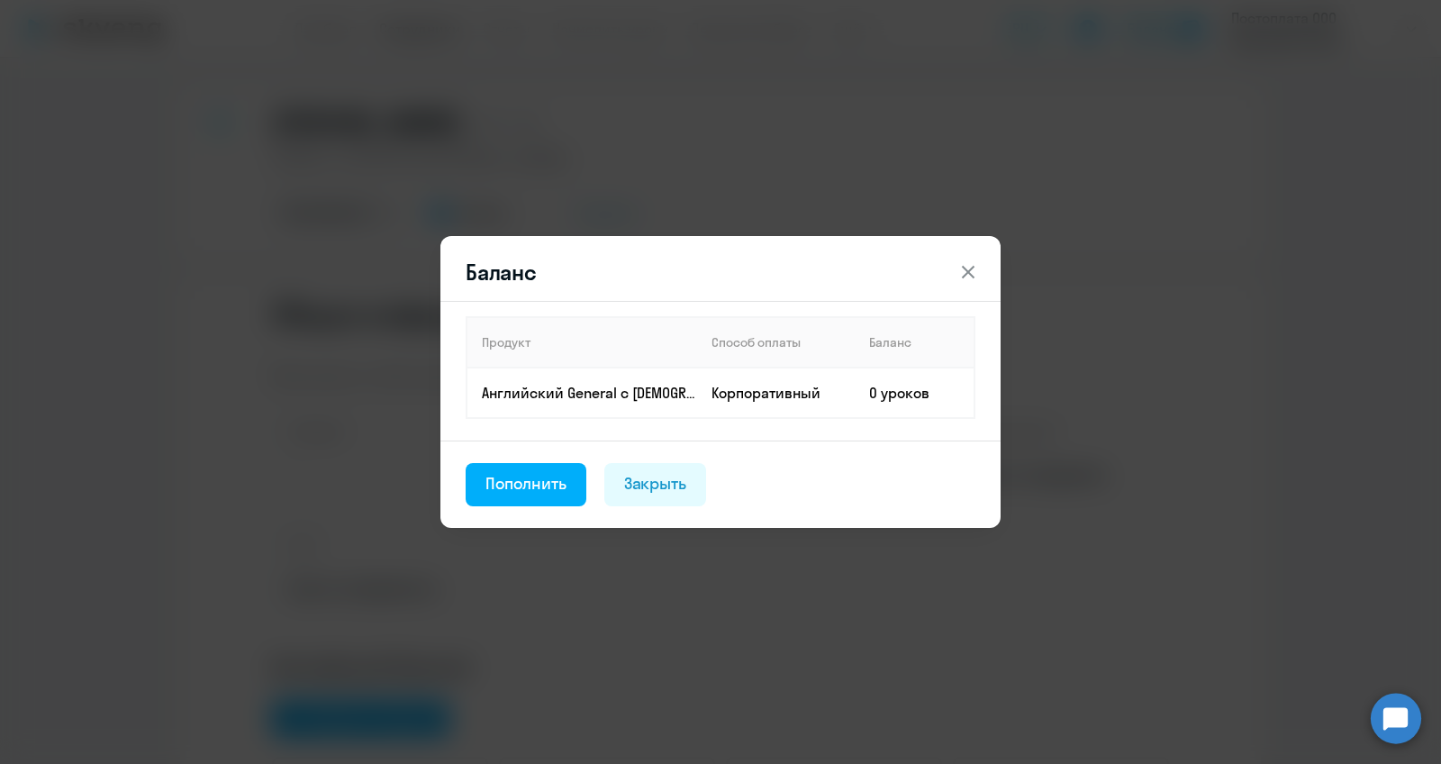
click at [970, 280] on icon at bounding box center [969, 272] width 22 height 22
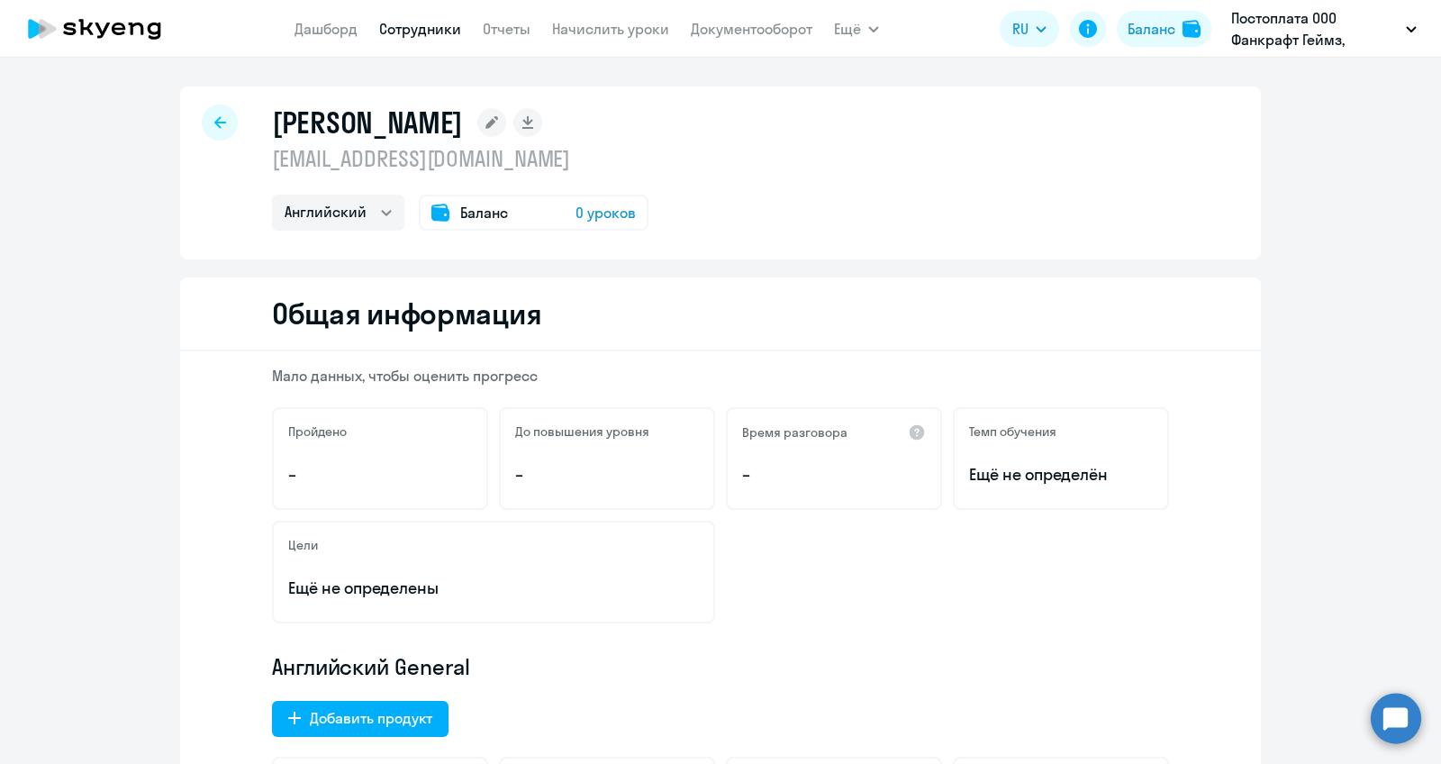
click at [593, 212] on span "0 уроков" at bounding box center [606, 213] width 60 height 22
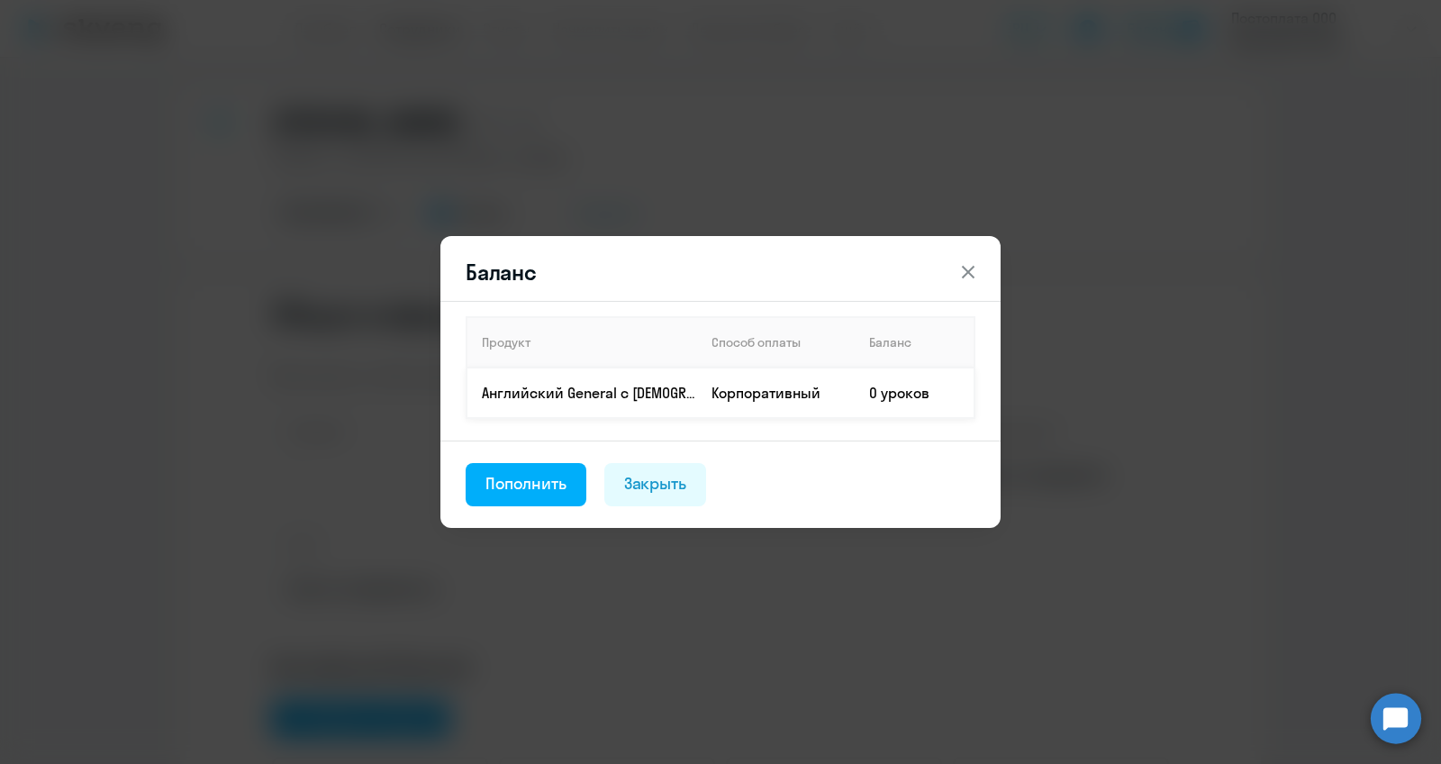
click at [911, 388] on td "0 уроков" at bounding box center [915, 393] width 120 height 50
click at [564, 487] on div "Пополнить" at bounding box center [526, 483] width 81 height 23
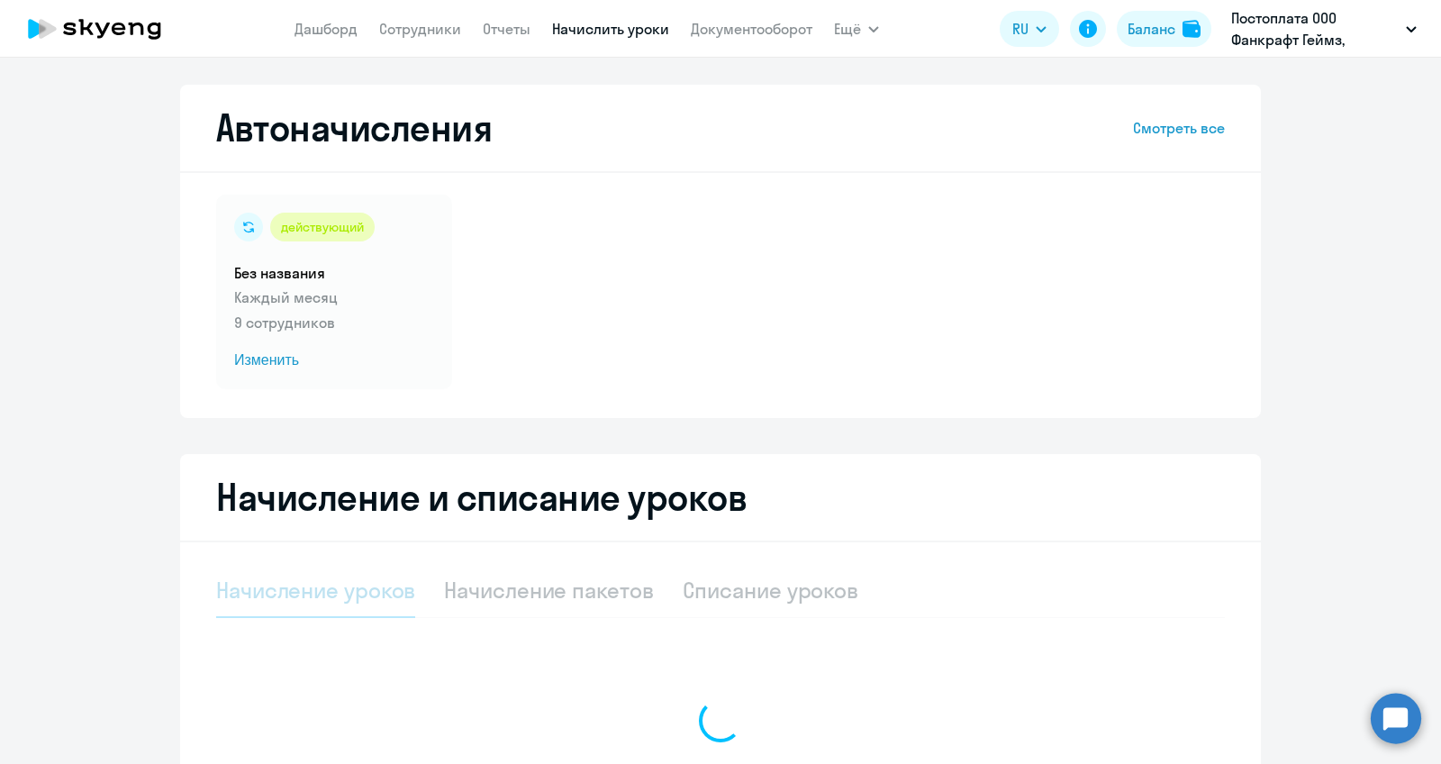
select select "10"
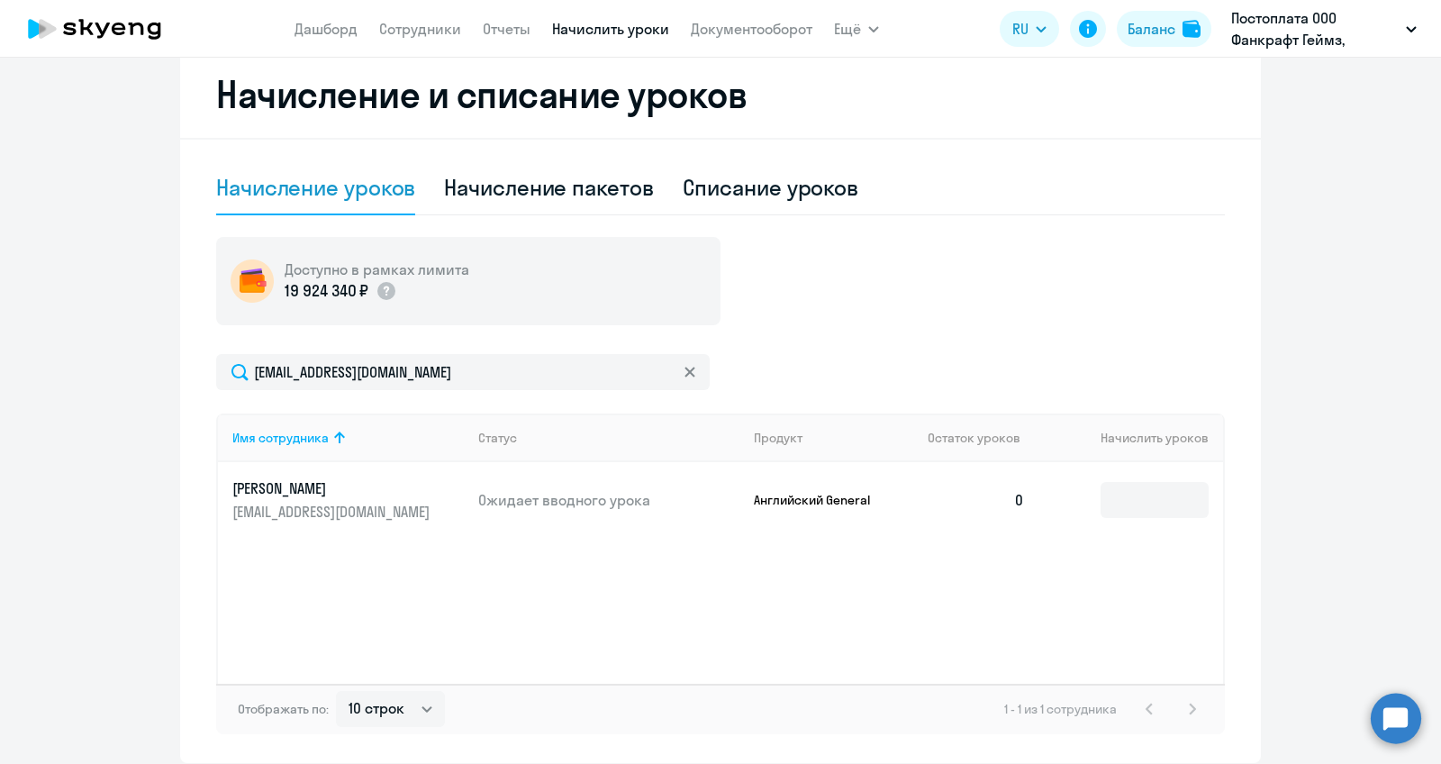
scroll to position [474, 0]
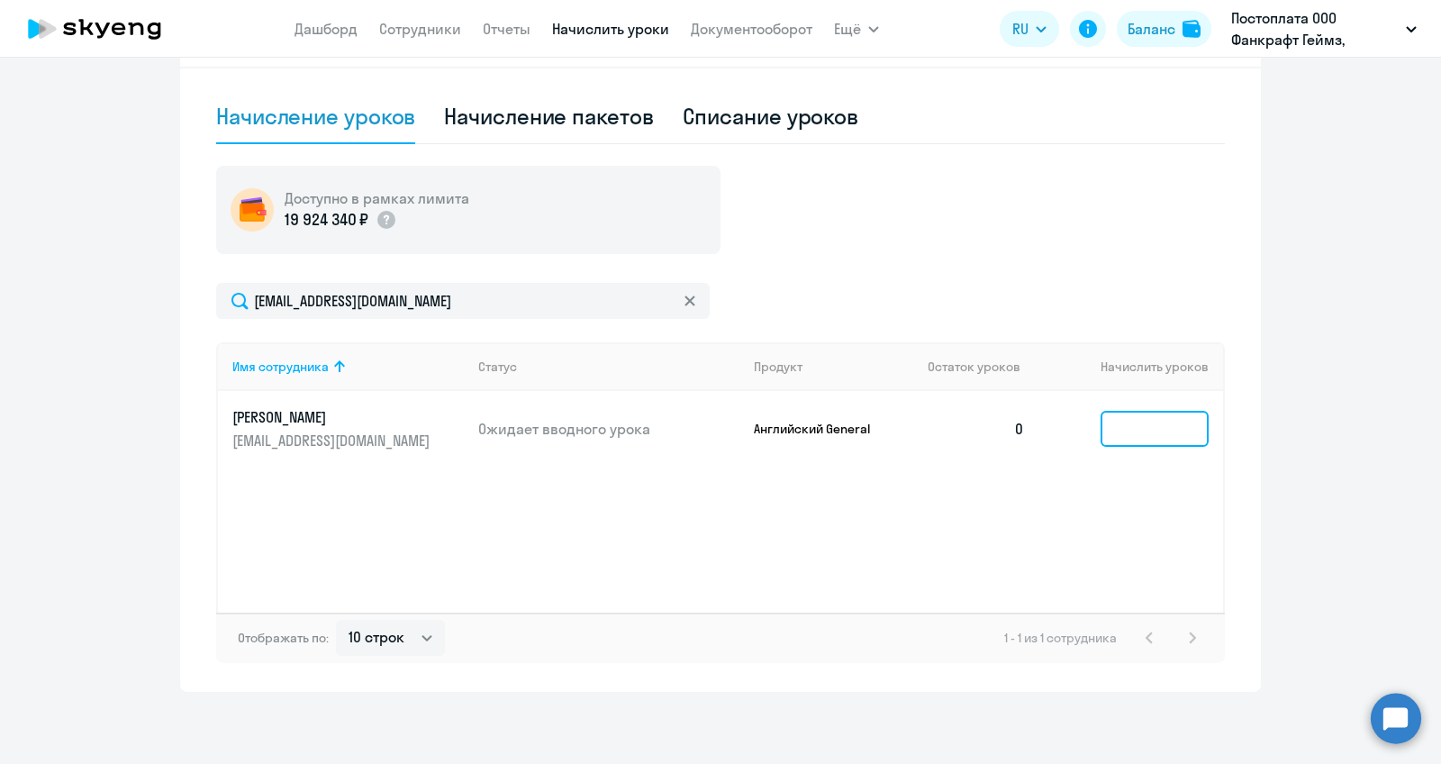
click at [1115, 429] on input at bounding box center [1155, 429] width 108 height 36
type input "6"
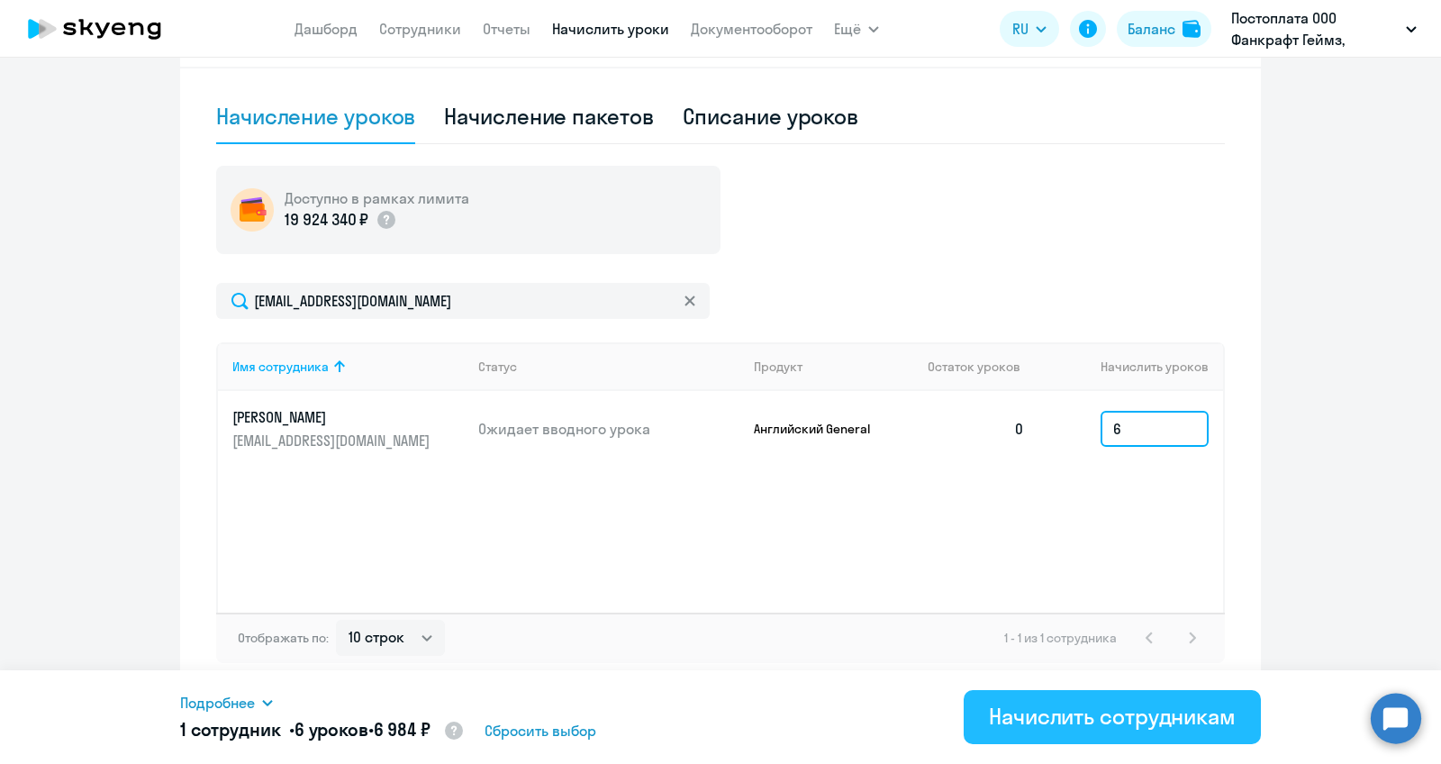
type input "6"
click at [1062, 730] on button "Начислить сотрудникам" at bounding box center [1112, 717] width 297 height 54
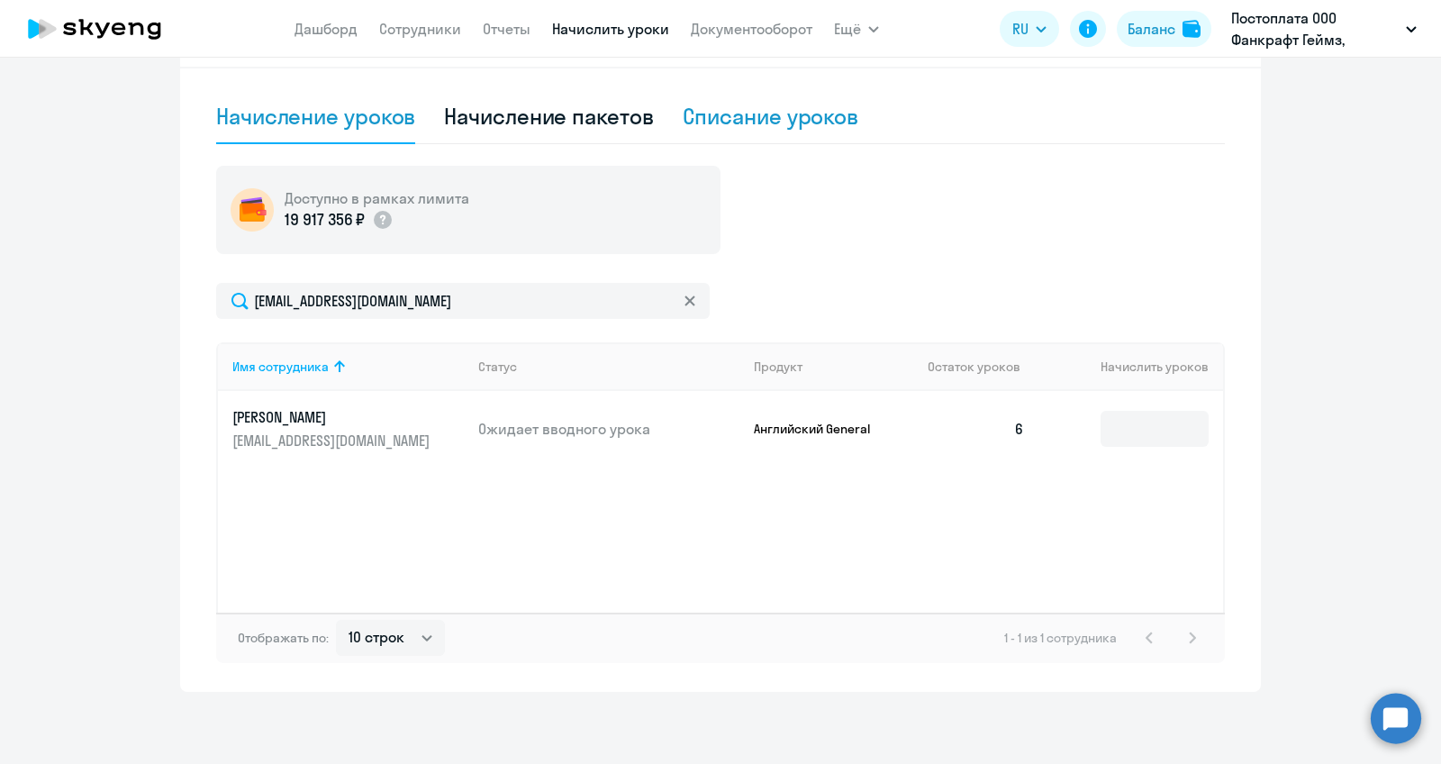
click at [746, 107] on div "Списание уроков" at bounding box center [771, 116] width 177 height 29
select select "10"
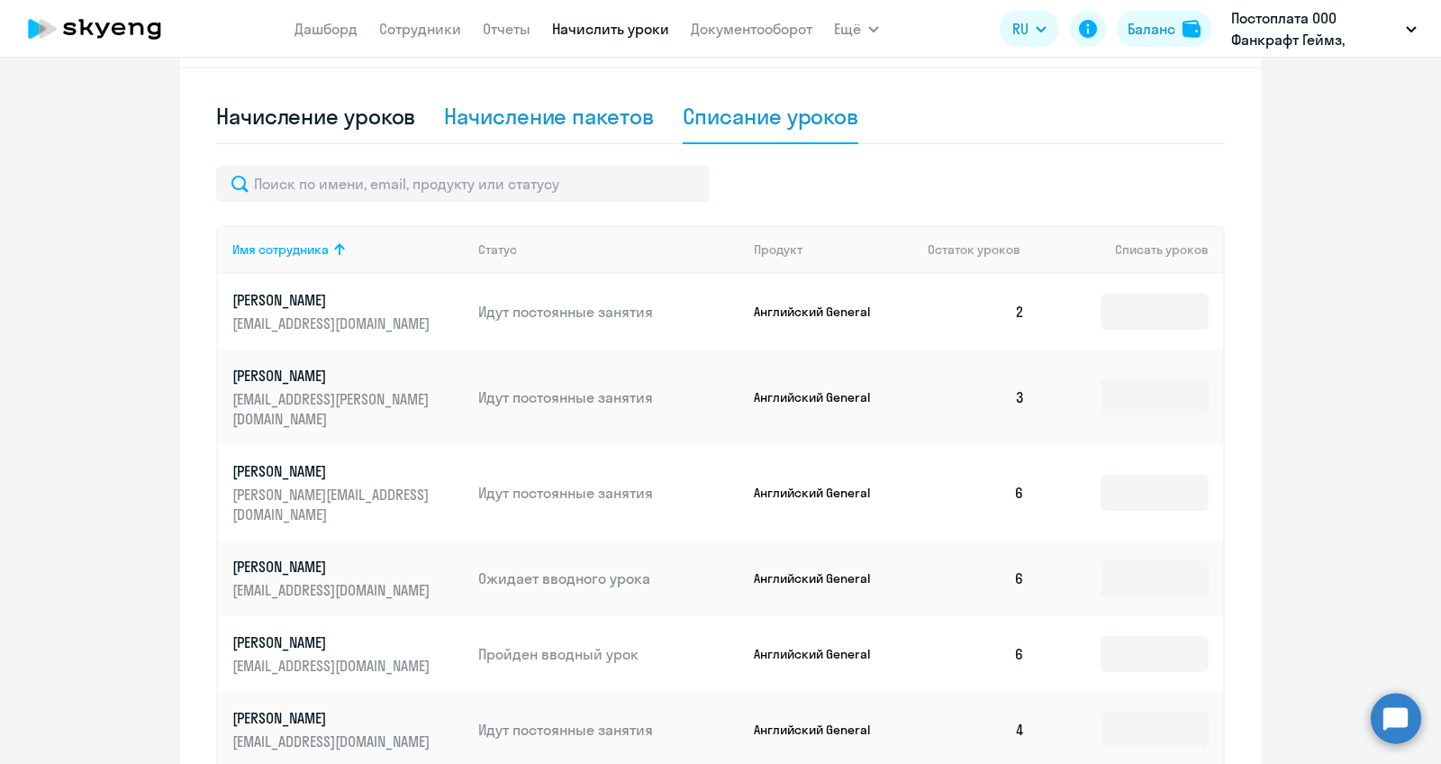
click at [575, 114] on div "Начисление пакетов" at bounding box center [548, 116] width 209 height 29
select select "10"
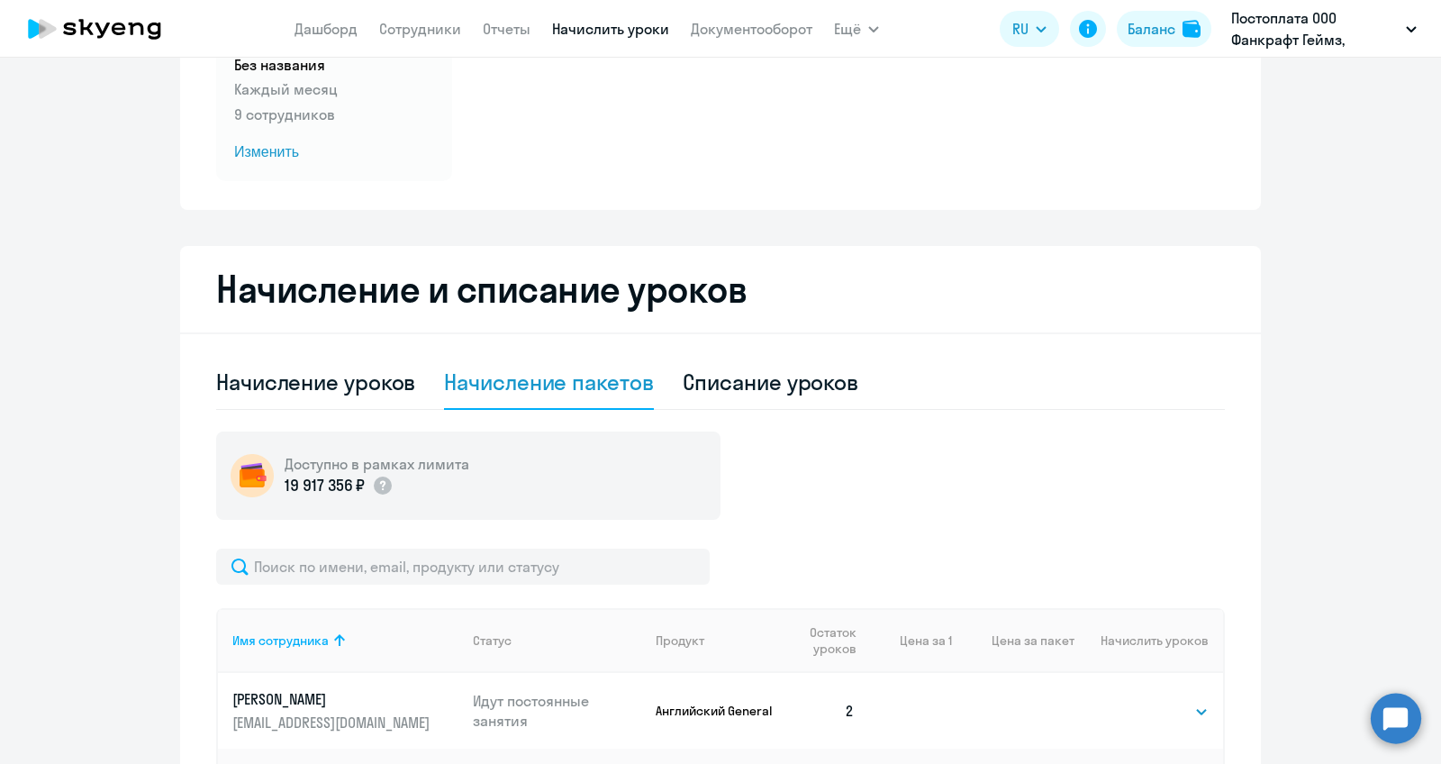
scroll to position [173, 0]
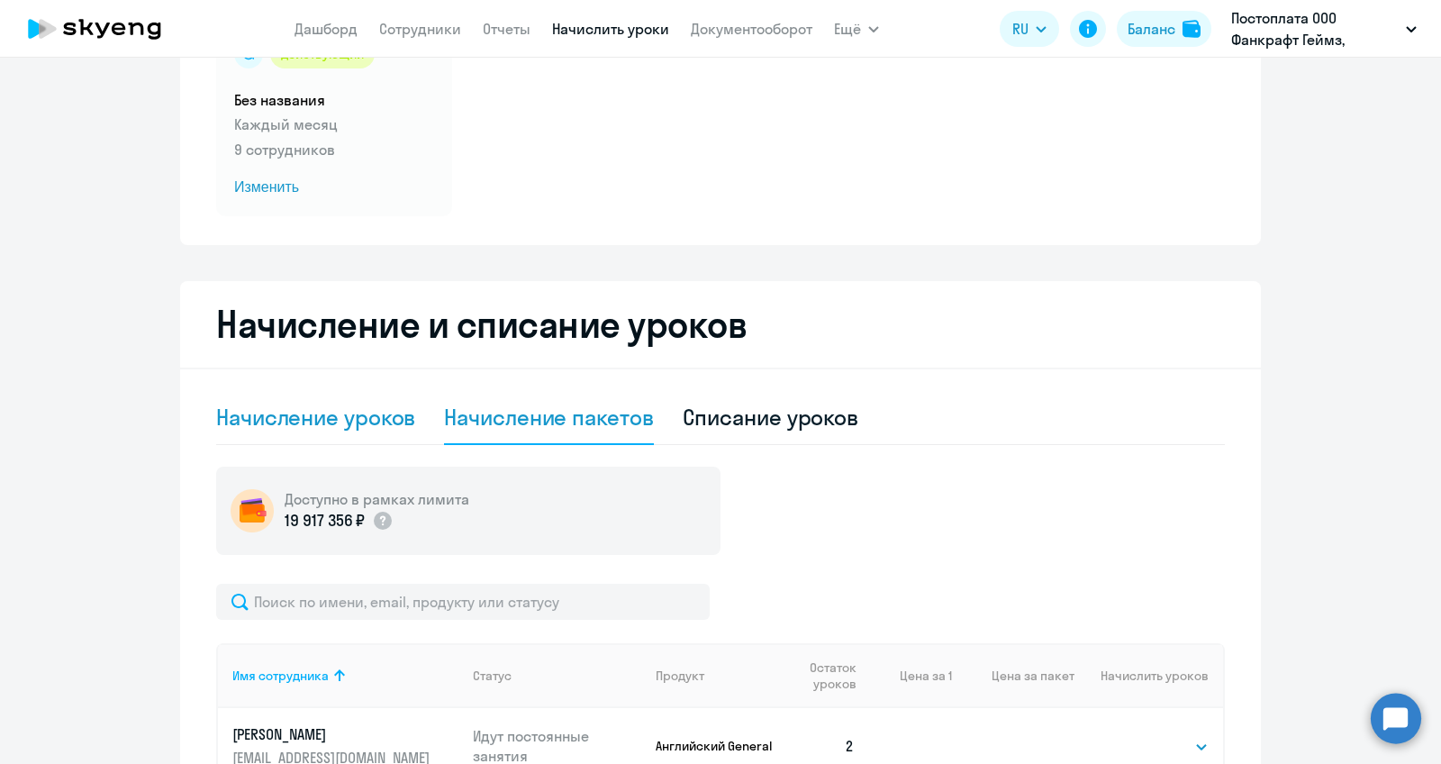
click at [357, 414] on div "Начисление уроков" at bounding box center [315, 417] width 199 height 29
select select "10"
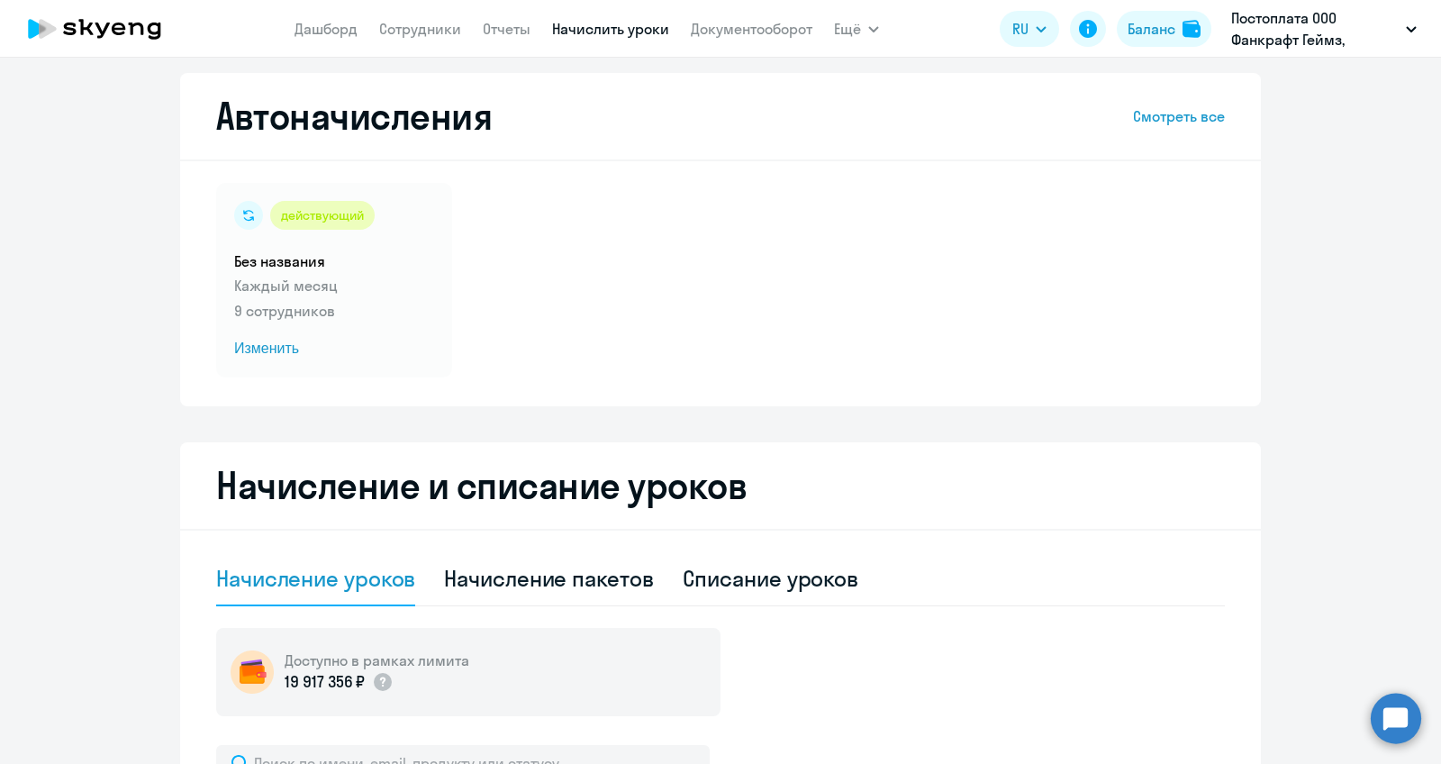
scroll to position [0, 0]
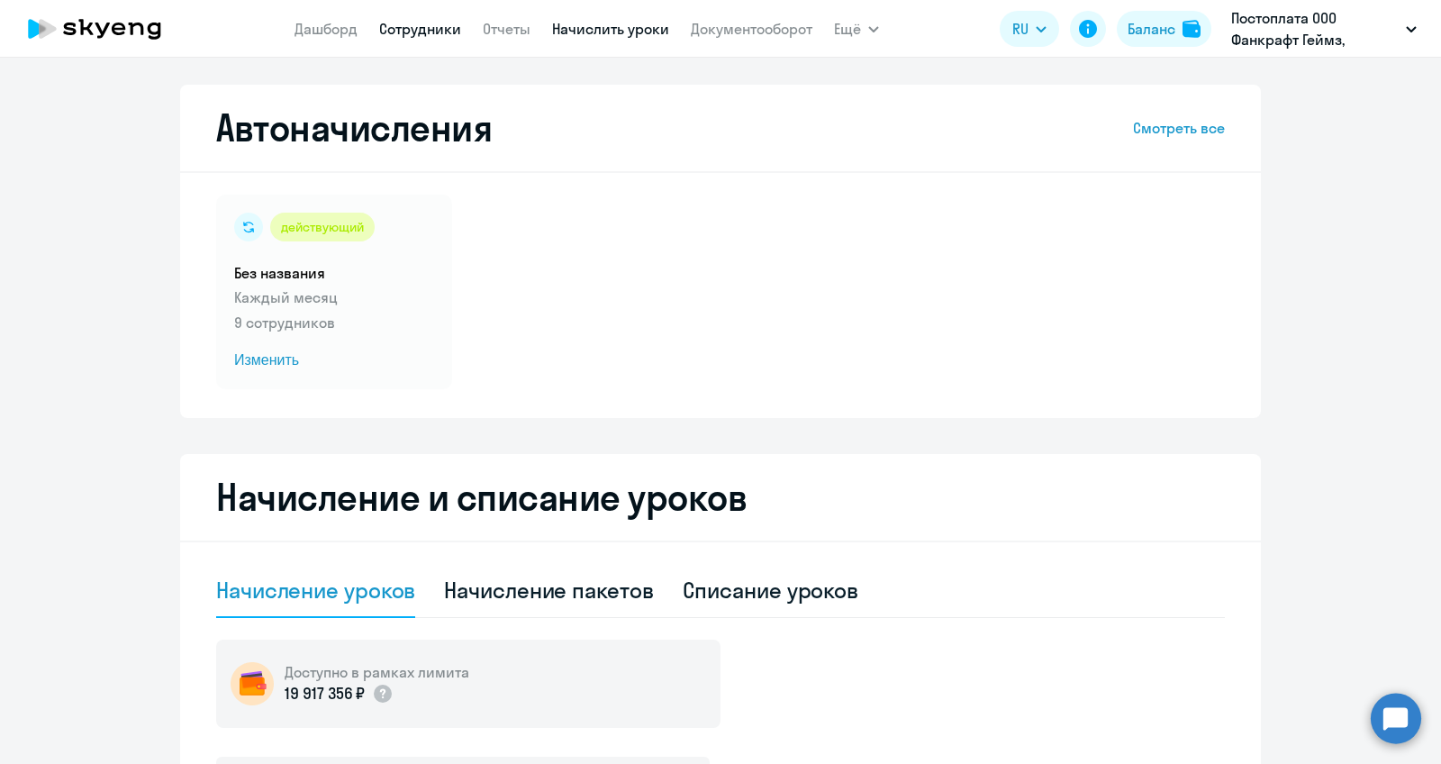
click at [425, 23] on link "Сотрудники" at bounding box center [420, 29] width 82 height 18
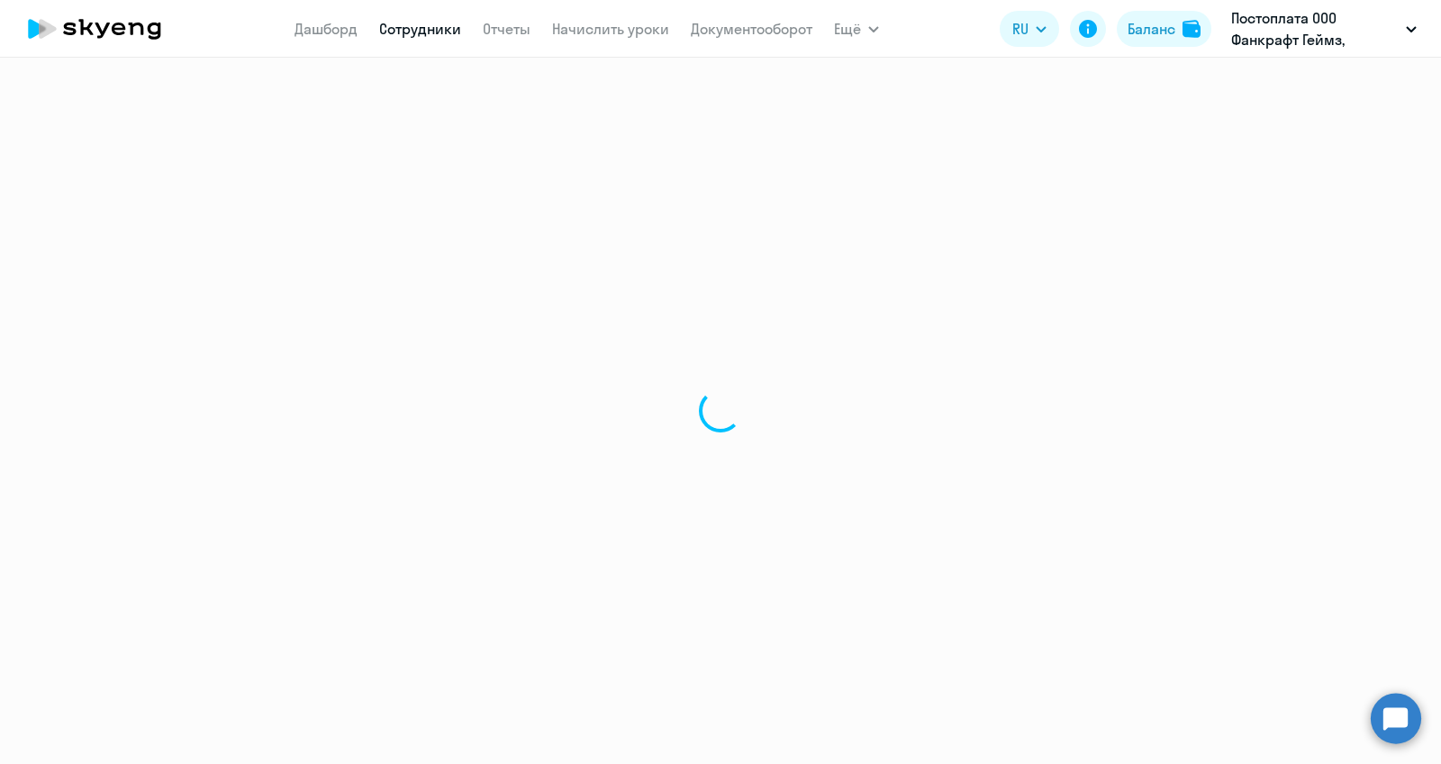
select select "30"
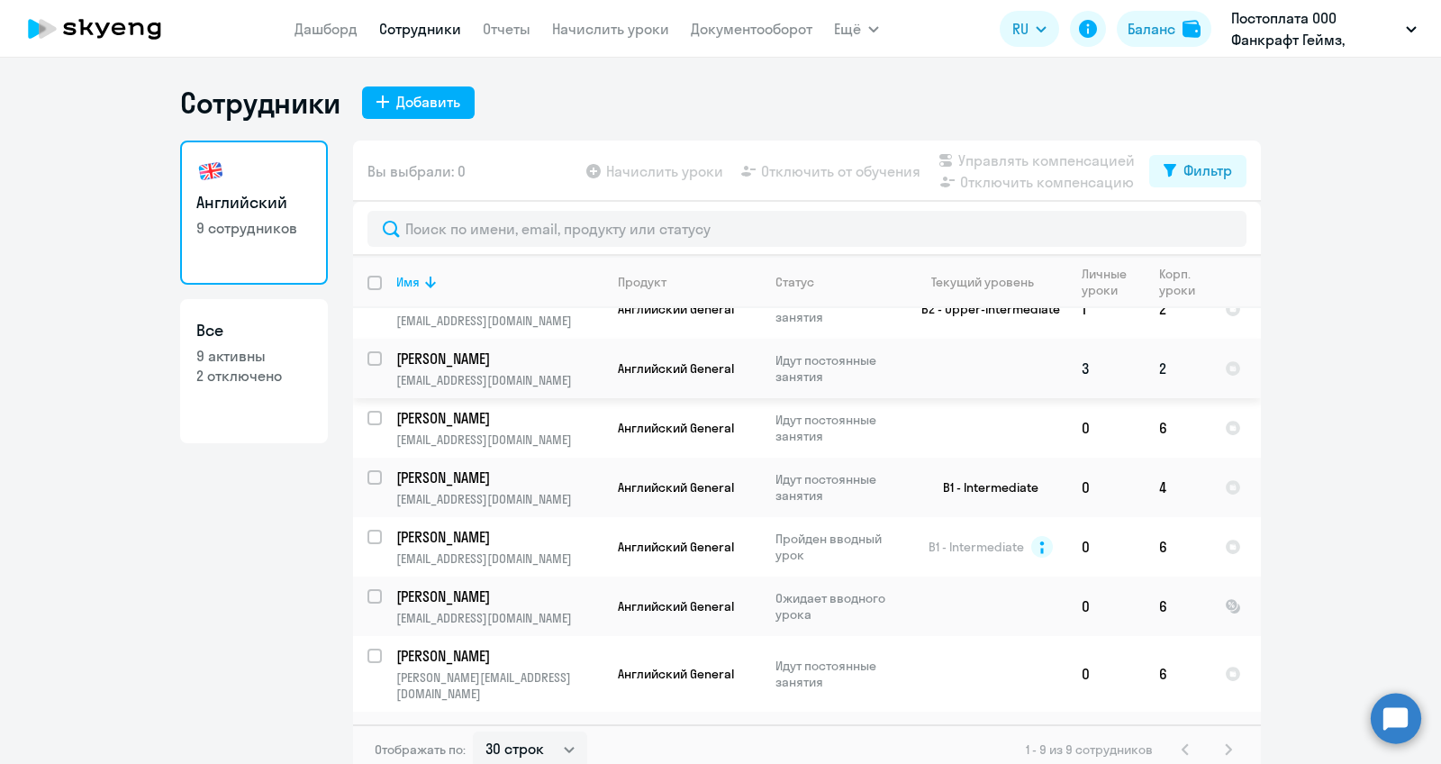
scroll to position [31, 0]
click at [486, 483] on p "[PERSON_NAME]" at bounding box center [498, 476] width 204 height 20
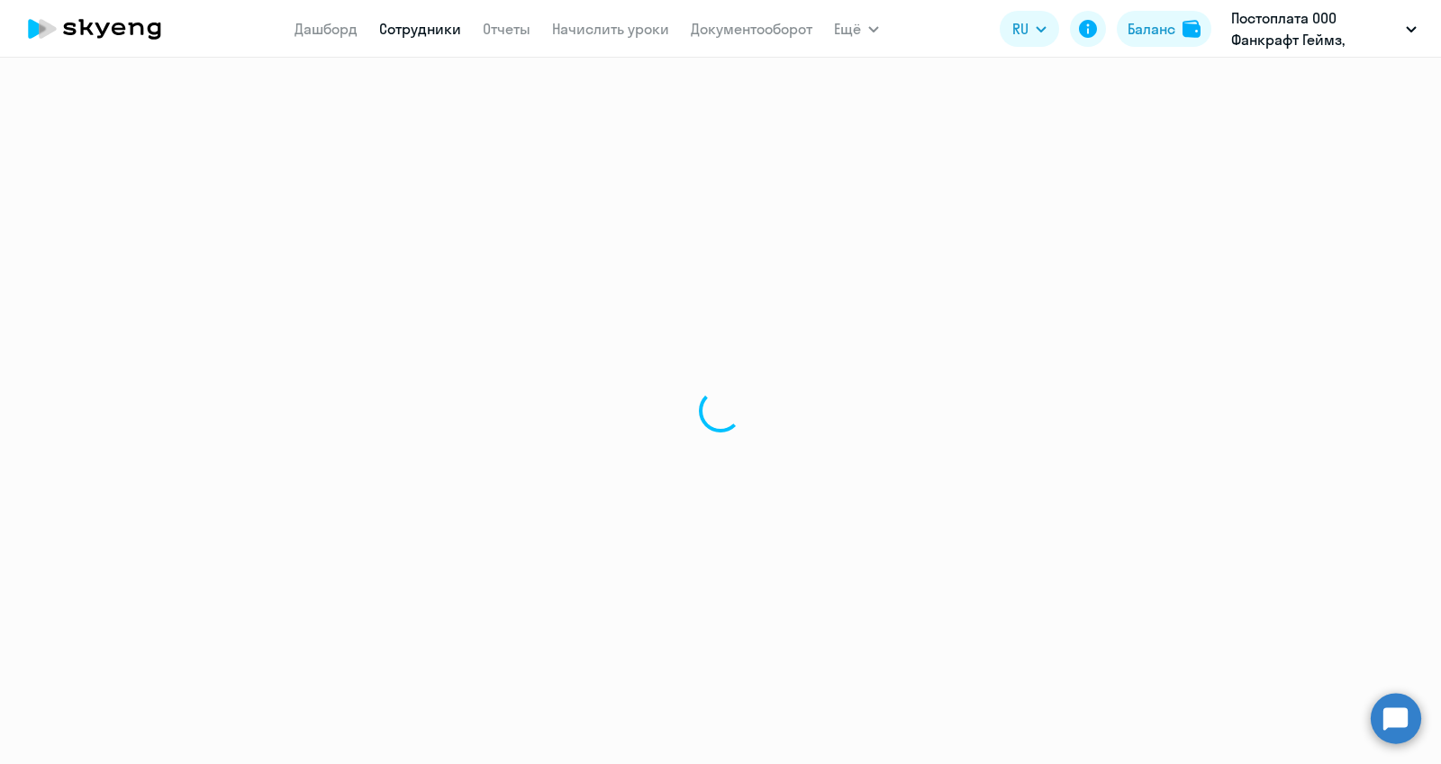
select select "english"
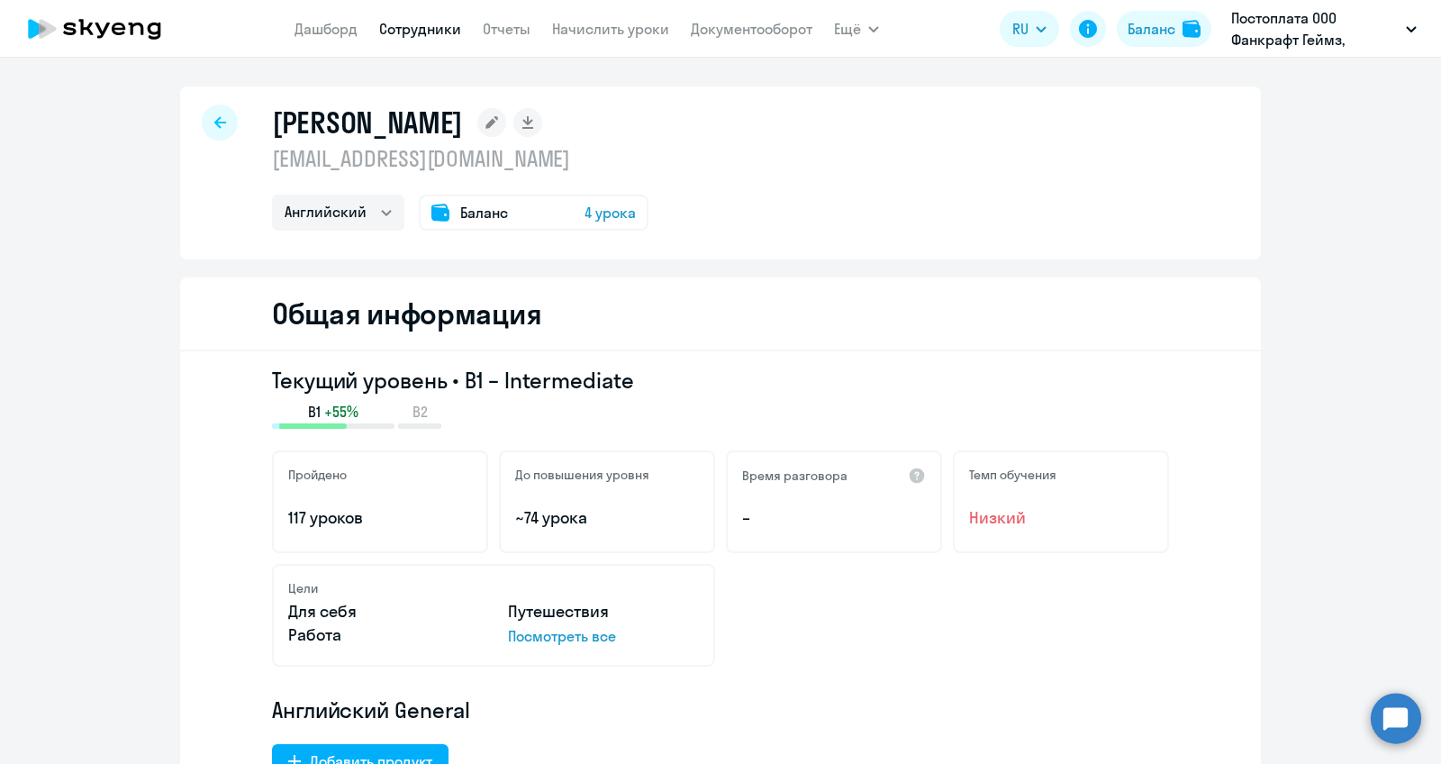
click at [474, 216] on span "Баланс" at bounding box center [484, 213] width 48 height 22
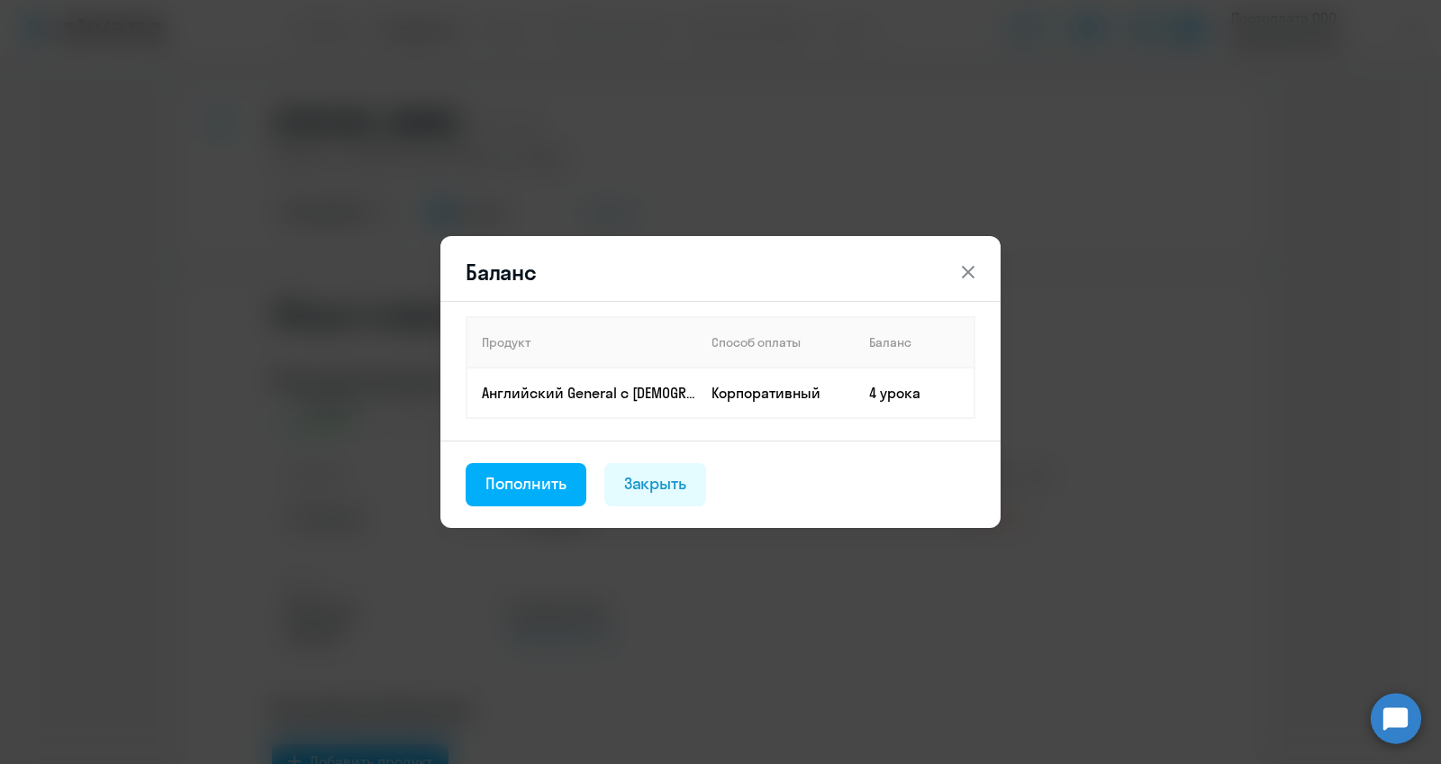
click at [966, 268] on icon at bounding box center [969, 272] width 22 height 22
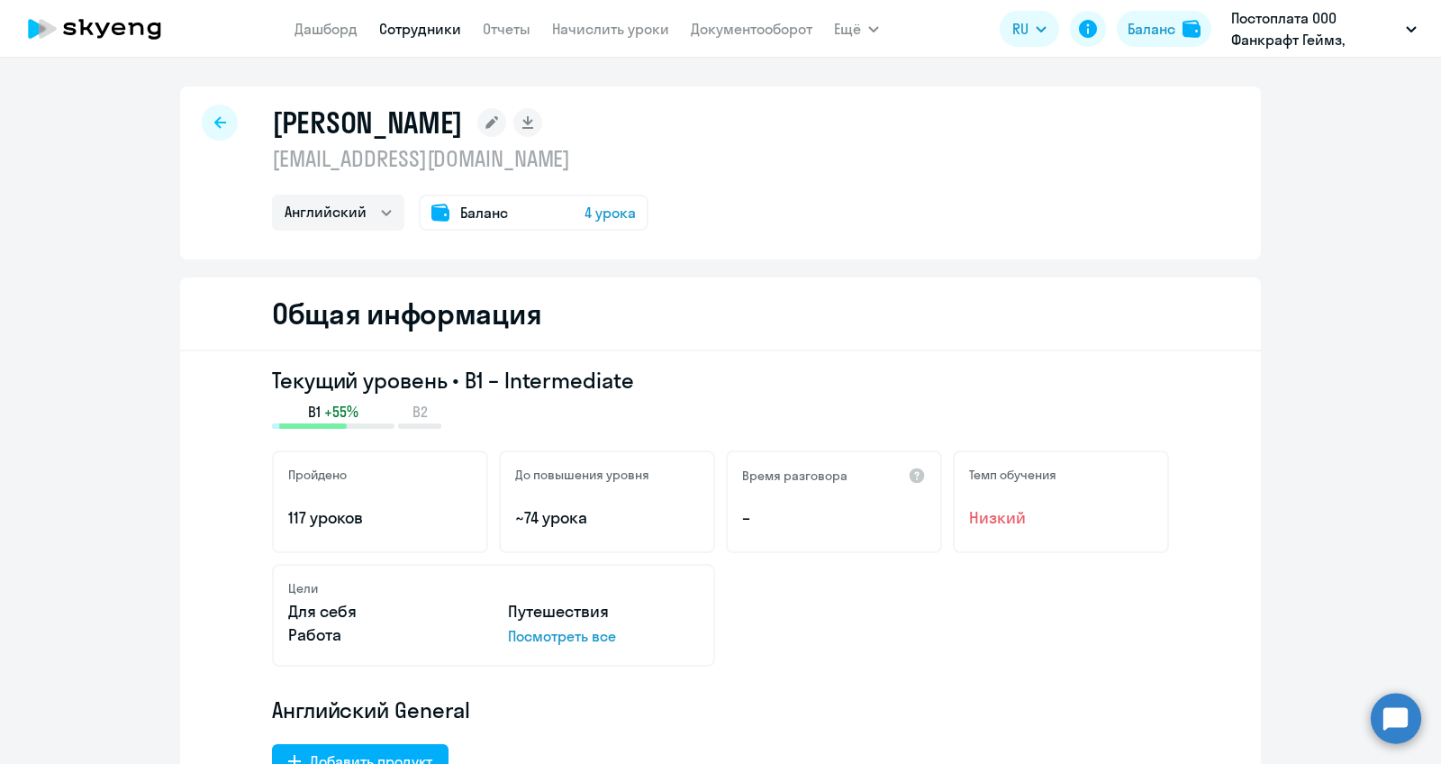
select select "30"
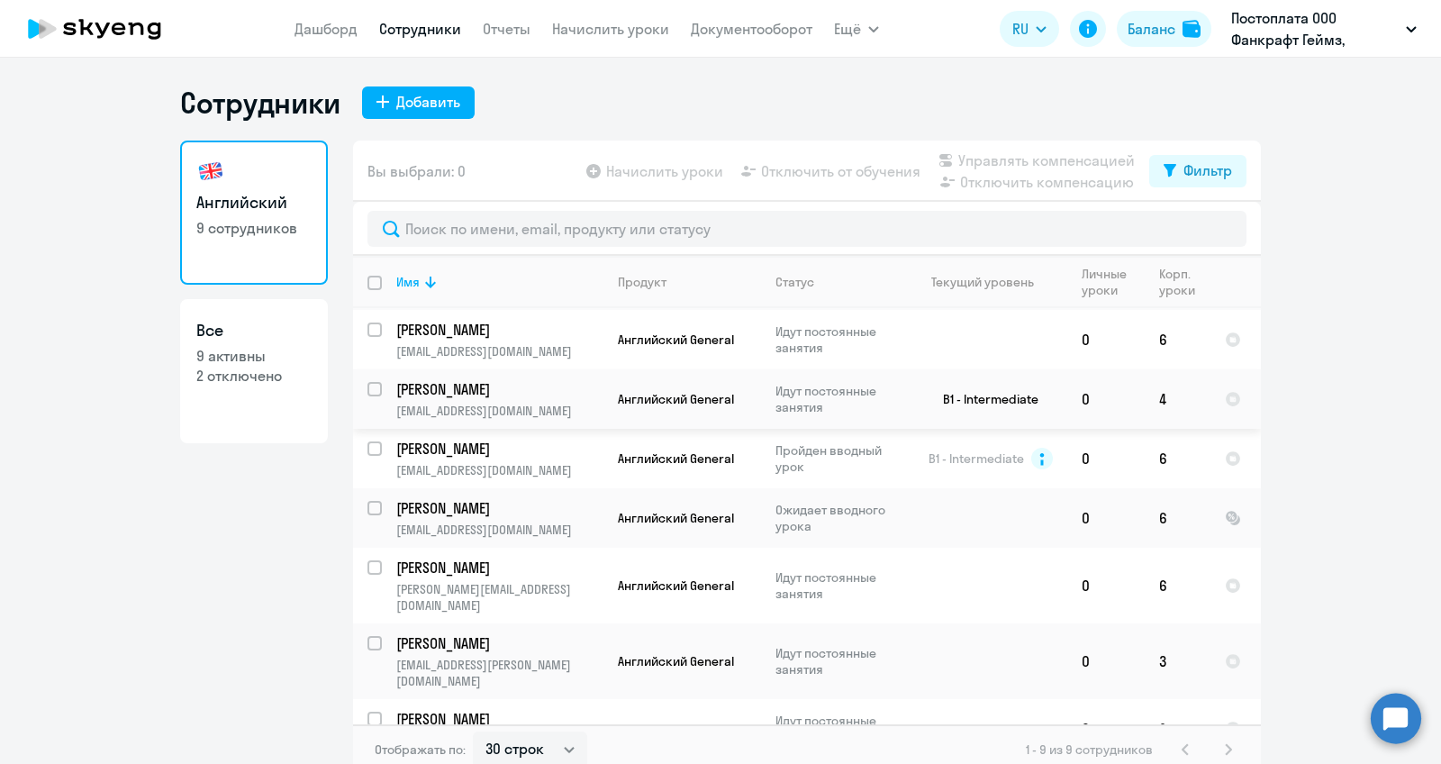
scroll to position [10, 0]
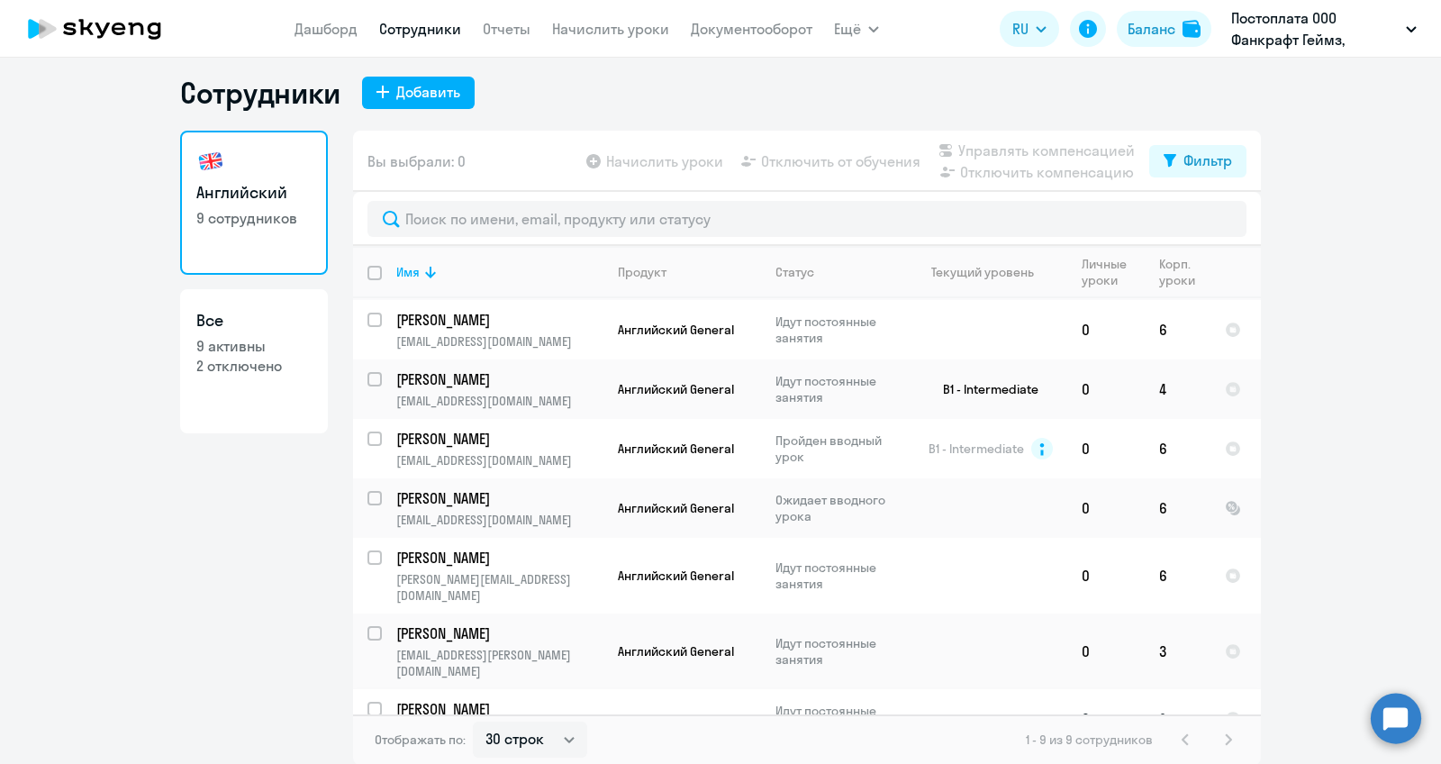
click at [699, 711] on span "Английский General" at bounding box center [676, 719] width 116 height 16
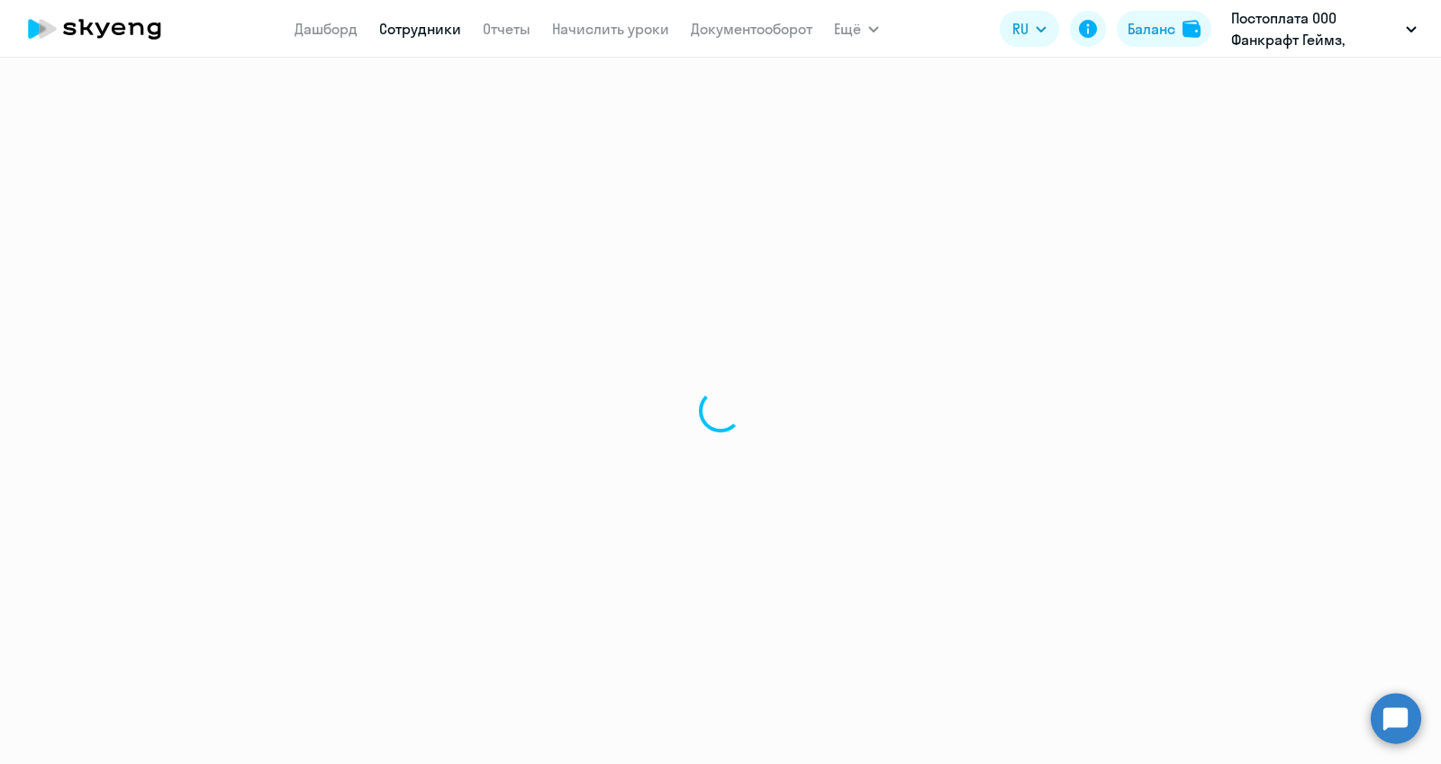
select select "english"
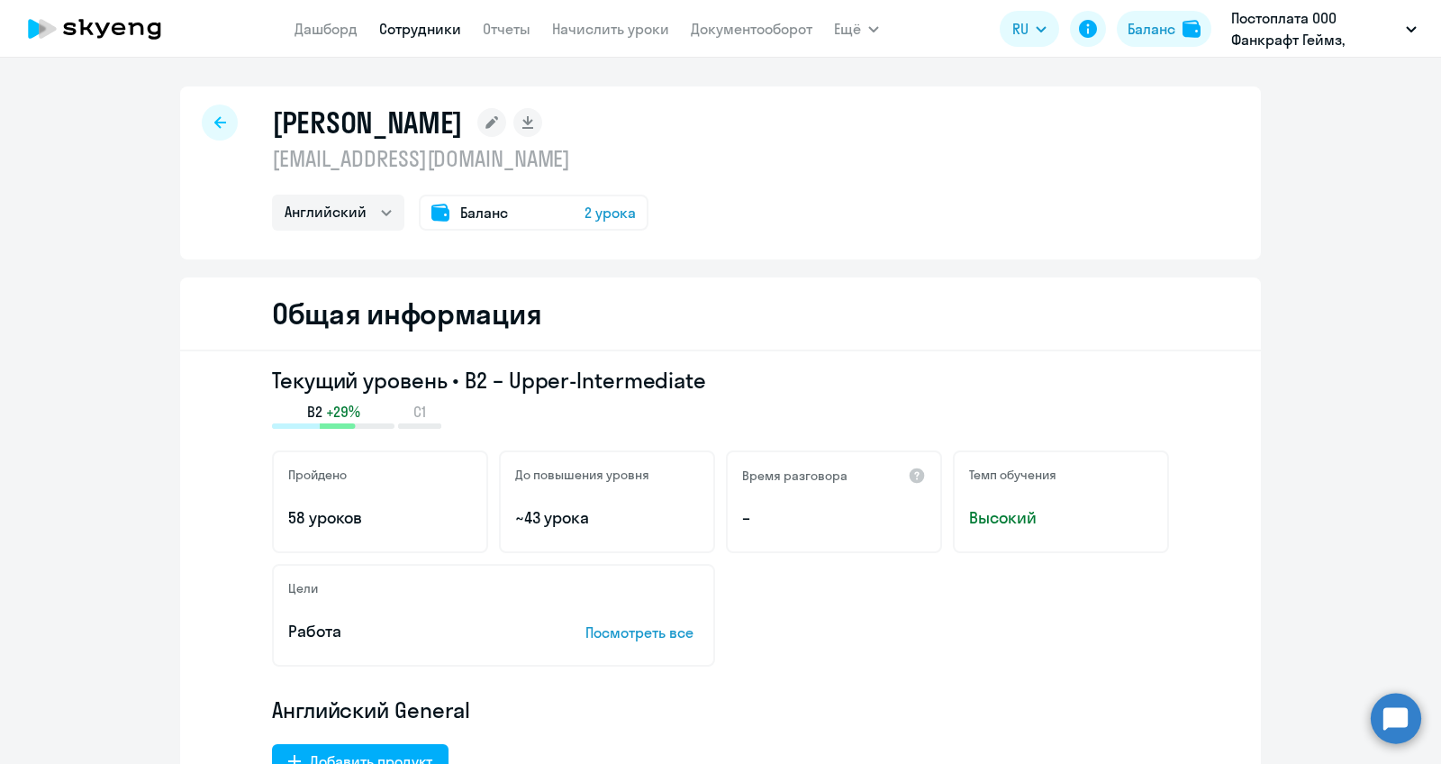
click at [495, 206] on span "Баланс" at bounding box center [484, 213] width 48 height 22
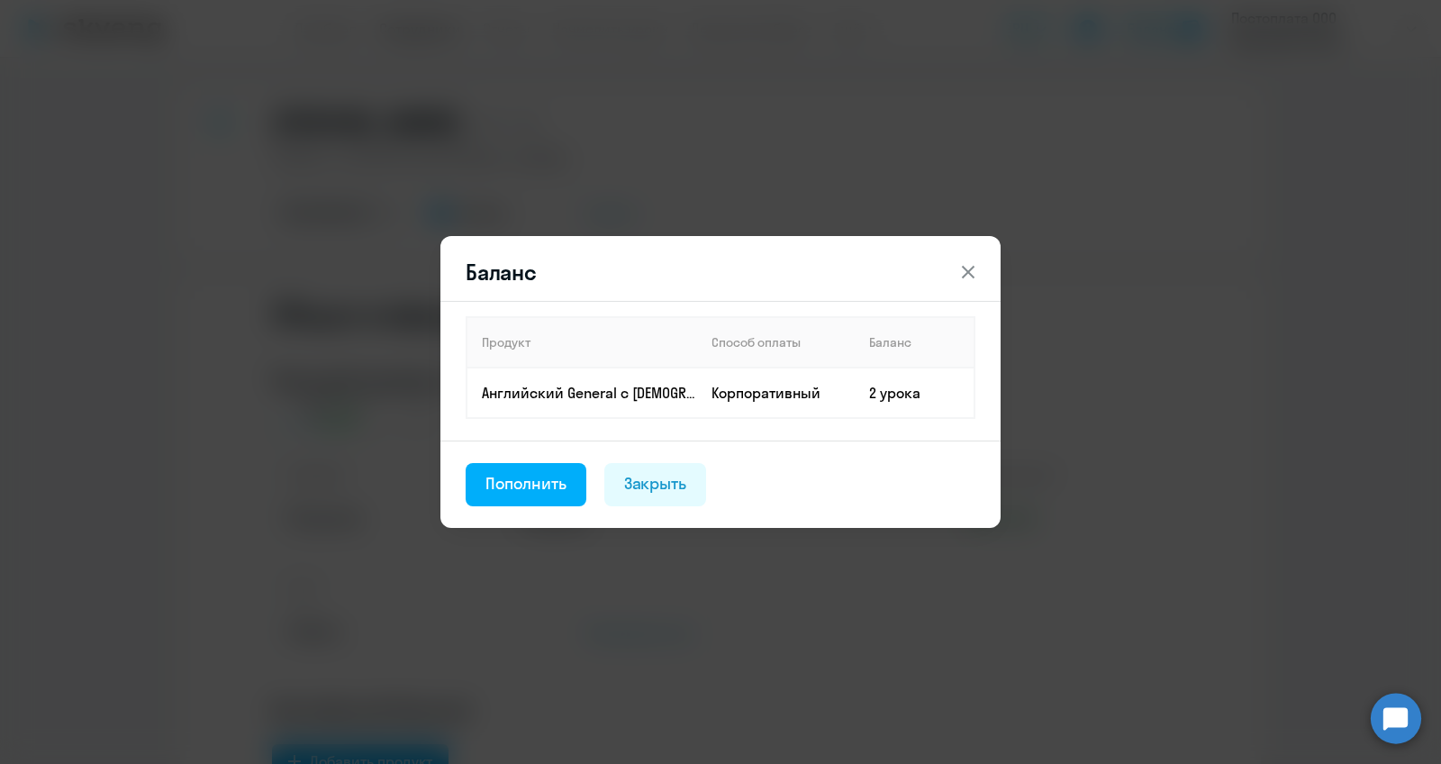
click at [959, 285] on button at bounding box center [968, 272] width 36 height 36
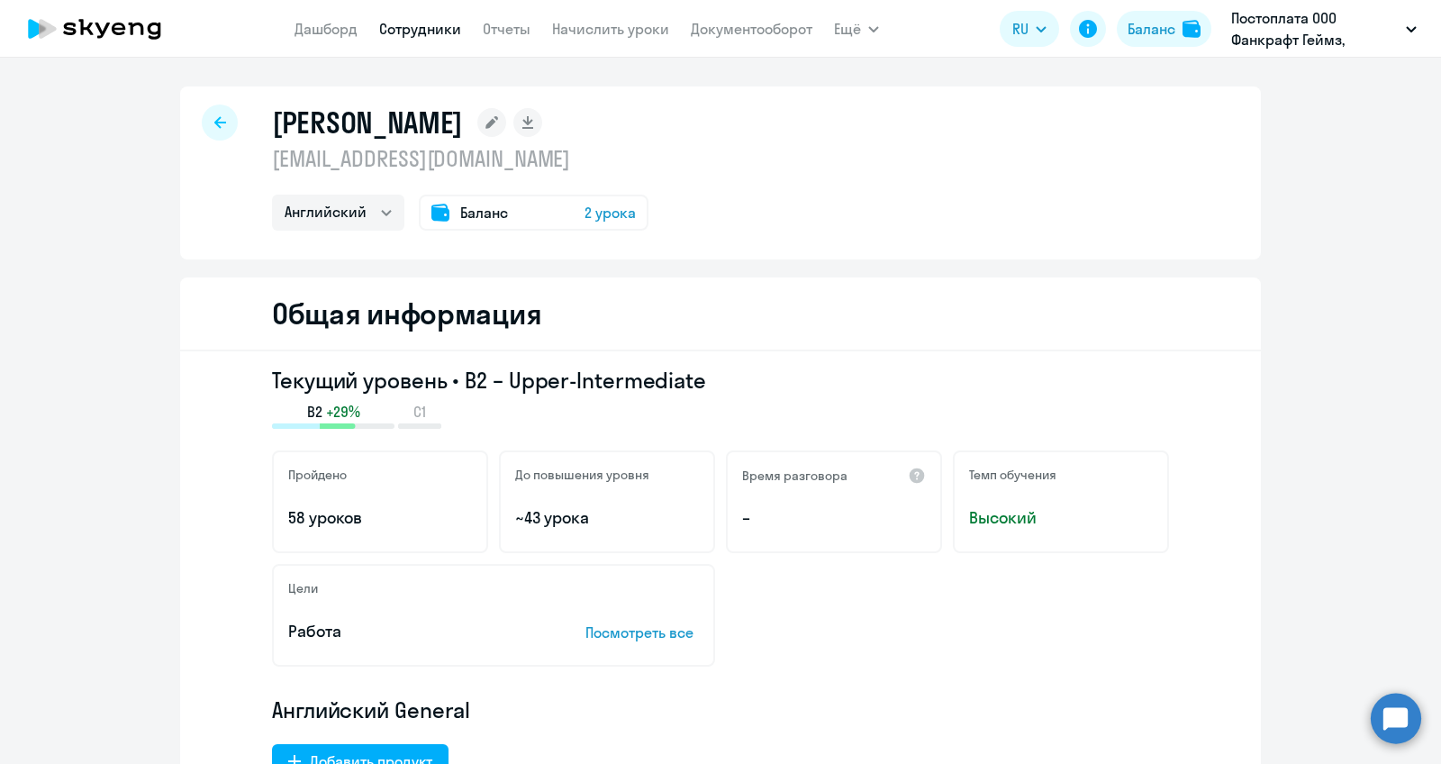
click at [213, 114] on div at bounding box center [220, 122] width 36 height 36
select select "30"
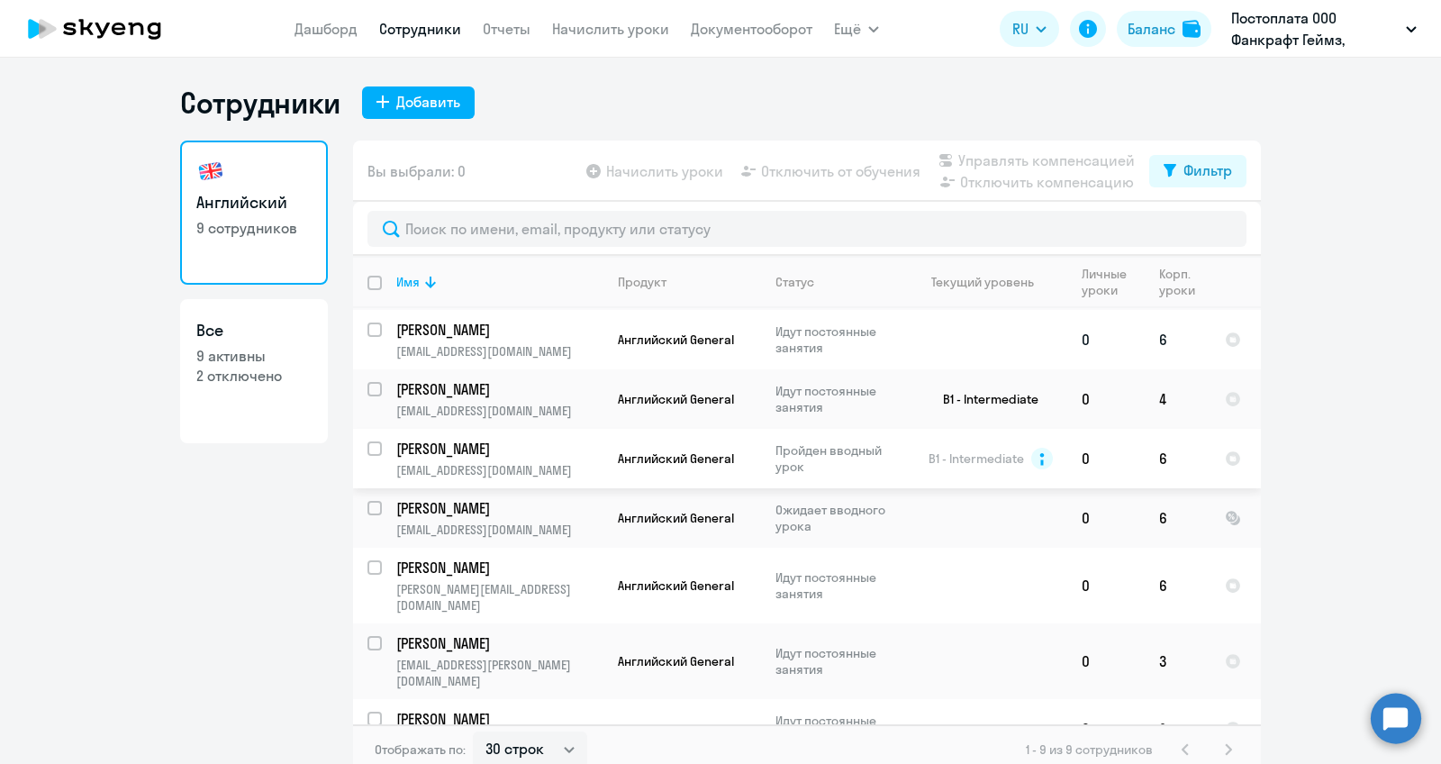
scroll to position [10, 0]
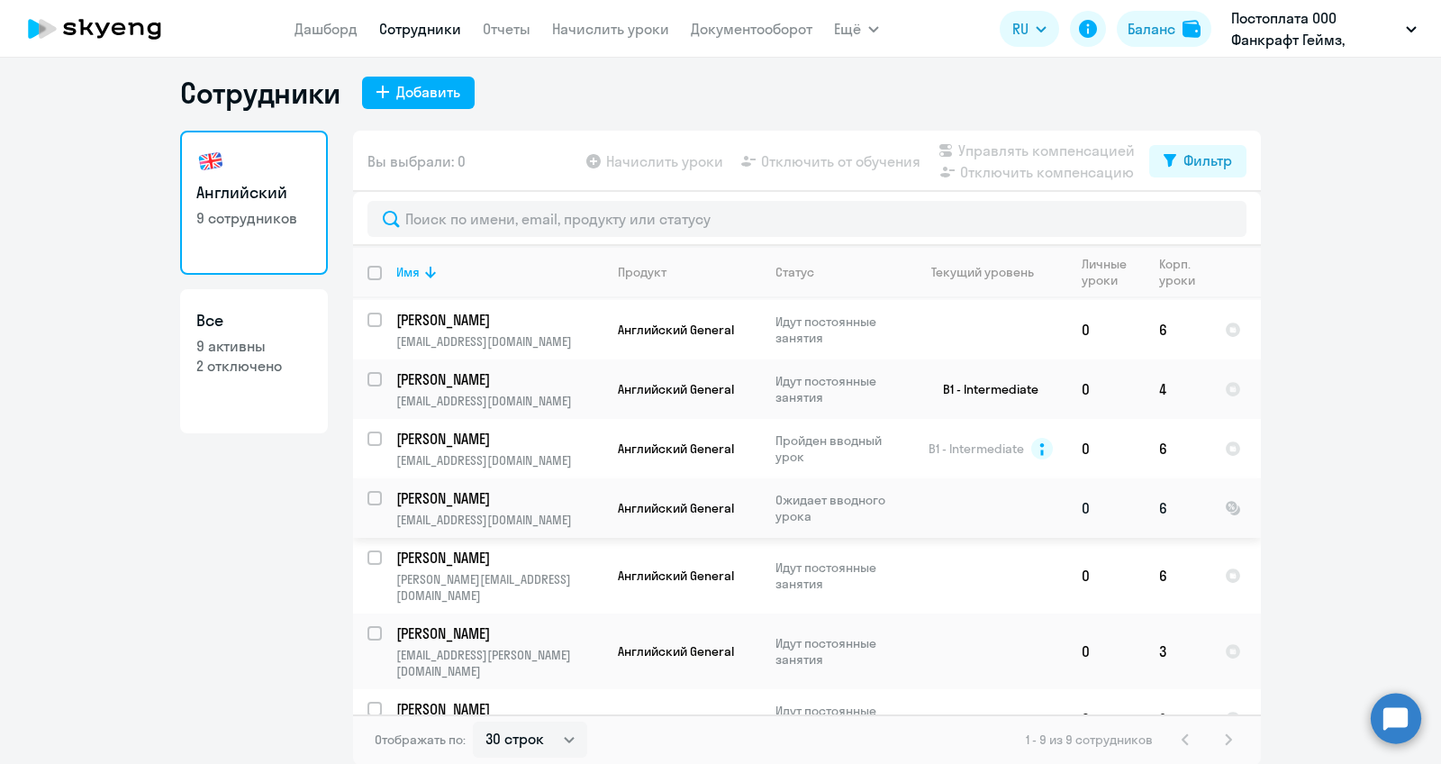
click at [584, 512] on p "[EMAIL_ADDRESS][DOMAIN_NAME]" at bounding box center [499, 520] width 206 height 16
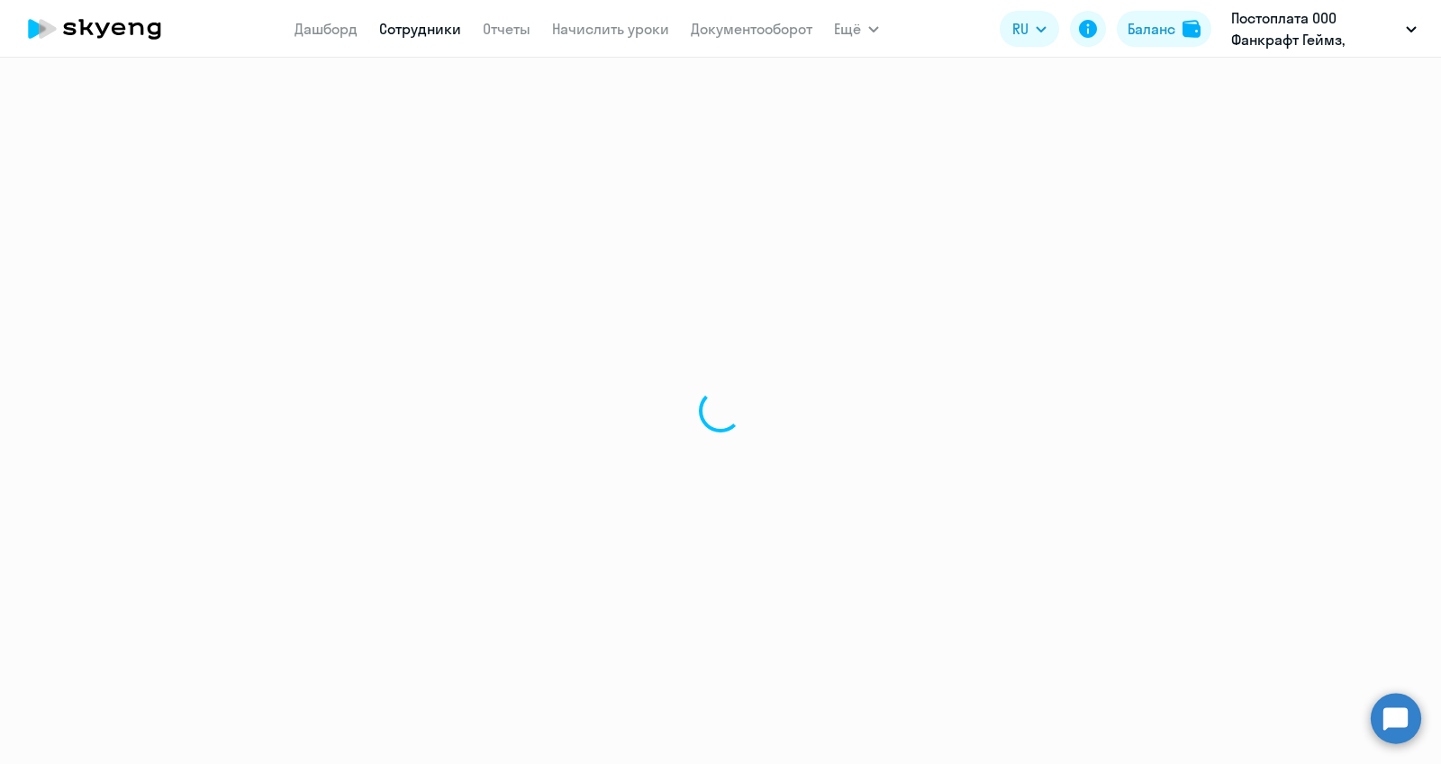
select select "english"
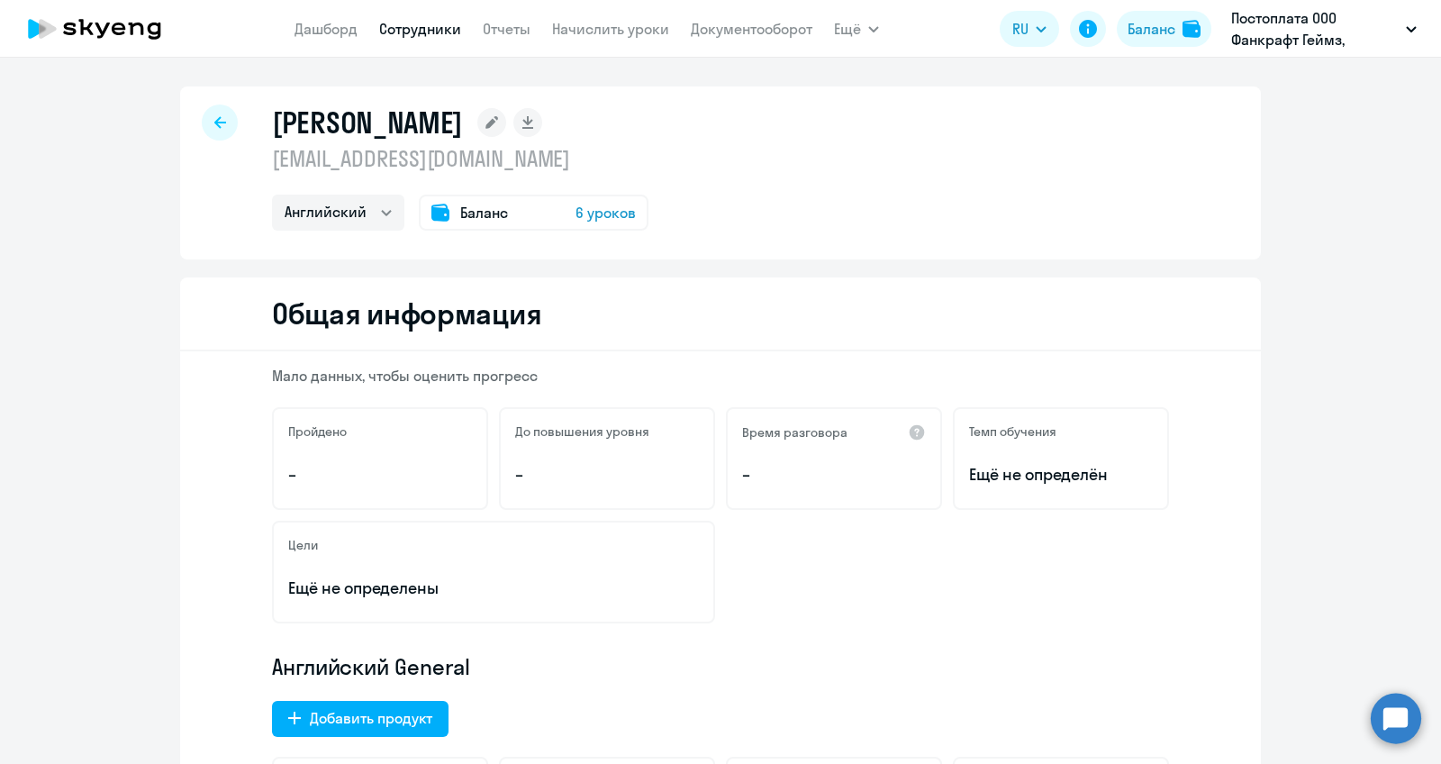
click at [443, 219] on icon at bounding box center [440, 212] width 18 height 17
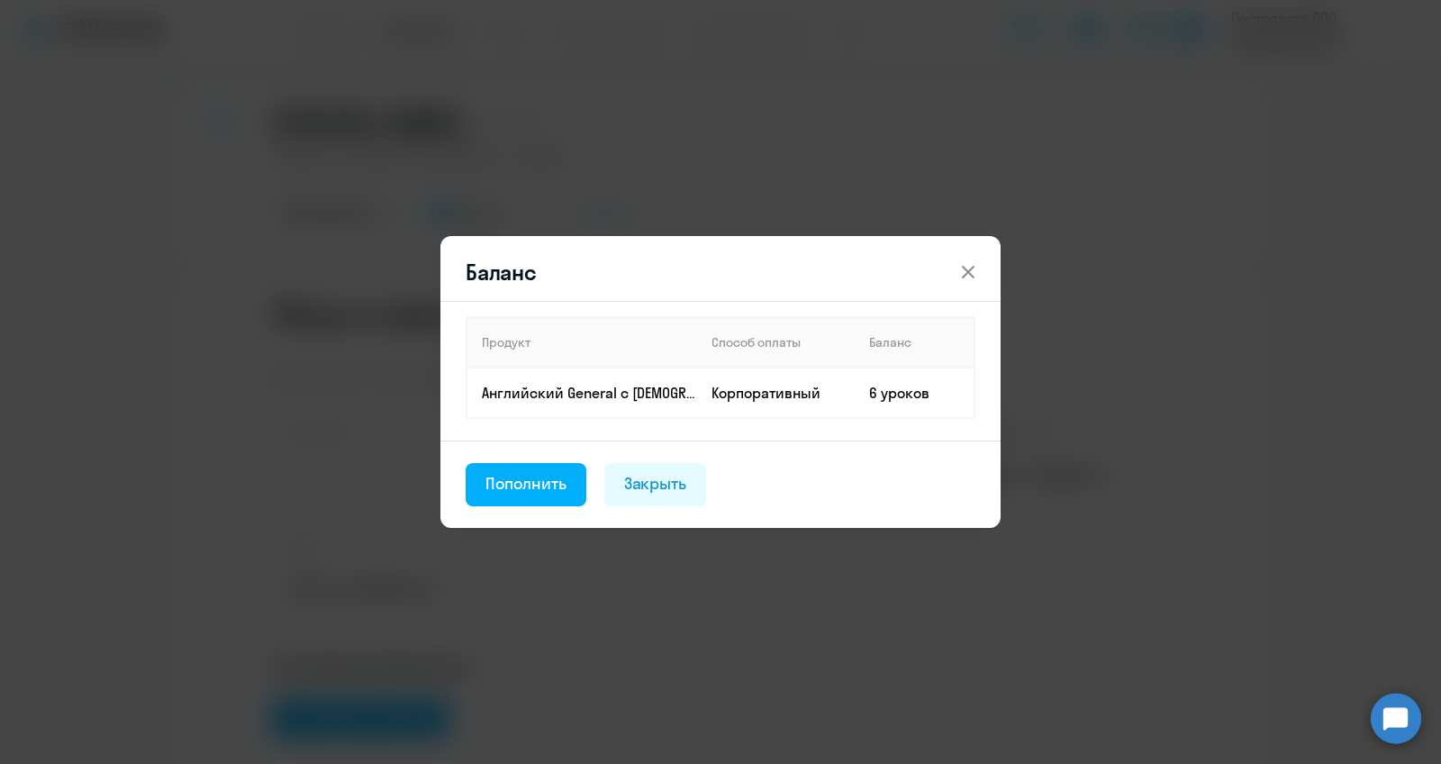
click at [965, 277] on icon at bounding box center [968, 272] width 13 height 13
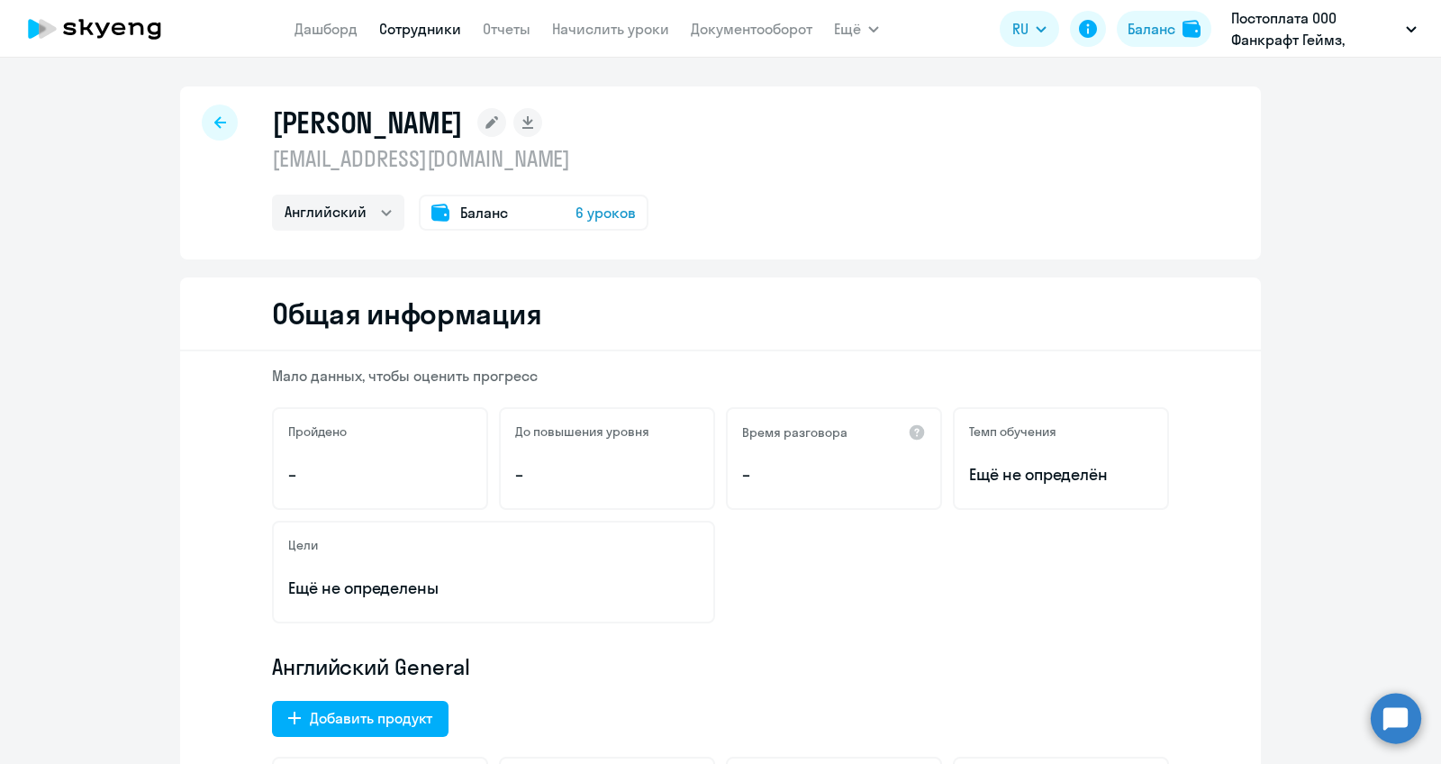
click at [453, 218] on div "Баланс 6 уроков" at bounding box center [534, 213] width 230 height 36
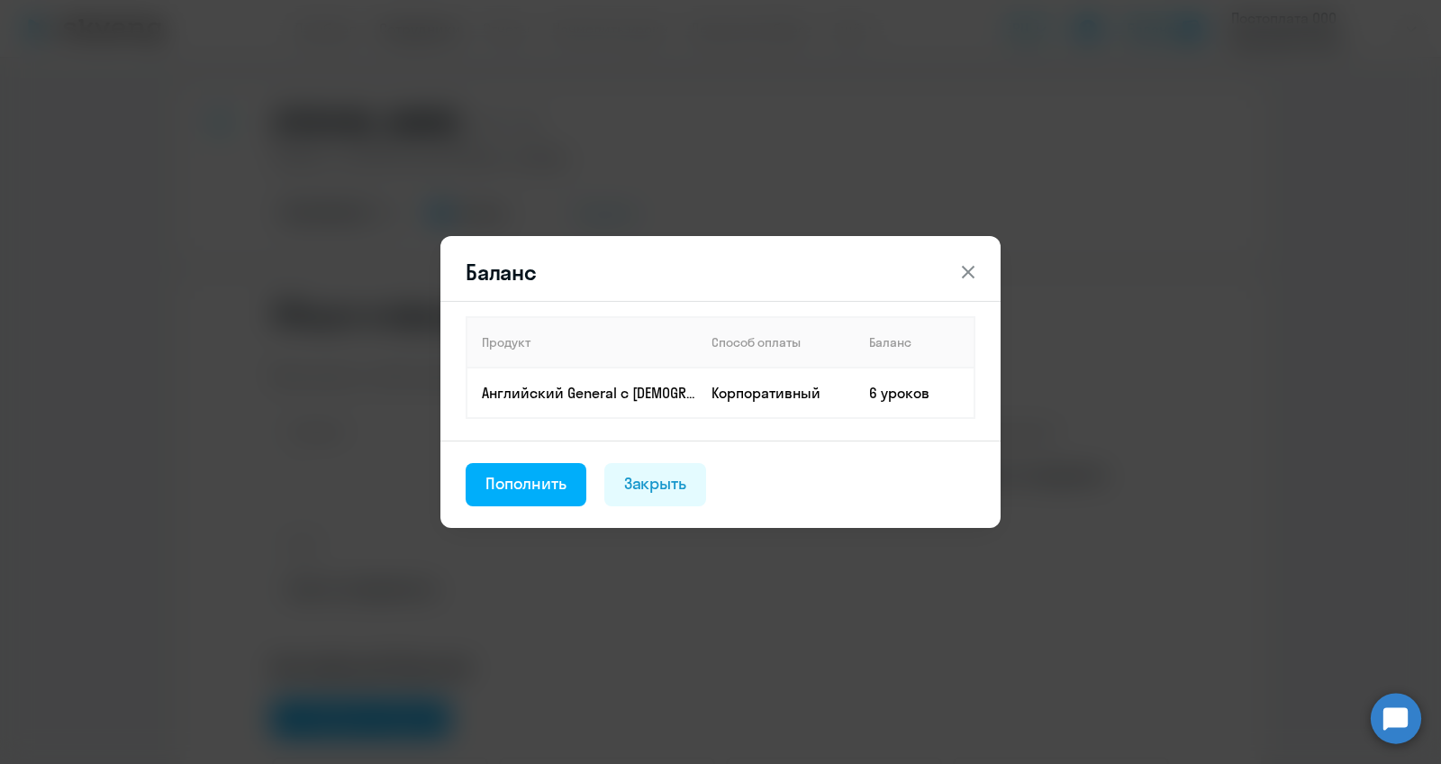
click at [983, 271] on button at bounding box center [968, 272] width 36 height 36
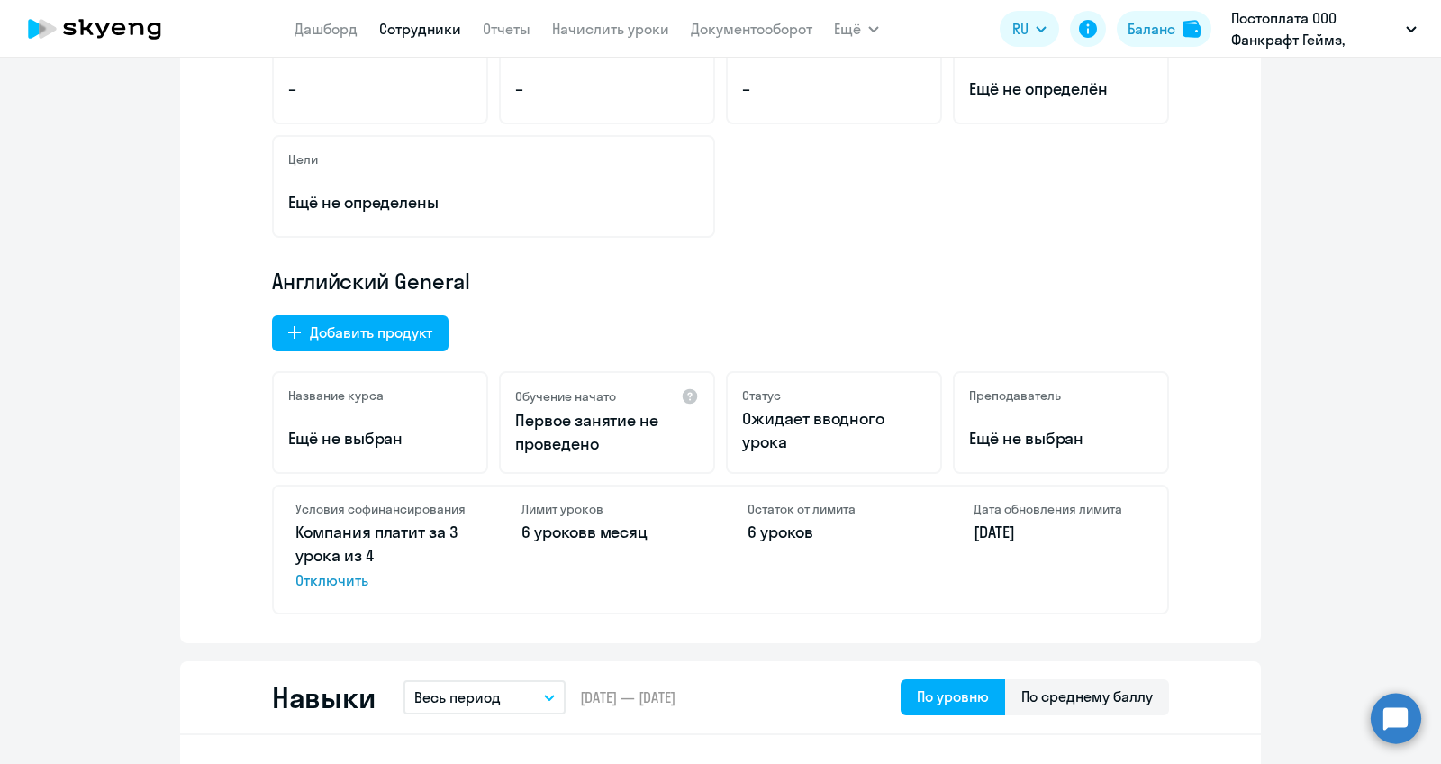
scroll to position [402, 0]
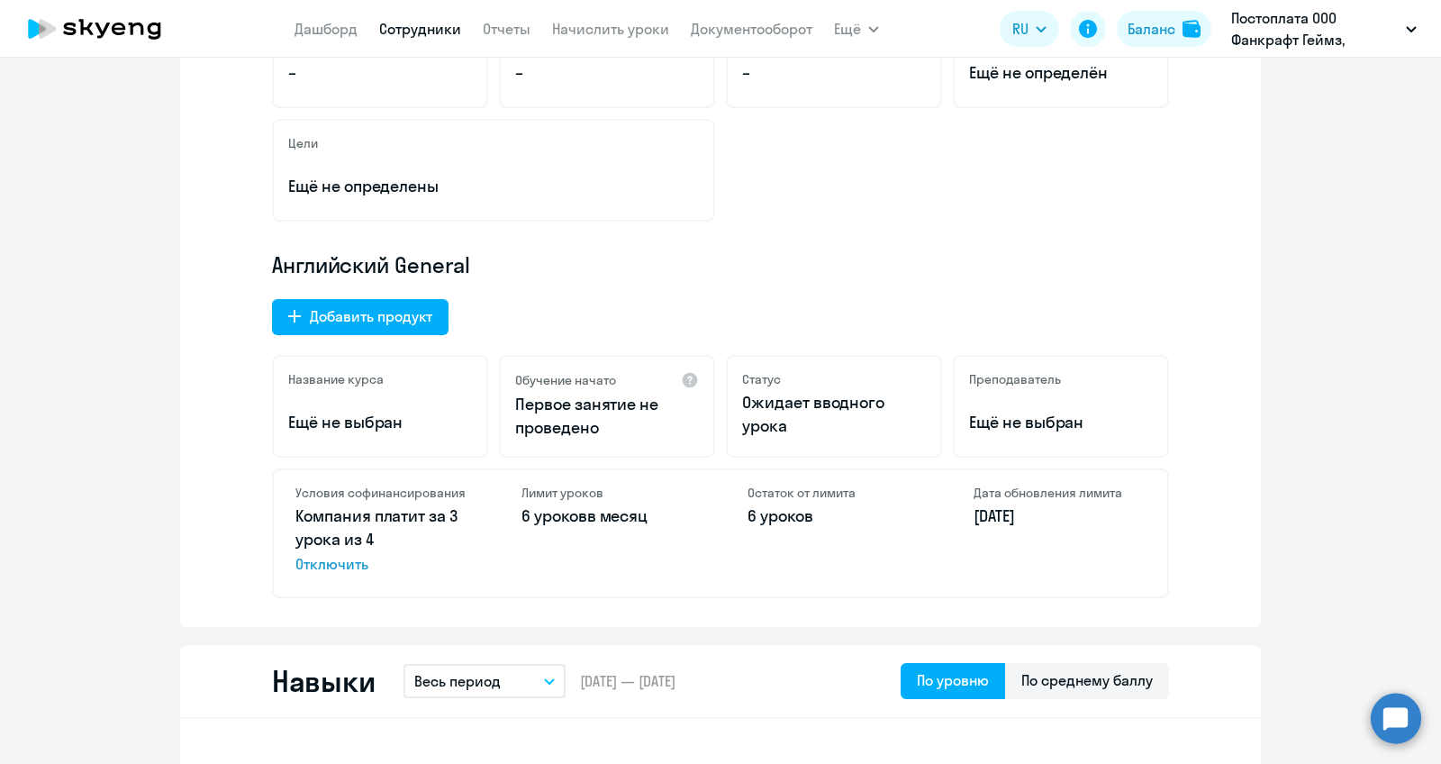
click at [359, 520] on p "Компания платит за 3 урока из 4 Отключить" at bounding box center [381, 539] width 172 height 70
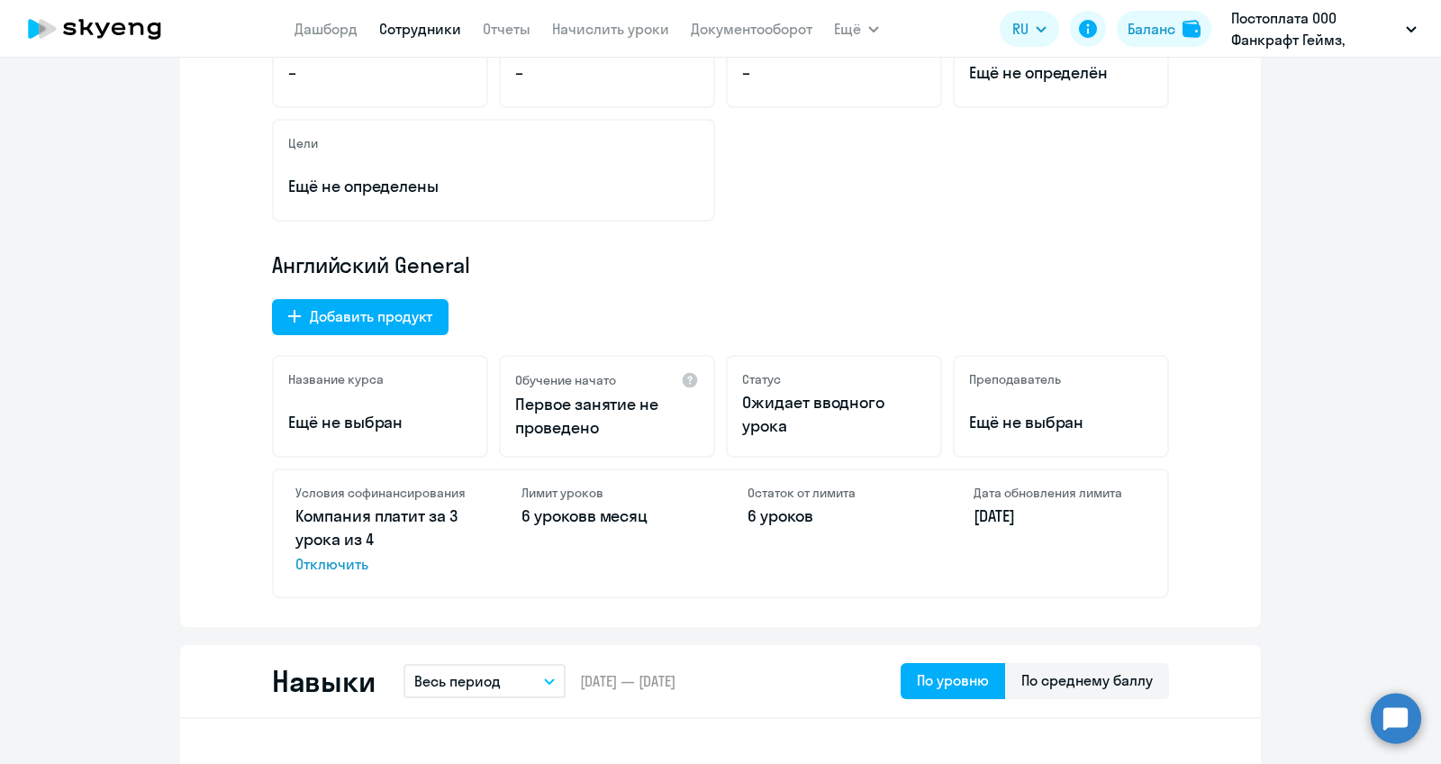
click at [359, 520] on p "Компания платит за 3 урока из 4 Отключить" at bounding box center [381, 539] width 172 height 70
click at [388, 554] on span "Отключить" at bounding box center [381, 564] width 172 height 22
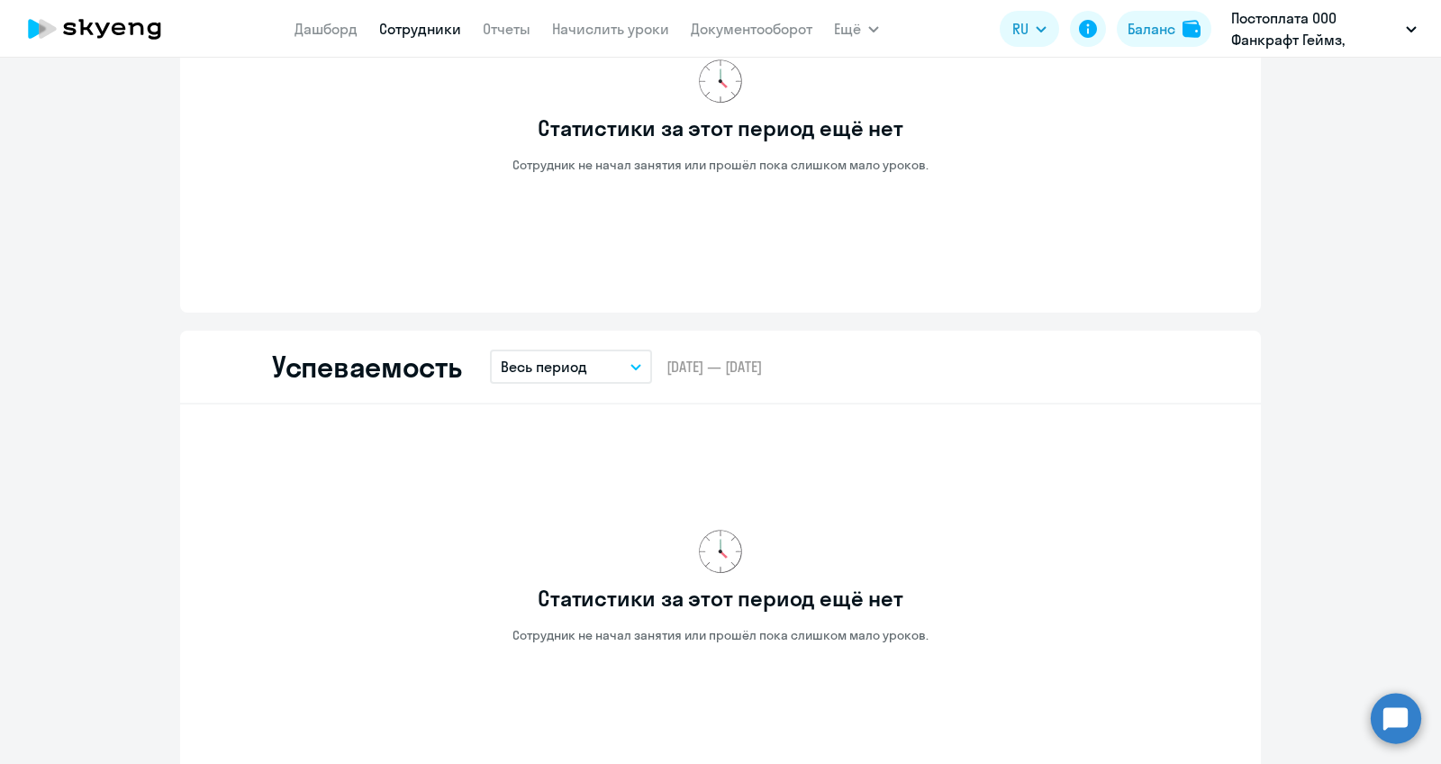
scroll to position [0, 0]
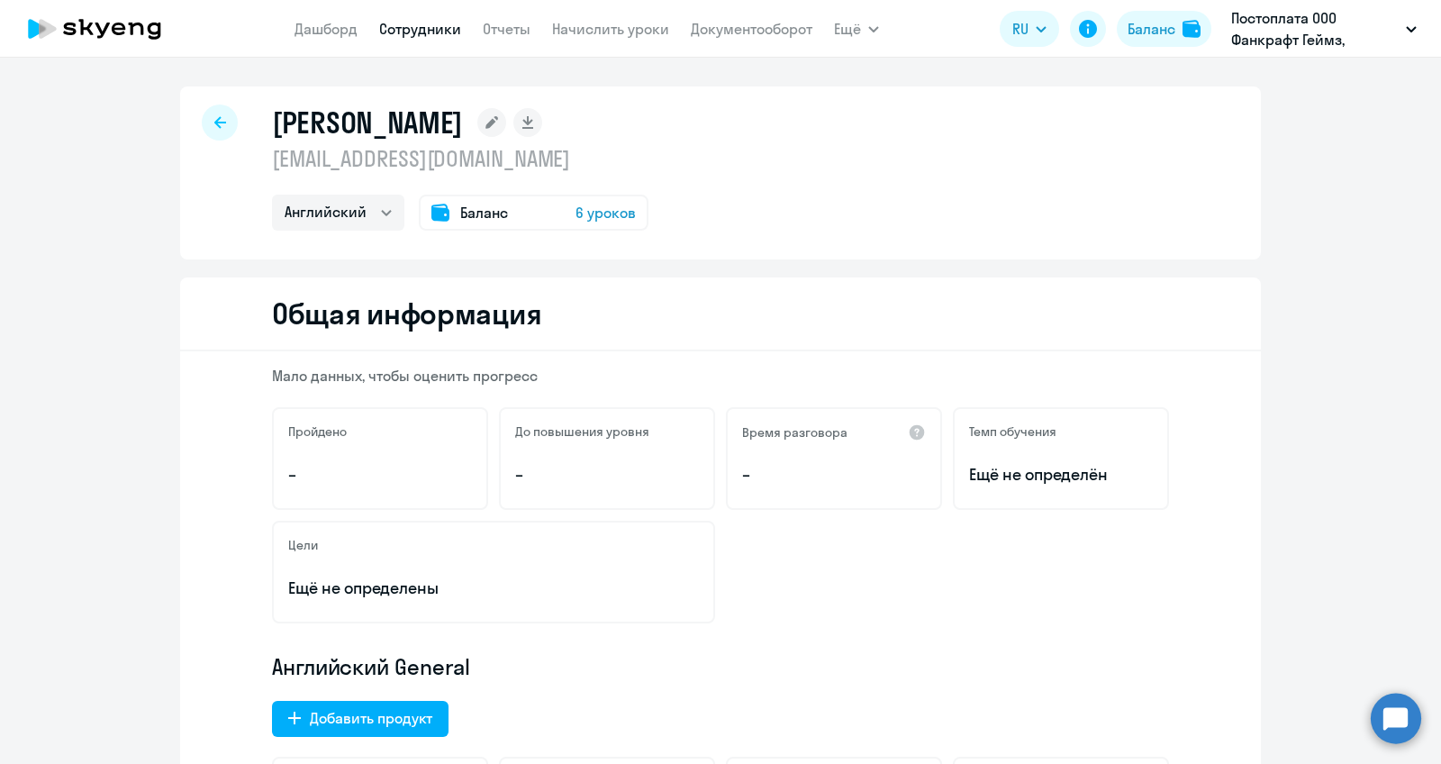
click at [201, 124] on div "[PERSON_NAME] [EMAIL_ADDRESS][DOMAIN_NAME] Английский Баланс 6 уроков" at bounding box center [720, 172] width 1081 height 173
click at [220, 124] on icon at bounding box center [220, 122] width 12 height 13
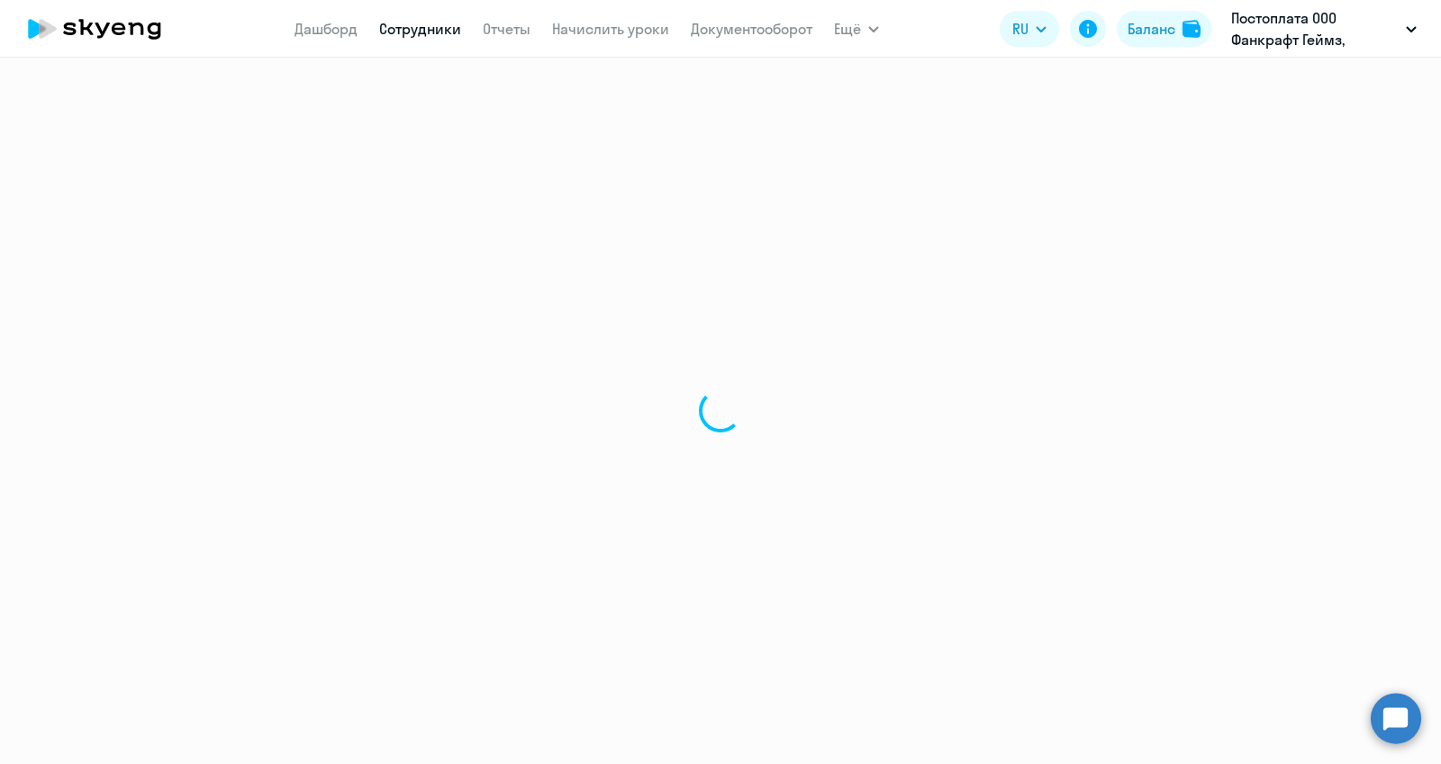
select select "30"
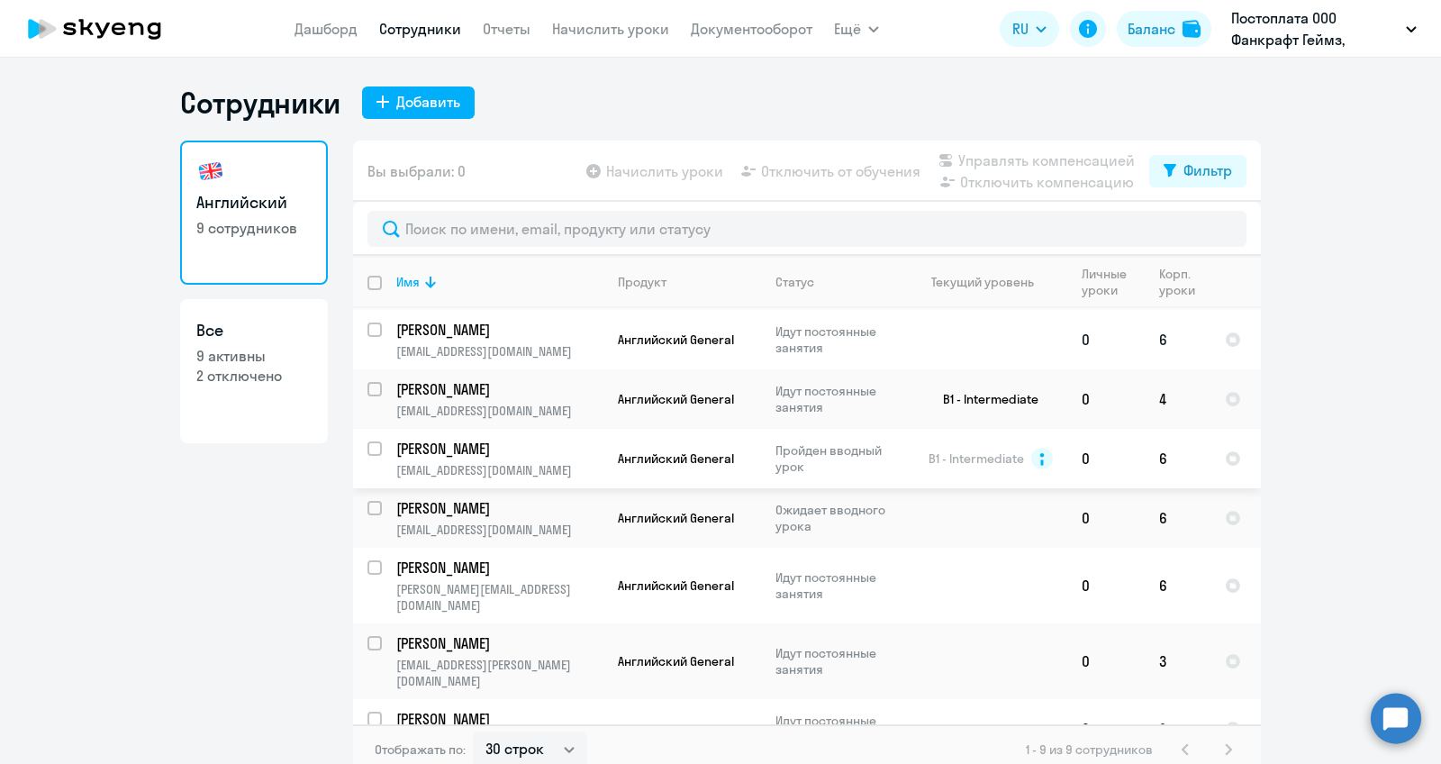
scroll to position [10, 0]
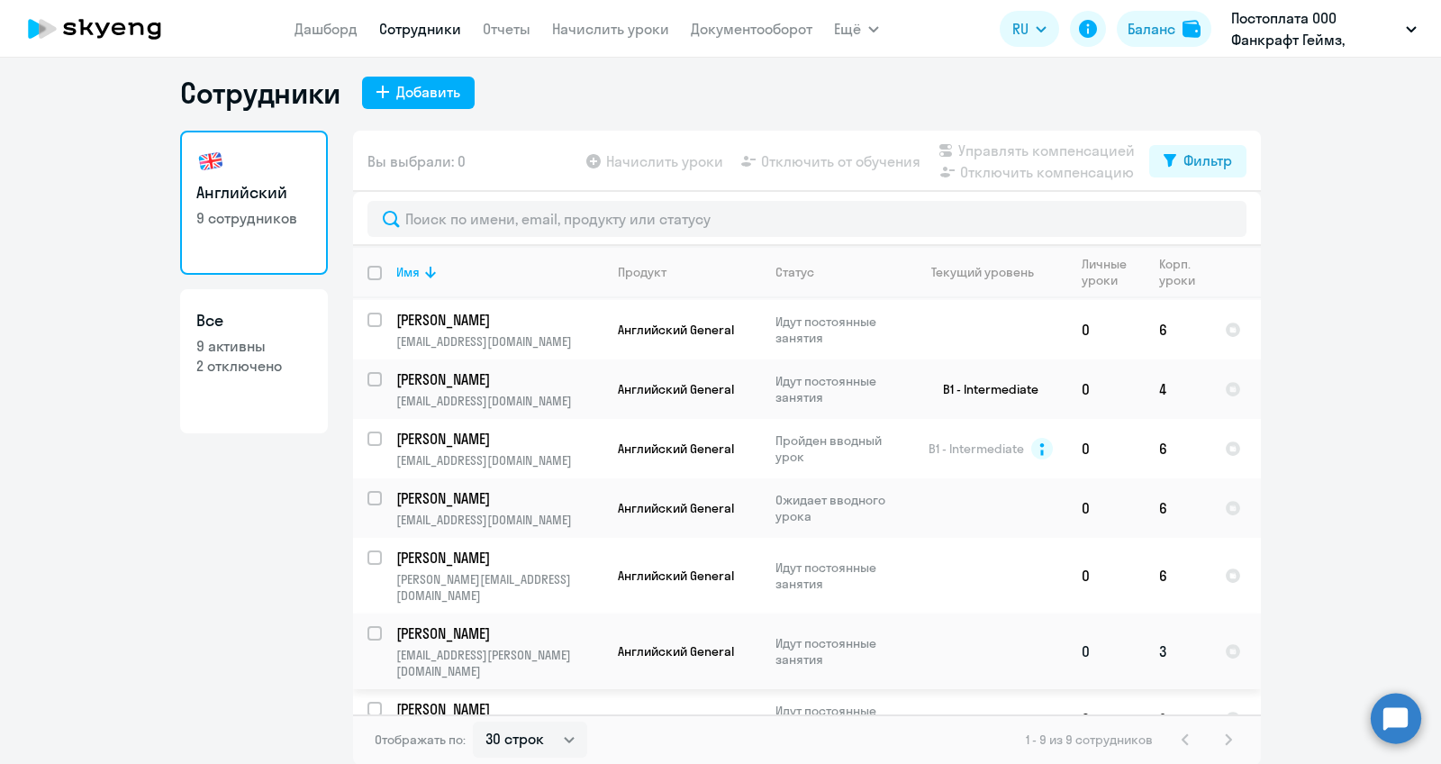
click at [500, 624] on p "[PERSON_NAME]" at bounding box center [498, 633] width 204 height 20
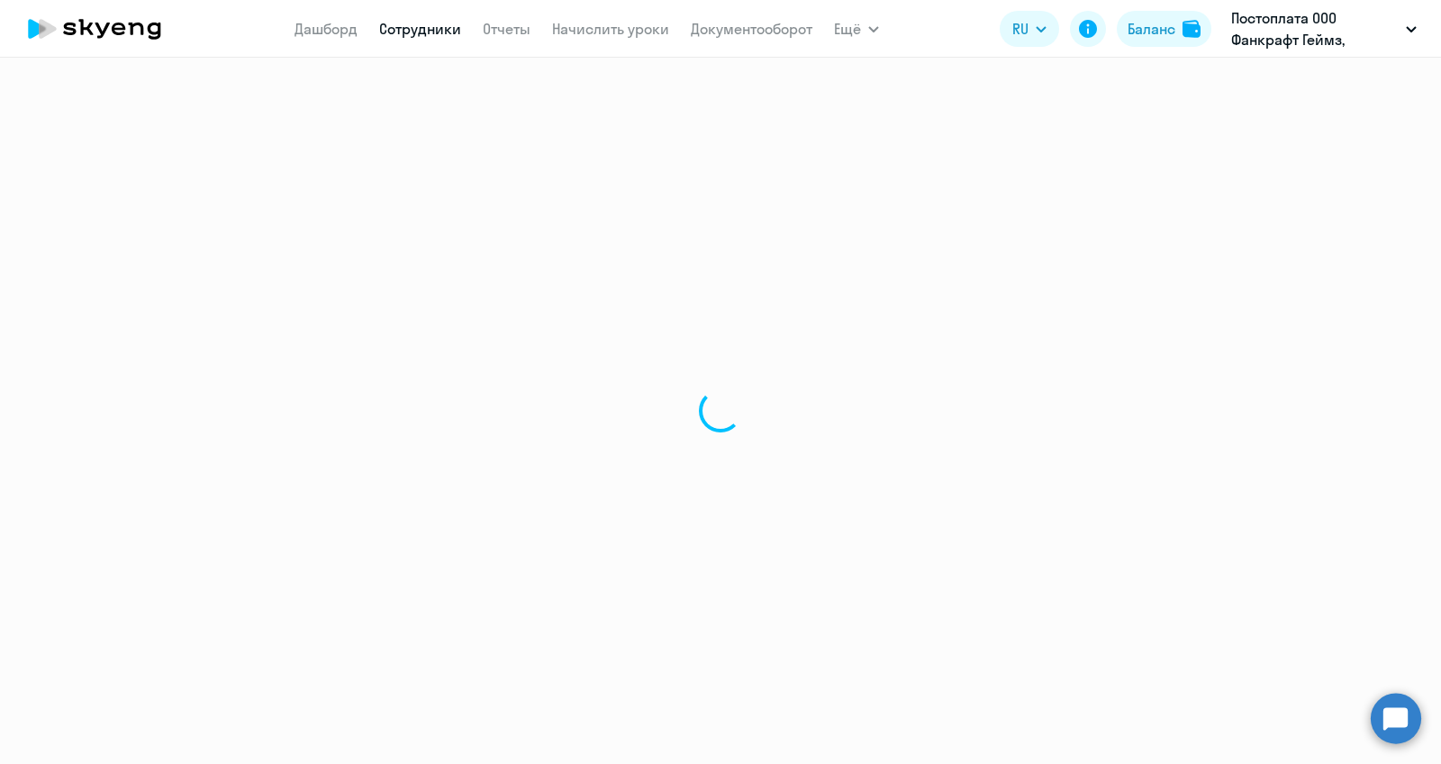
select select "english"
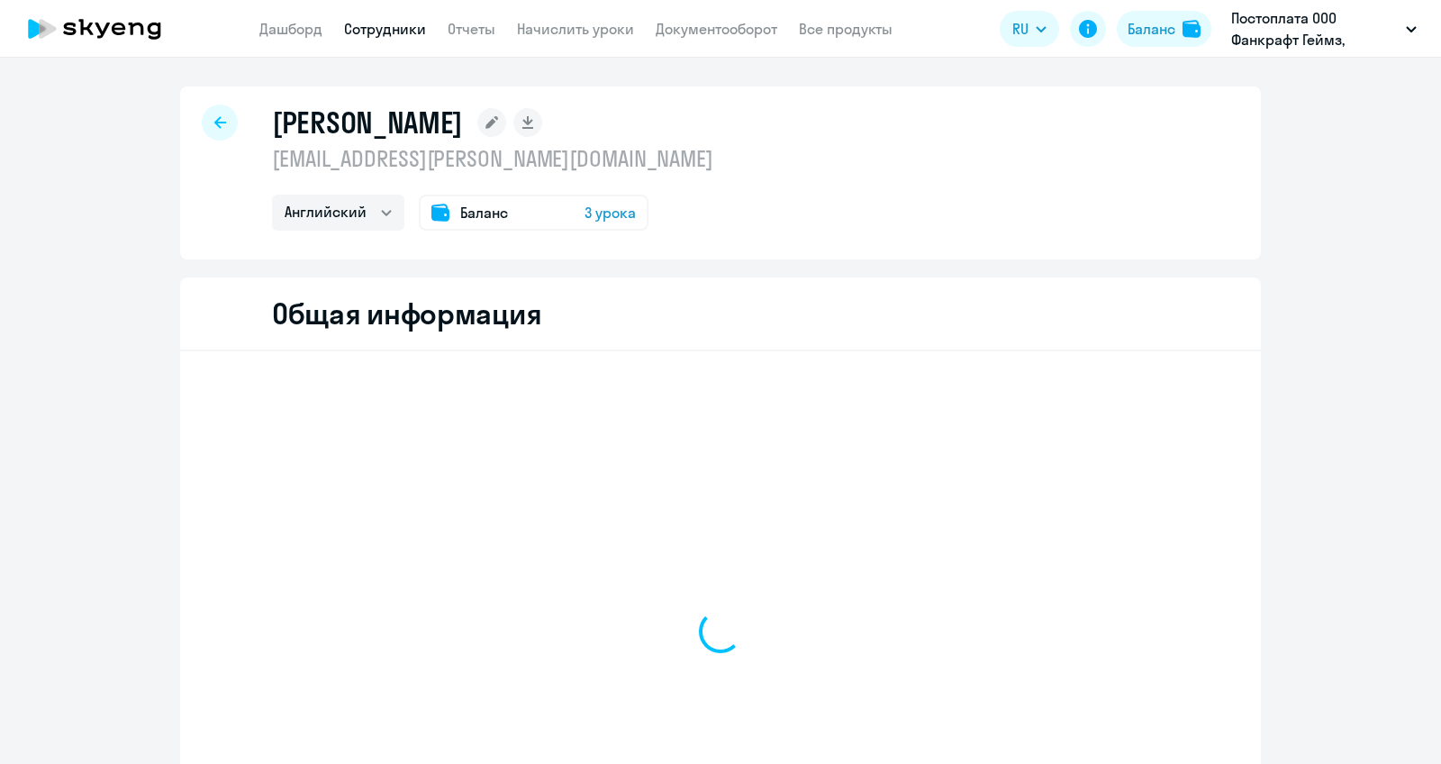
select select "english"
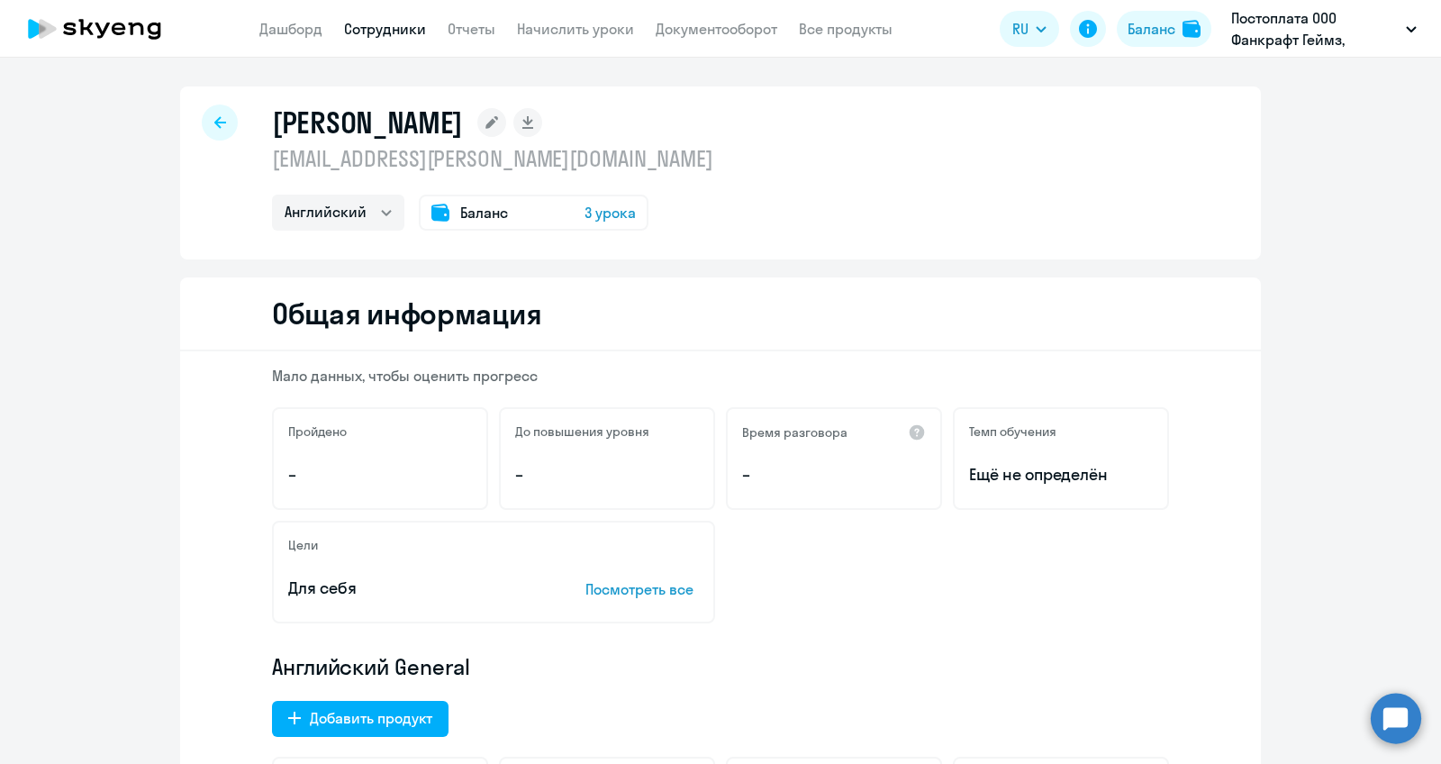
click at [216, 125] on icon at bounding box center [220, 122] width 12 height 12
select select "30"
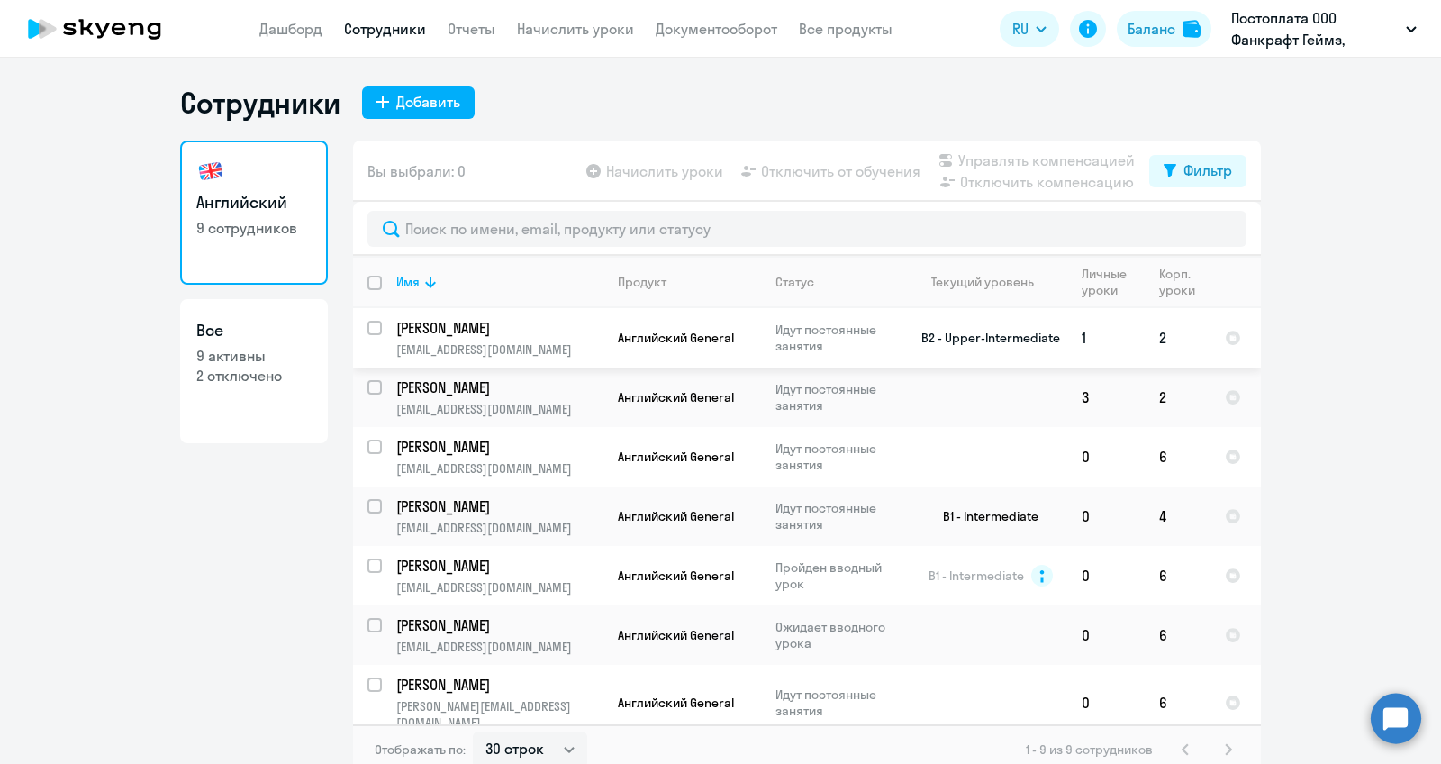
click at [537, 331] on p "[PERSON_NAME]" at bounding box center [498, 328] width 204 height 20
select select "english"
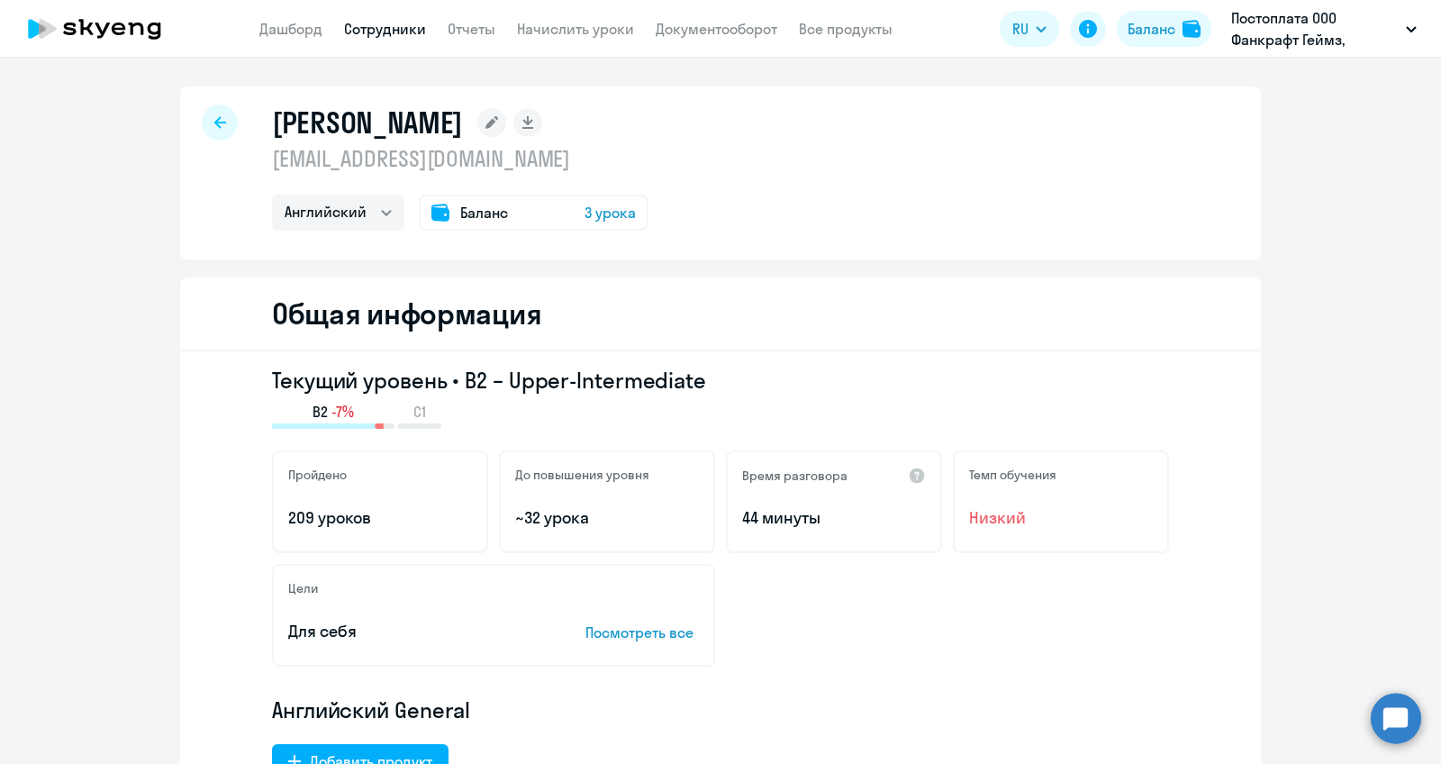
click at [205, 131] on div at bounding box center [220, 122] width 36 height 36
select select "30"
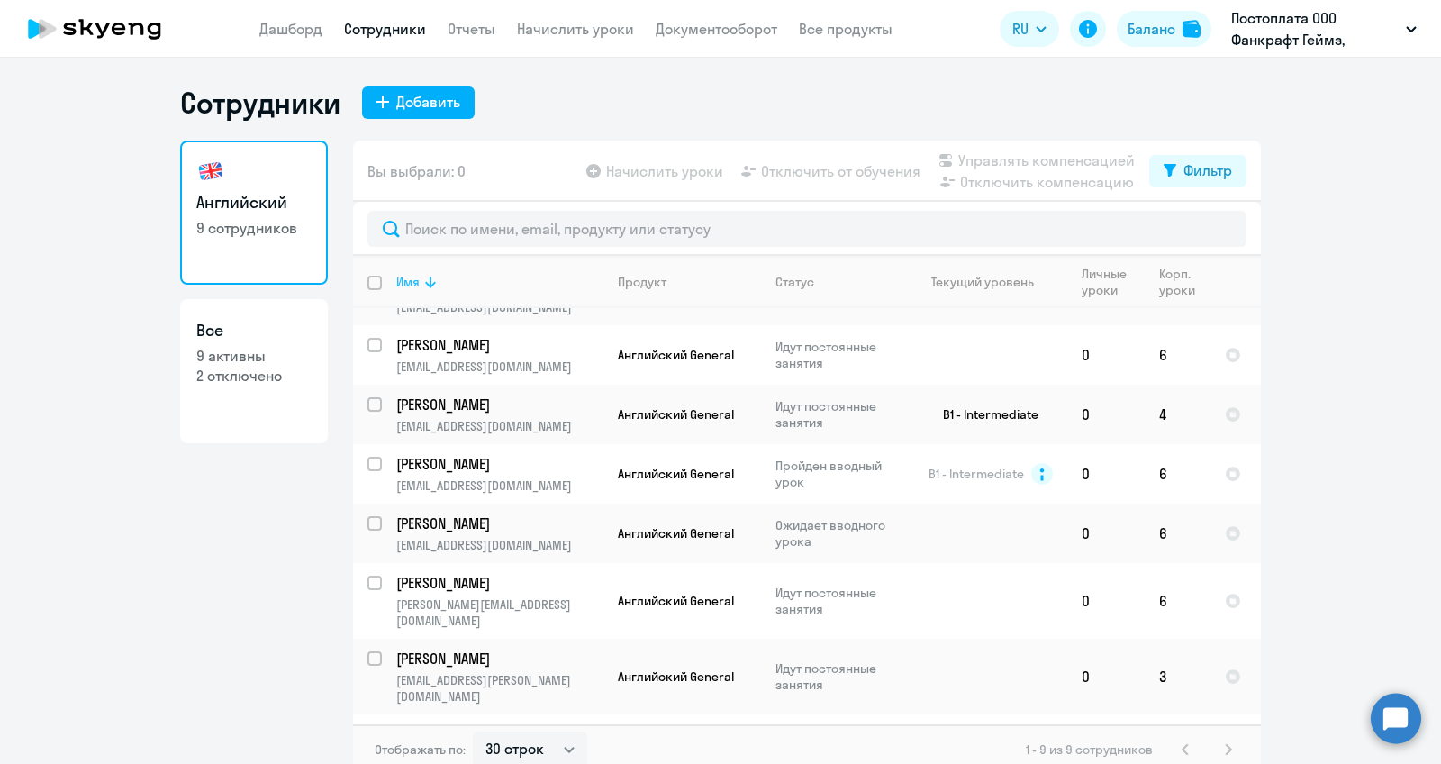
scroll to position [105, 0]
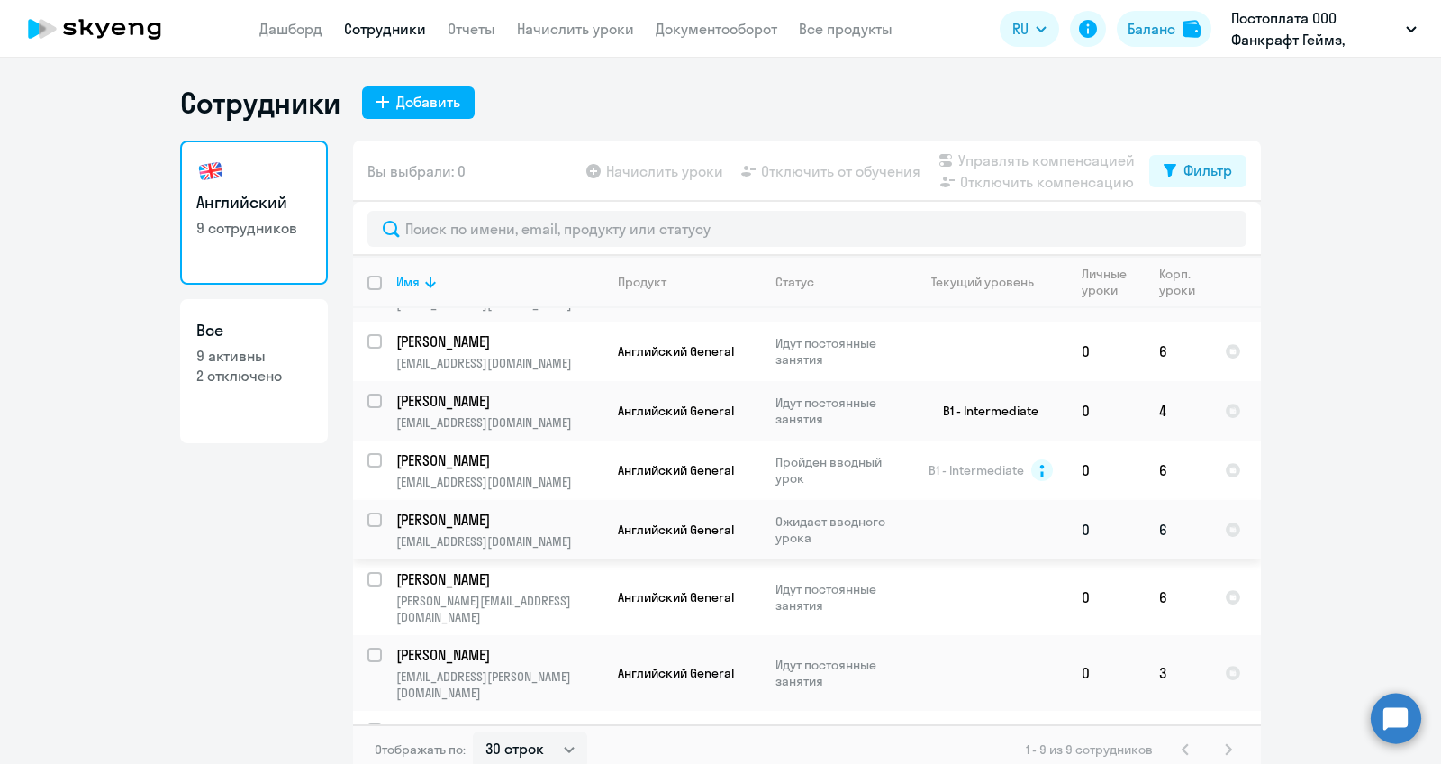
click at [576, 535] on p "[EMAIL_ADDRESS][DOMAIN_NAME]" at bounding box center [499, 541] width 206 height 16
select select "english"
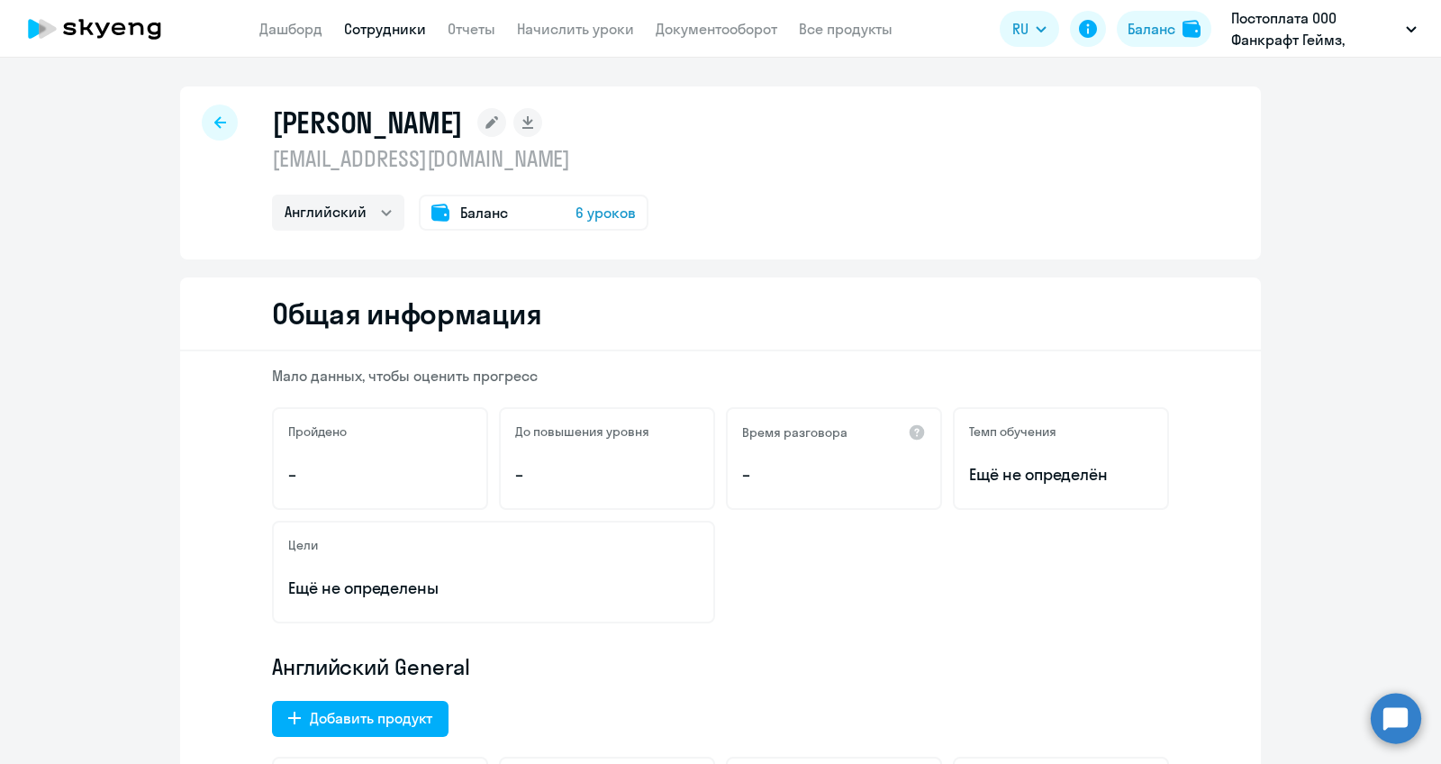
click at [476, 213] on span "Баланс" at bounding box center [484, 213] width 48 height 22
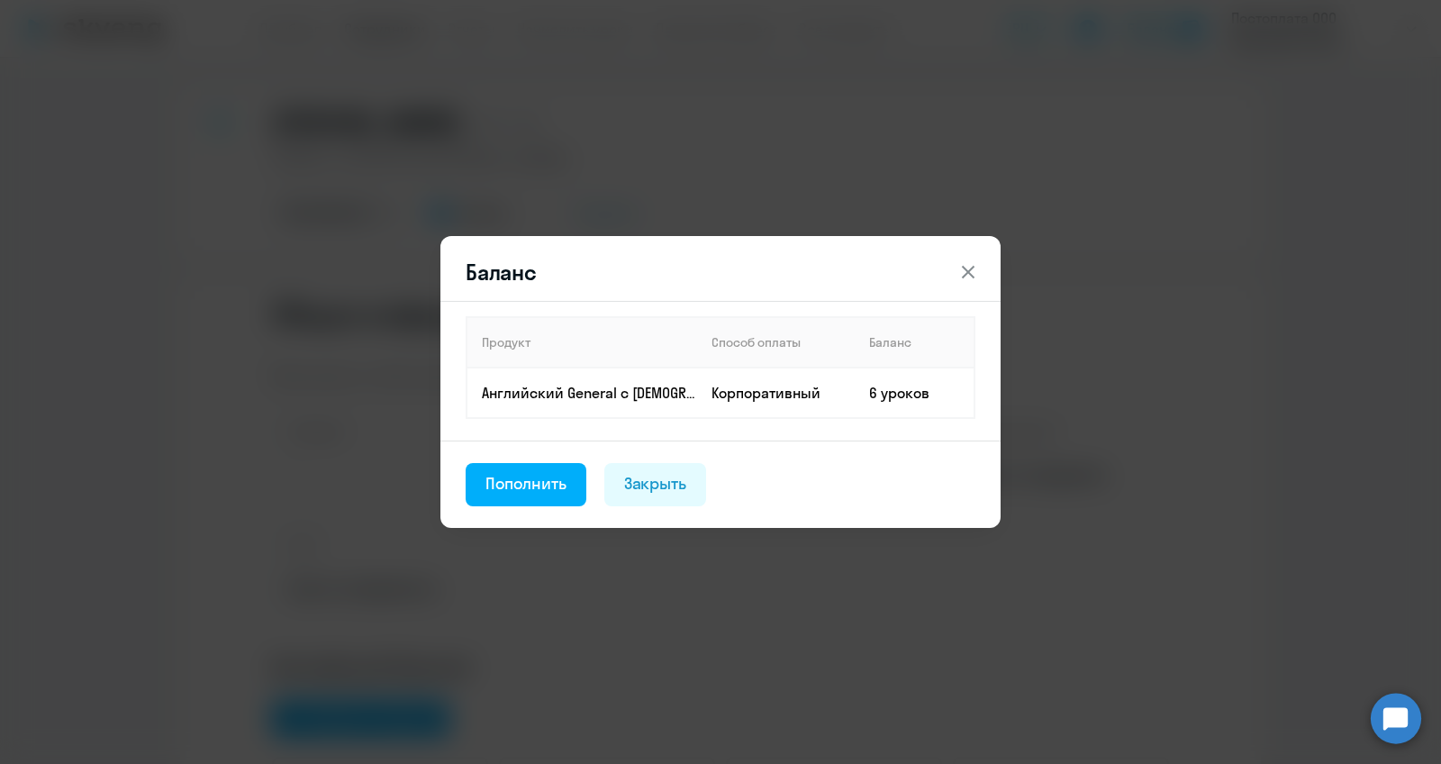
click at [970, 266] on icon at bounding box center [969, 272] width 22 height 22
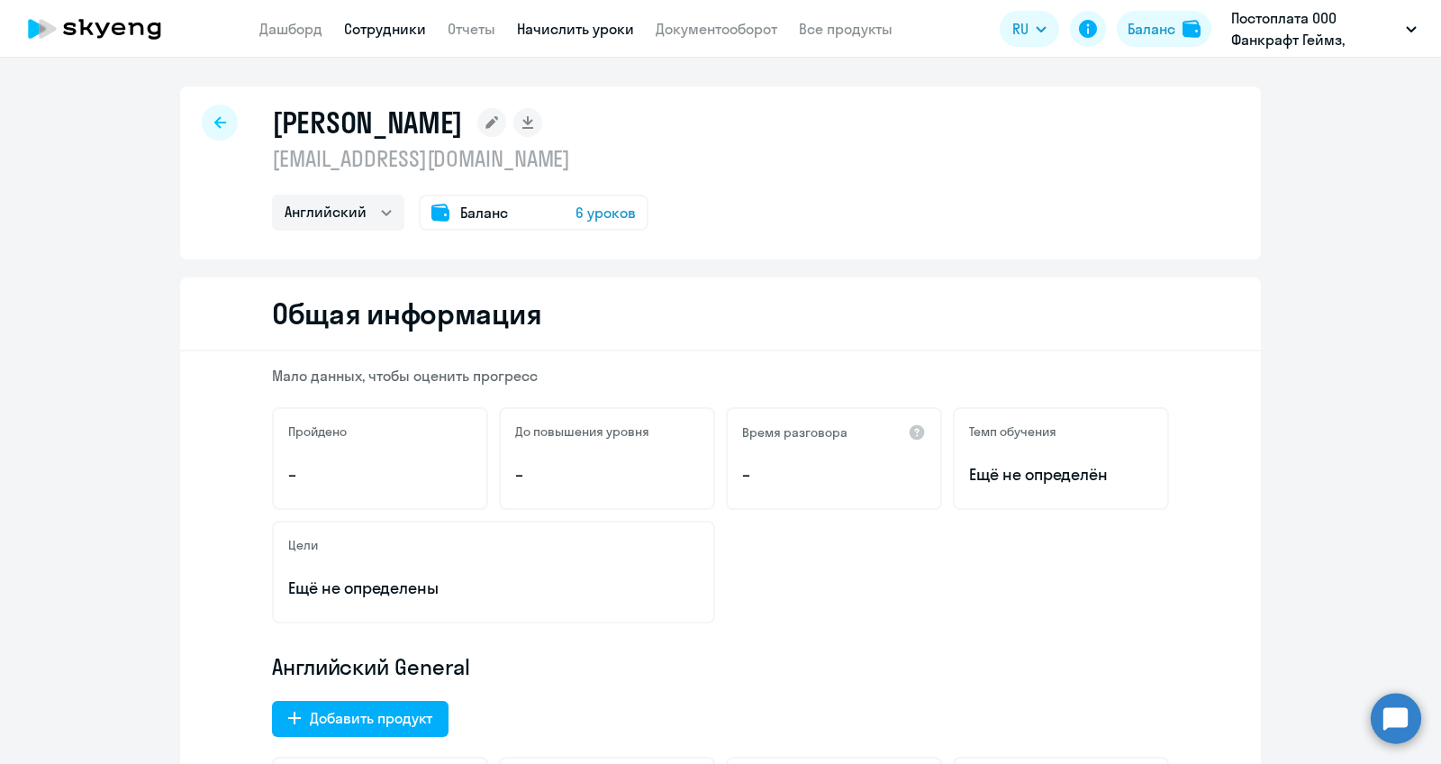
click at [541, 27] on link "Начислить уроки" at bounding box center [575, 29] width 117 height 18
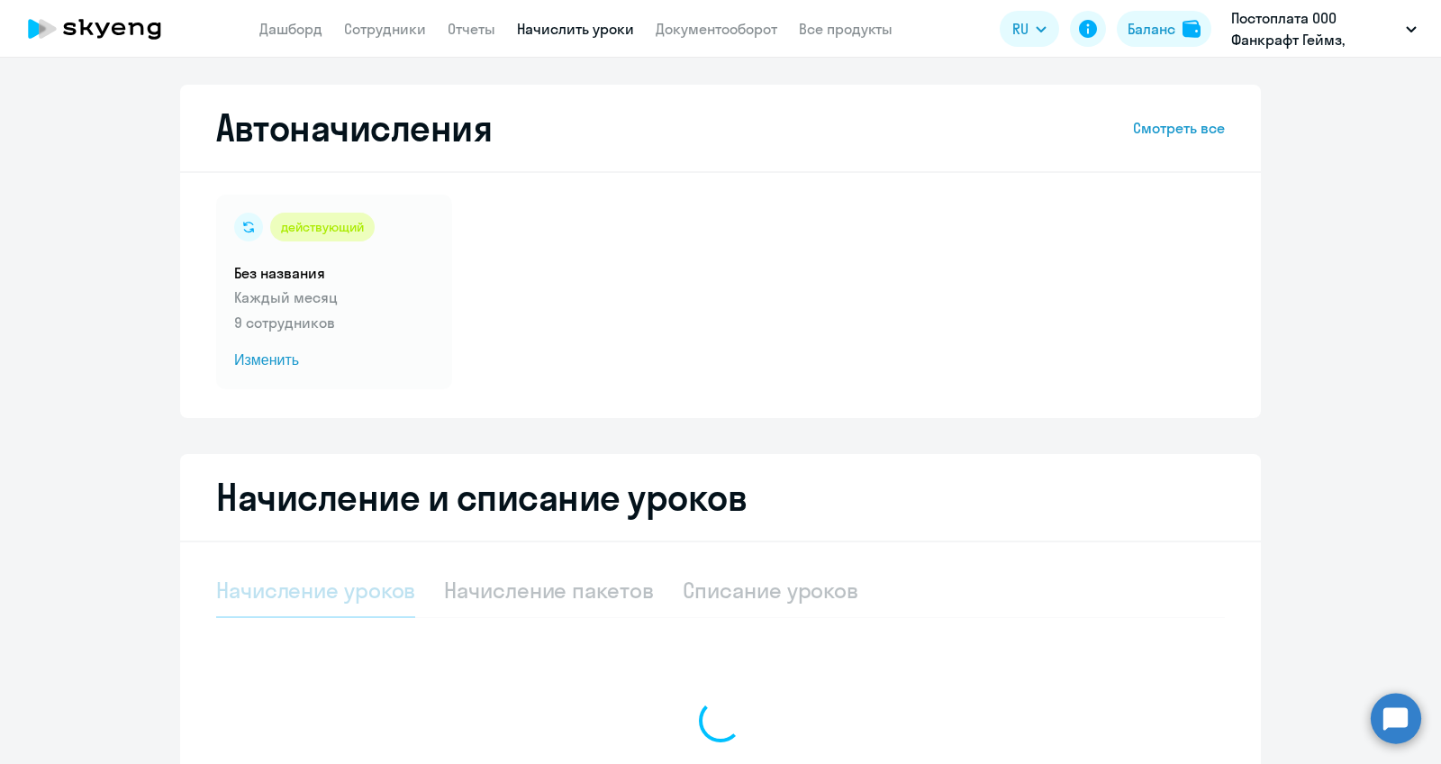
select select "10"
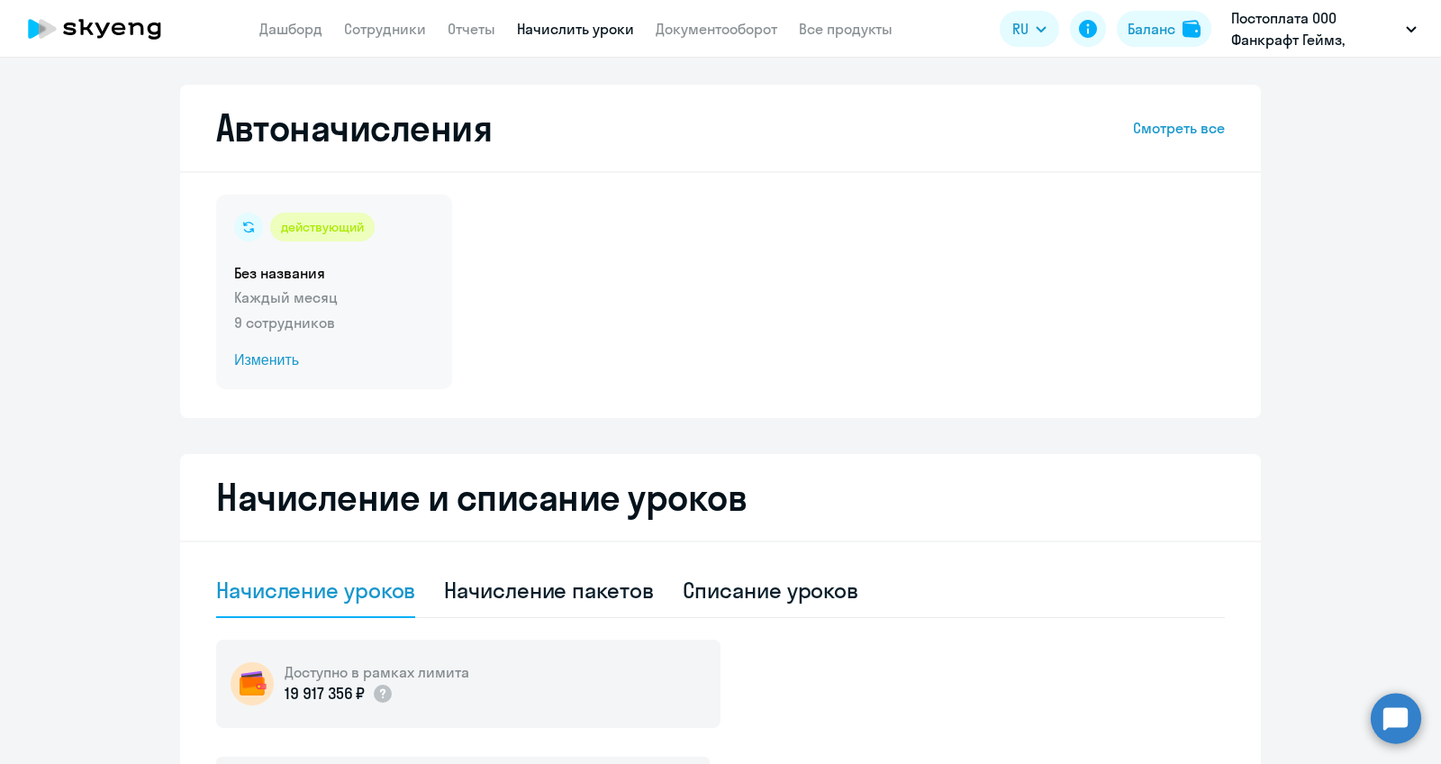
click at [400, 306] on p "Каждый месяц" at bounding box center [334, 297] width 200 height 22
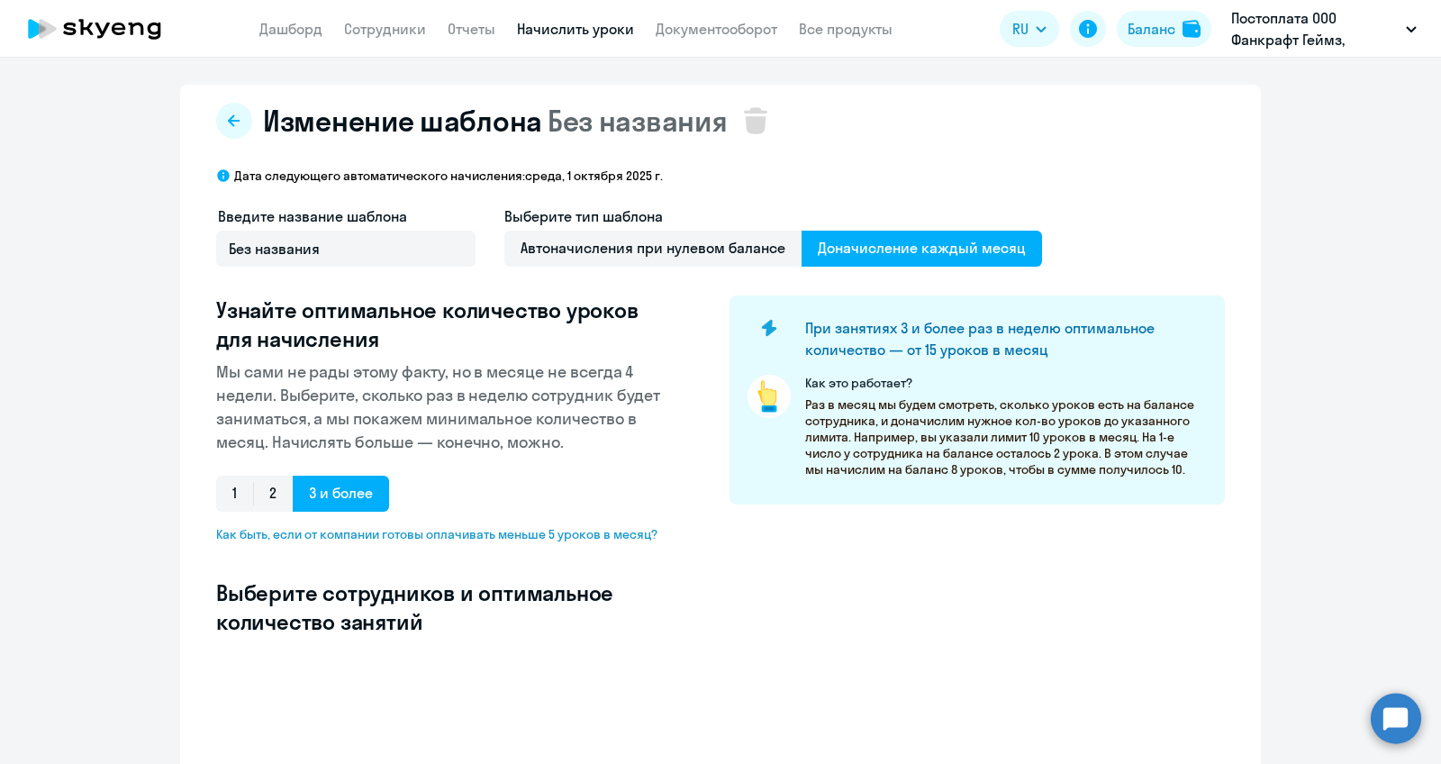
select select "10"
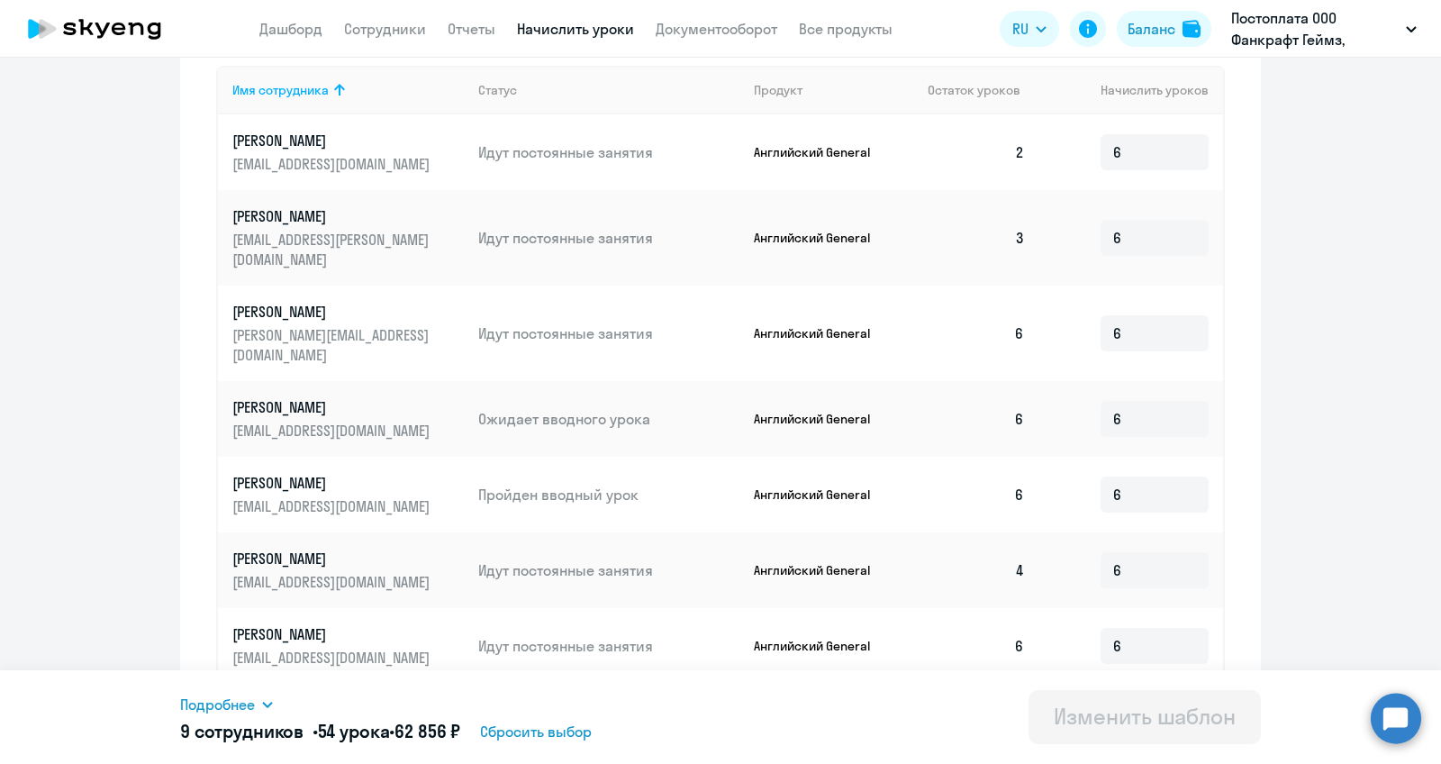
scroll to position [653, 0]
